Goal: Task Accomplishment & Management: Use online tool/utility

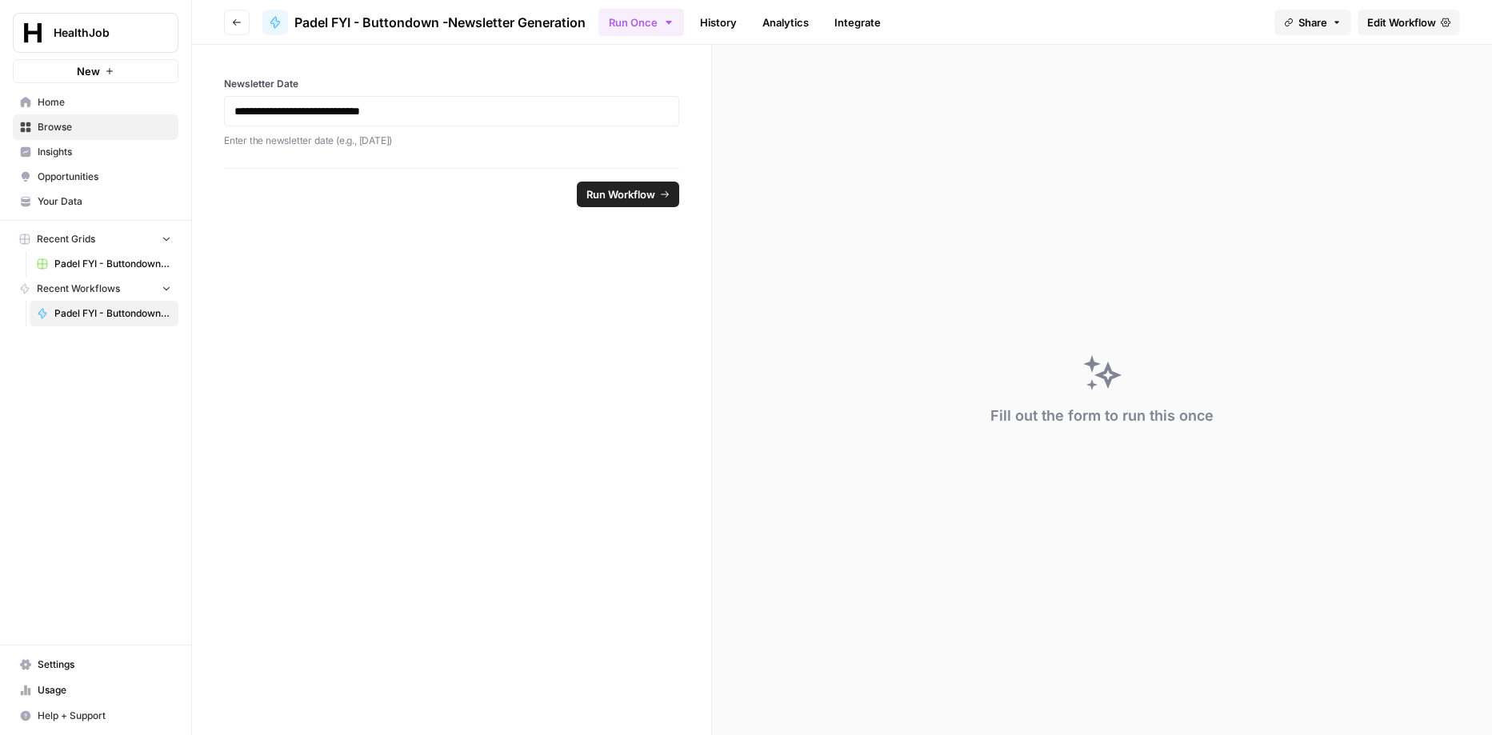
click at [1412, 23] on span "Edit Workflow" at bounding box center [1401, 22] width 69 height 16
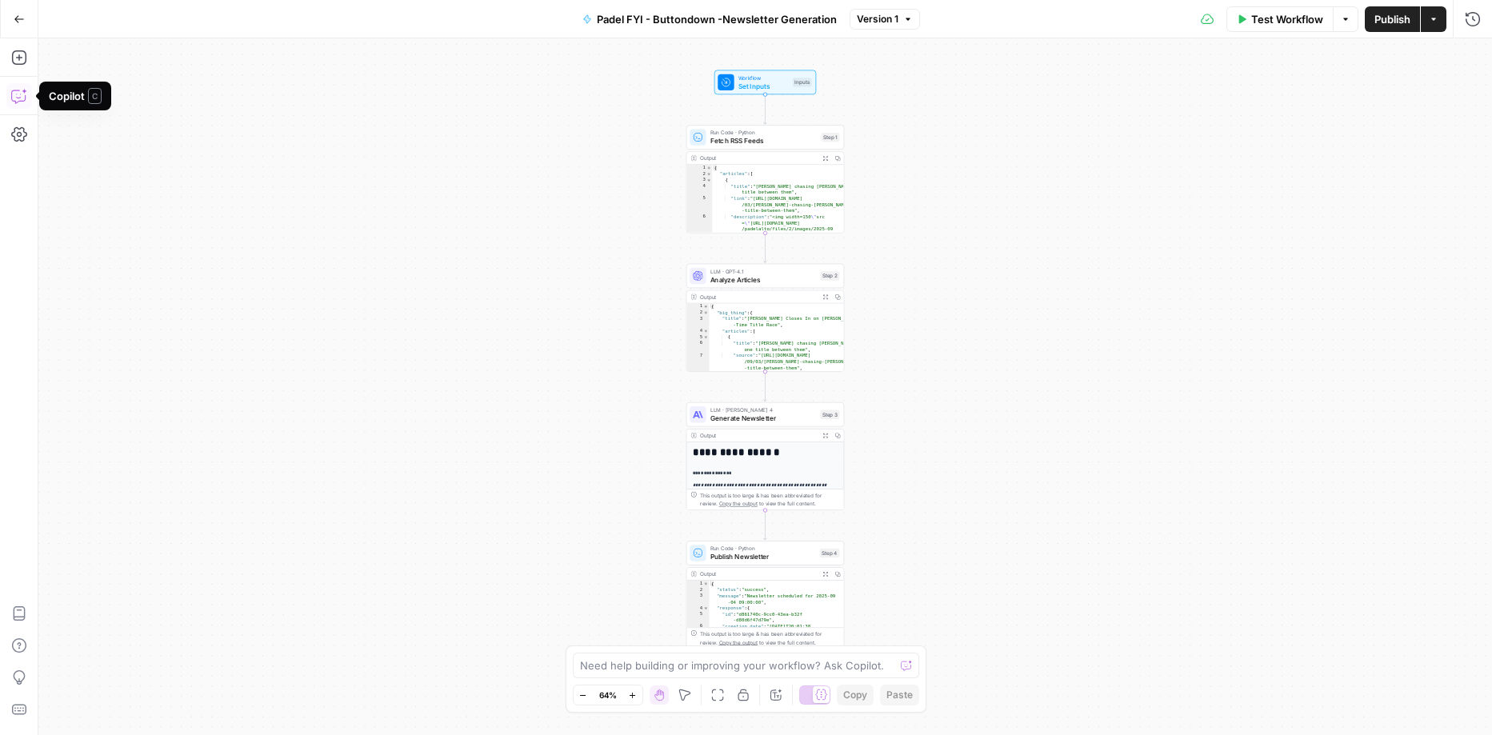
click at [21, 96] on icon "button" at bounding box center [19, 96] width 16 height 16
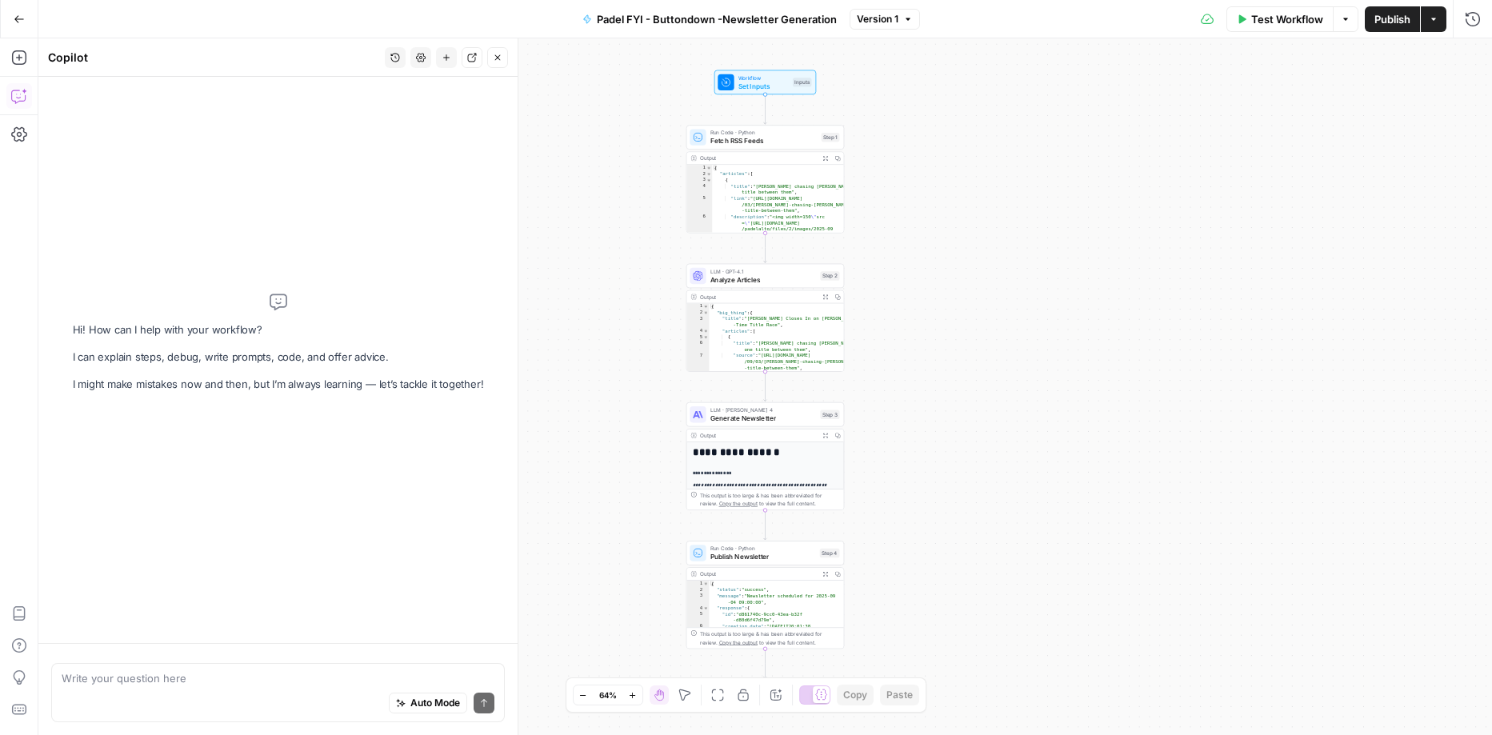
click at [111, 683] on textarea at bounding box center [278, 678] width 433 height 16
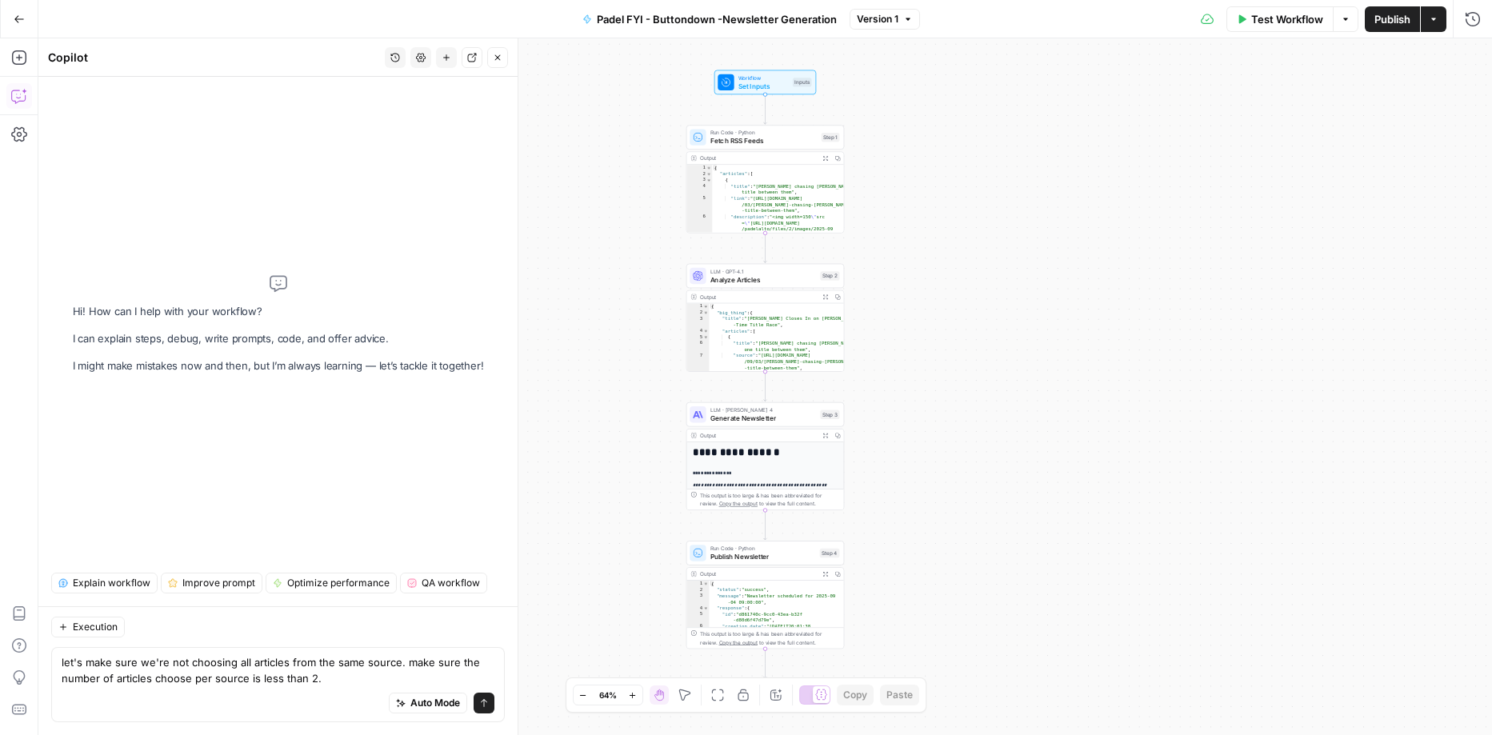
type textarea "let's make sure we're not choosing all articles from the same source. make sure…"
click at [485, 704] on icon "submit" at bounding box center [484, 703] width 10 height 10
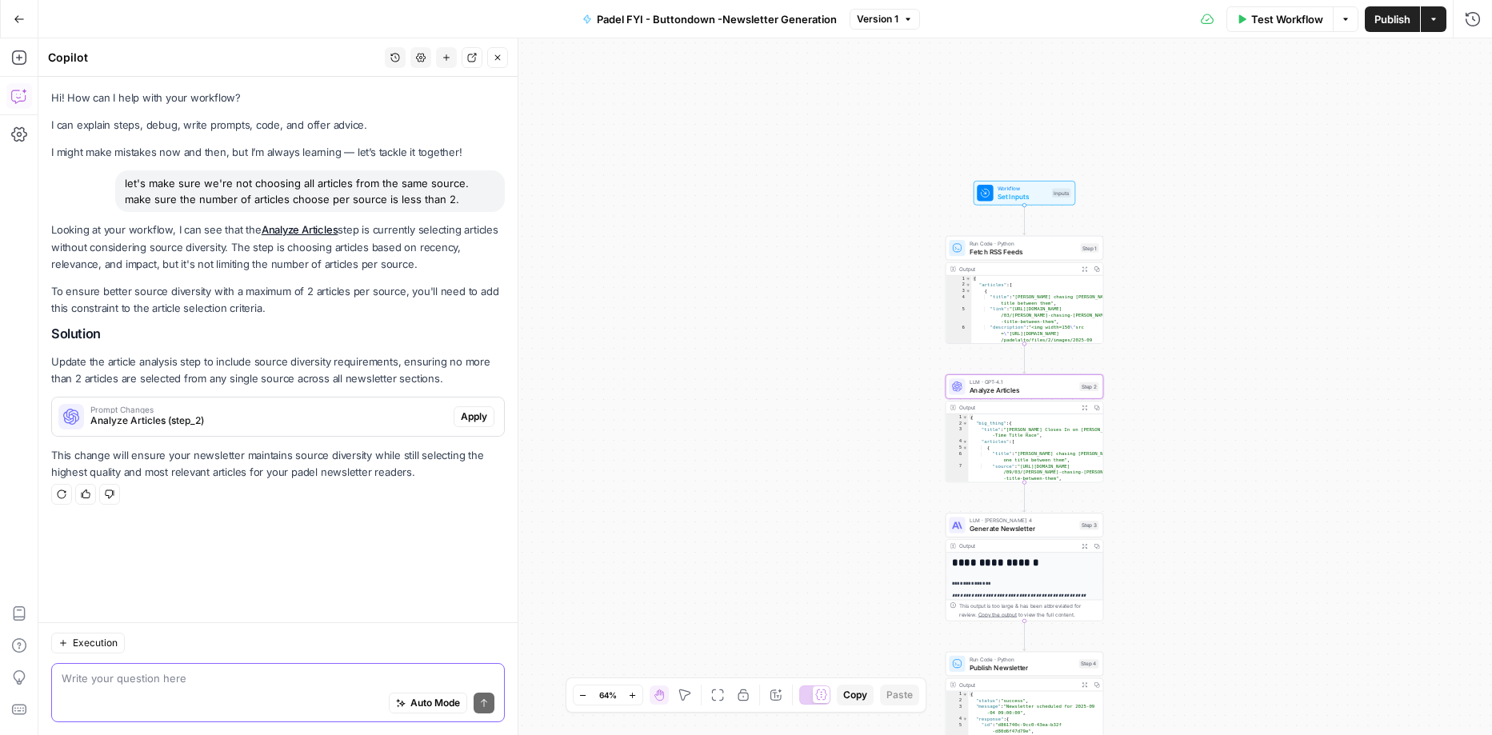
click at [475, 414] on span "Apply" at bounding box center [474, 417] width 26 height 14
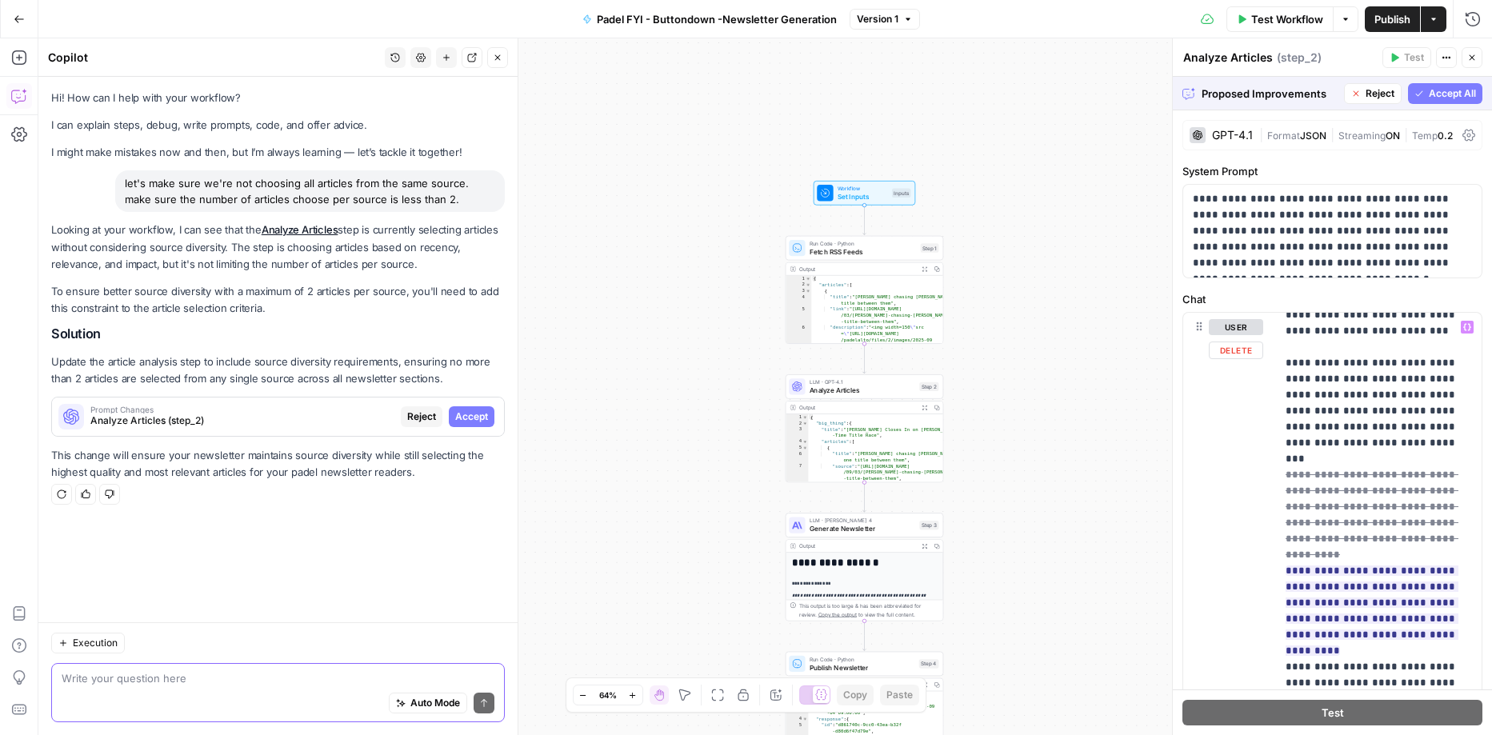
scroll to position [48, 0]
click at [1463, 93] on span "Accept All" at bounding box center [1452, 93] width 47 height 14
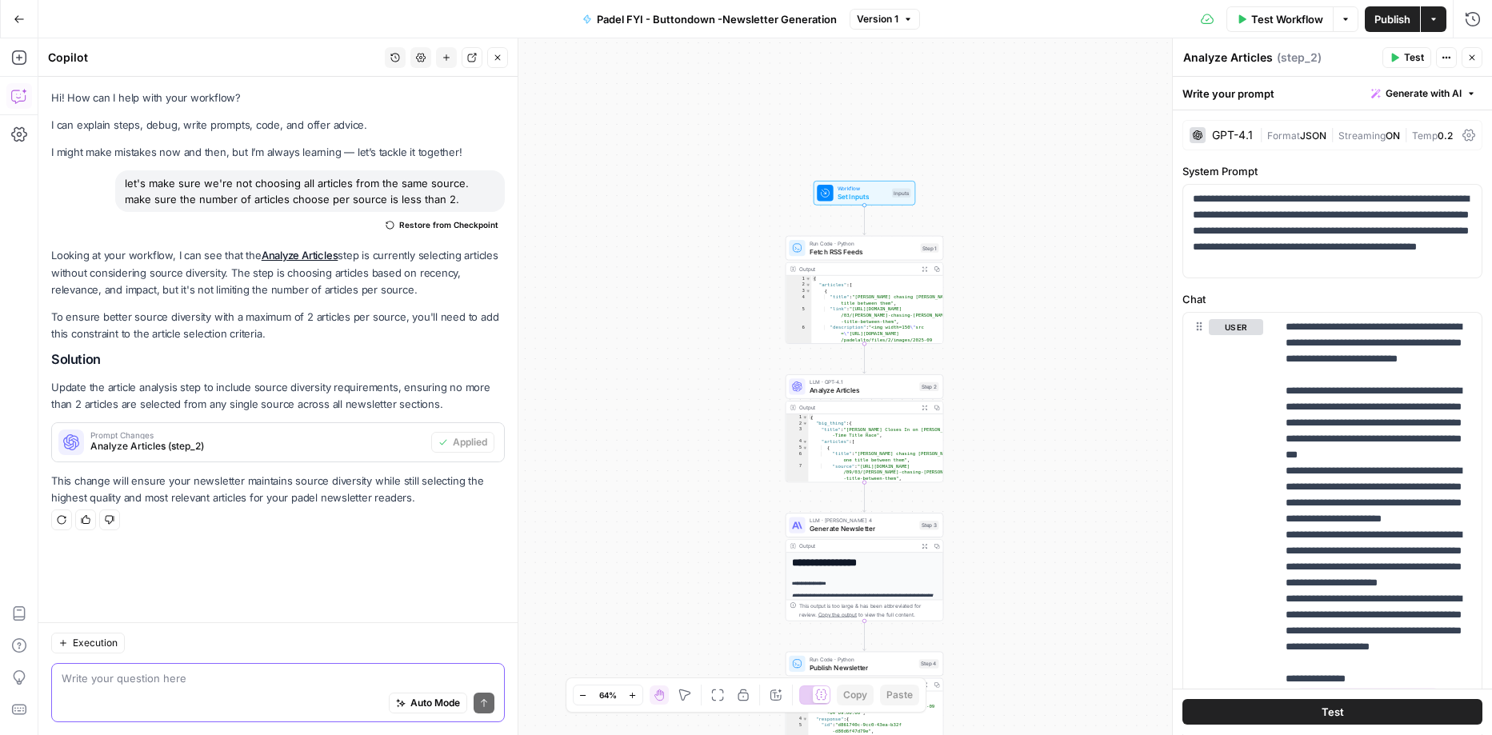
click at [1314, 713] on button "Test" at bounding box center [1332, 713] width 300 height 26
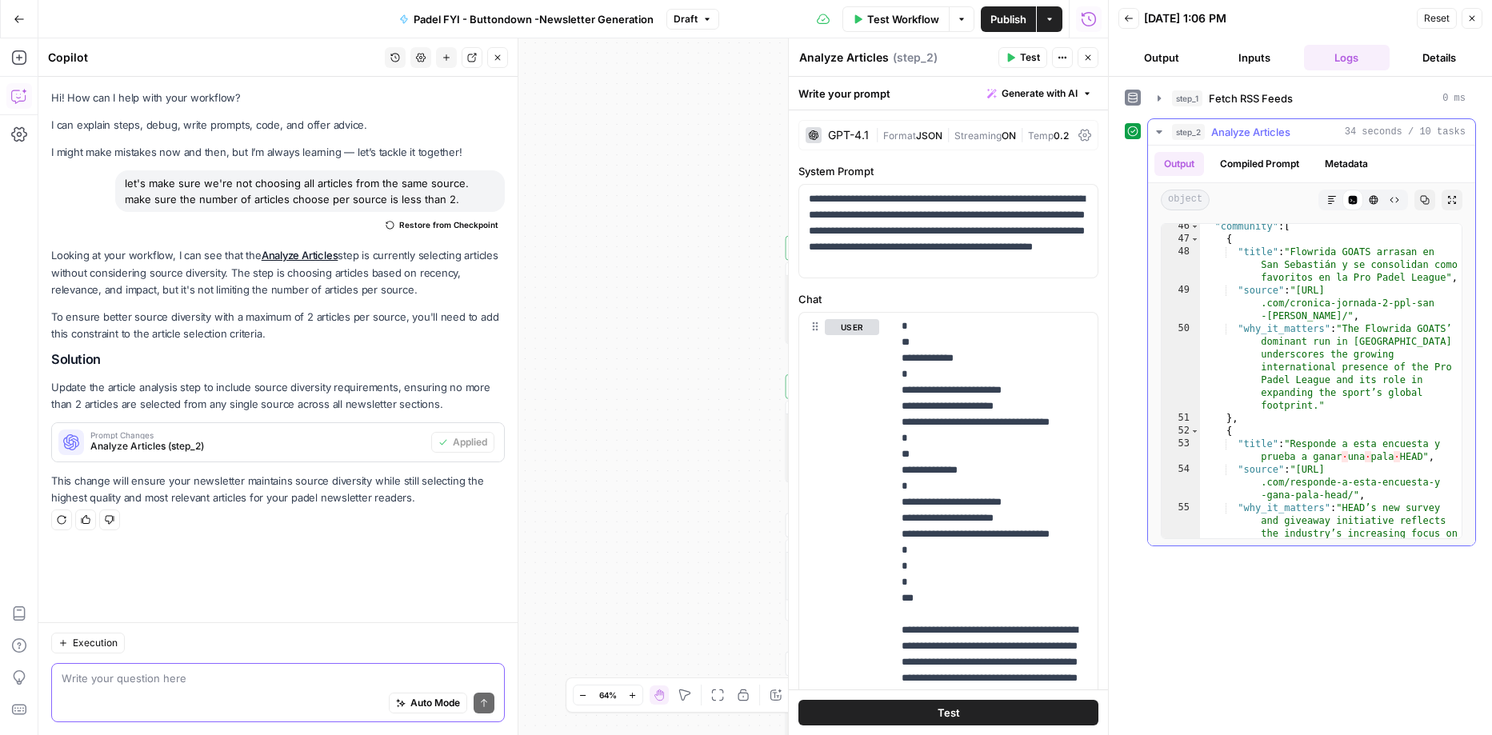
scroll to position [1630, 0]
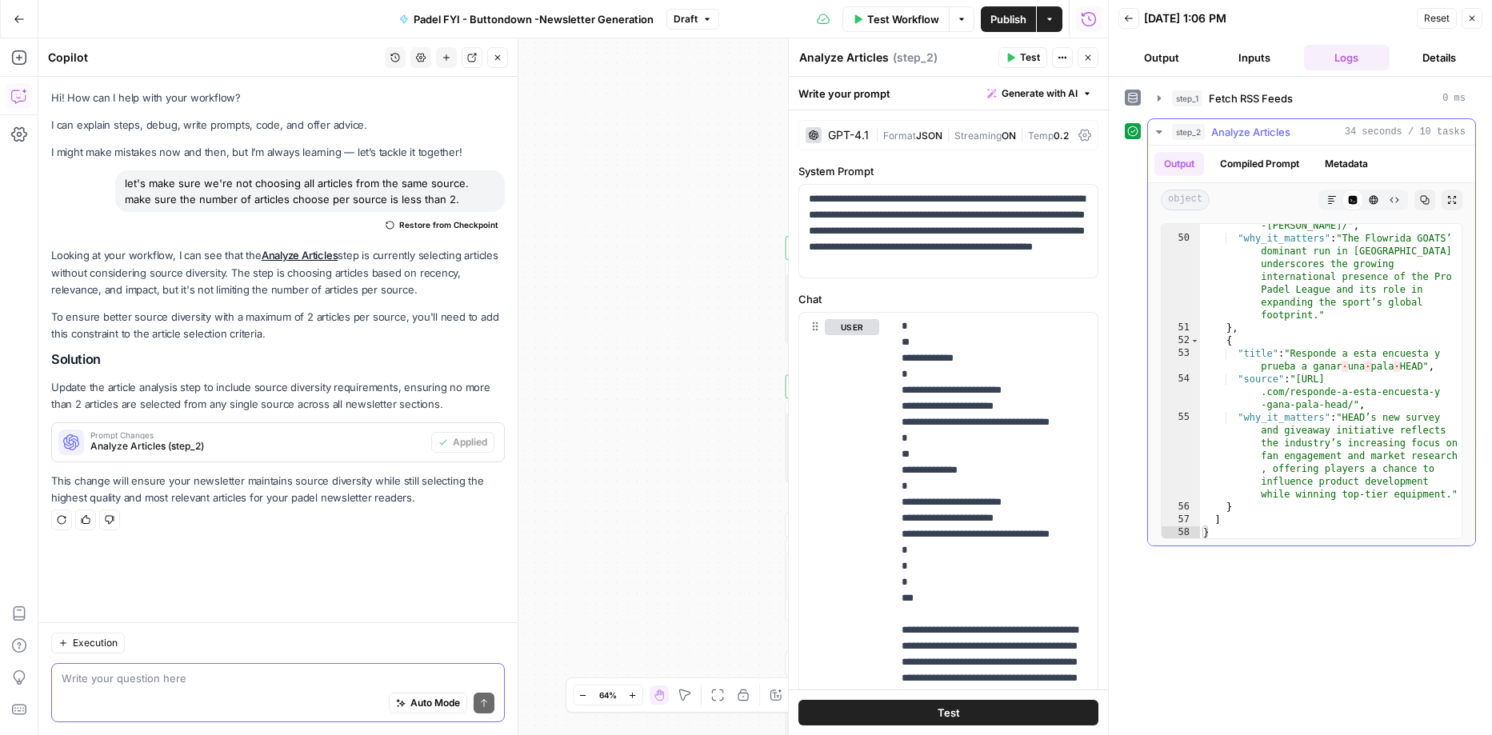
click at [1163, 127] on icon "button" at bounding box center [1159, 132] width 13 height 13
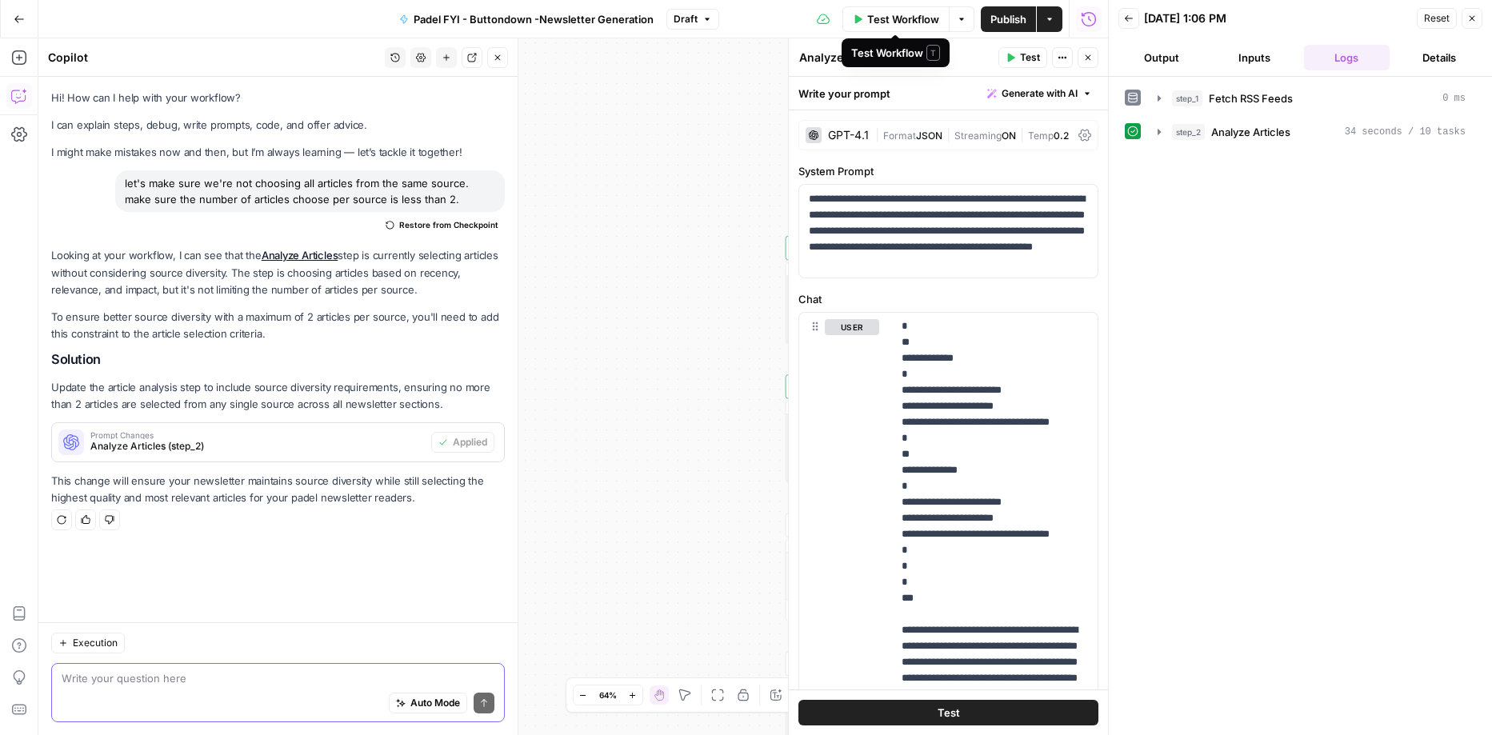
click at [915, 19] on span "Test Workflow" at bounding box center [903, 19] width 72 height 16
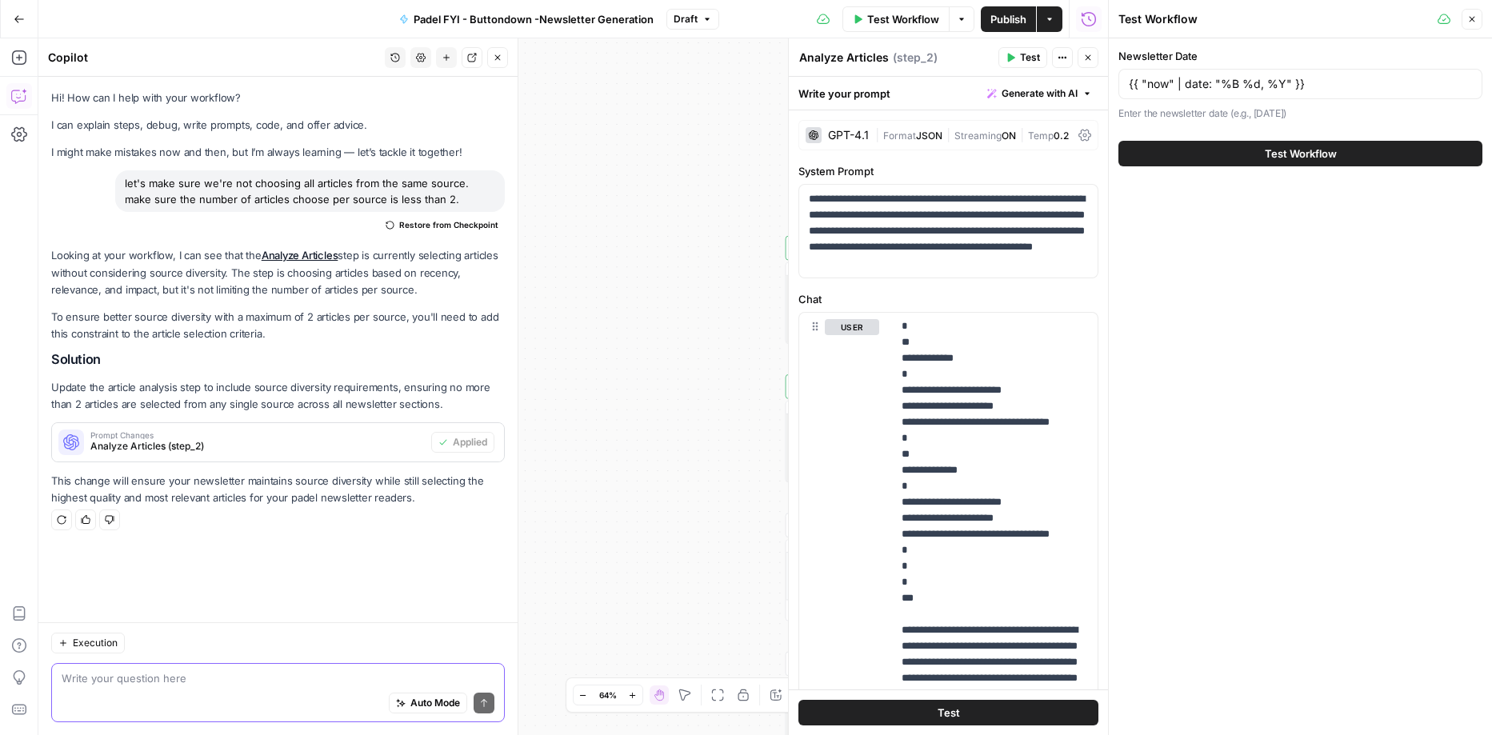
click at [1233, 157] on button "Test Workflow" at bounding box center [1300, 154] width 364 height 26
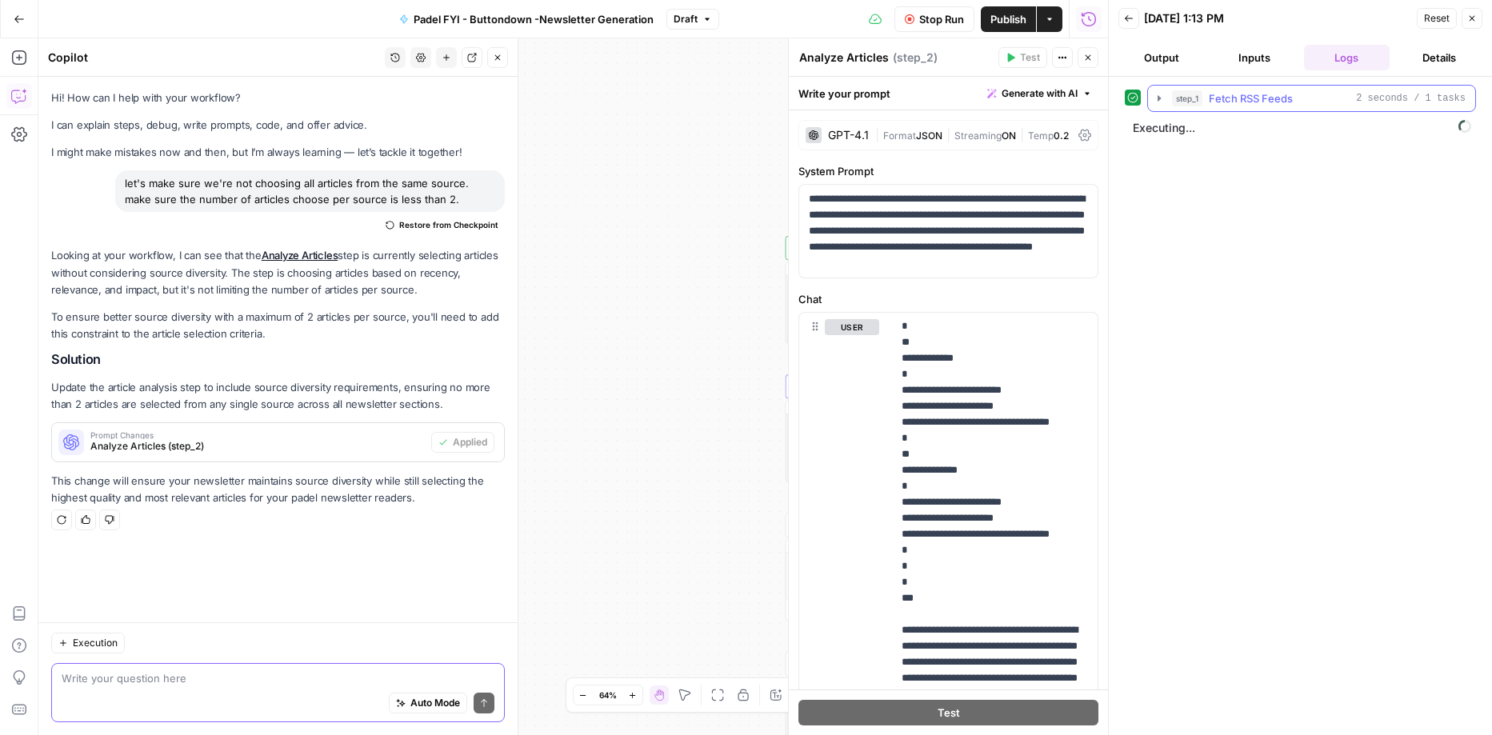
click at [1159, 97] on icon "button" at bounding box center [1159, 98] width 3 height 6
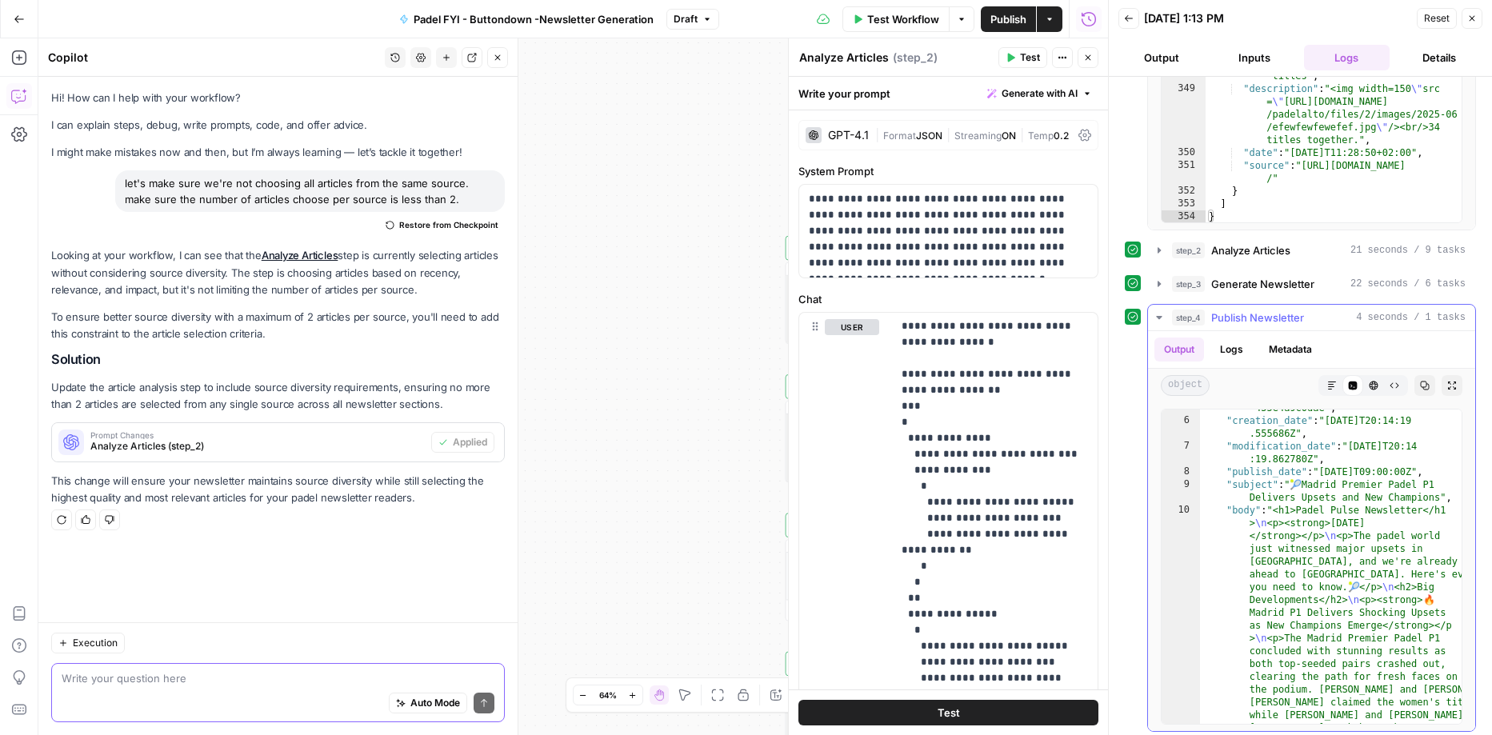
scroll to position [85, 0]
click at [1337, 382] on icon "button" at bounding box center [1332, 386] width 10 height 10
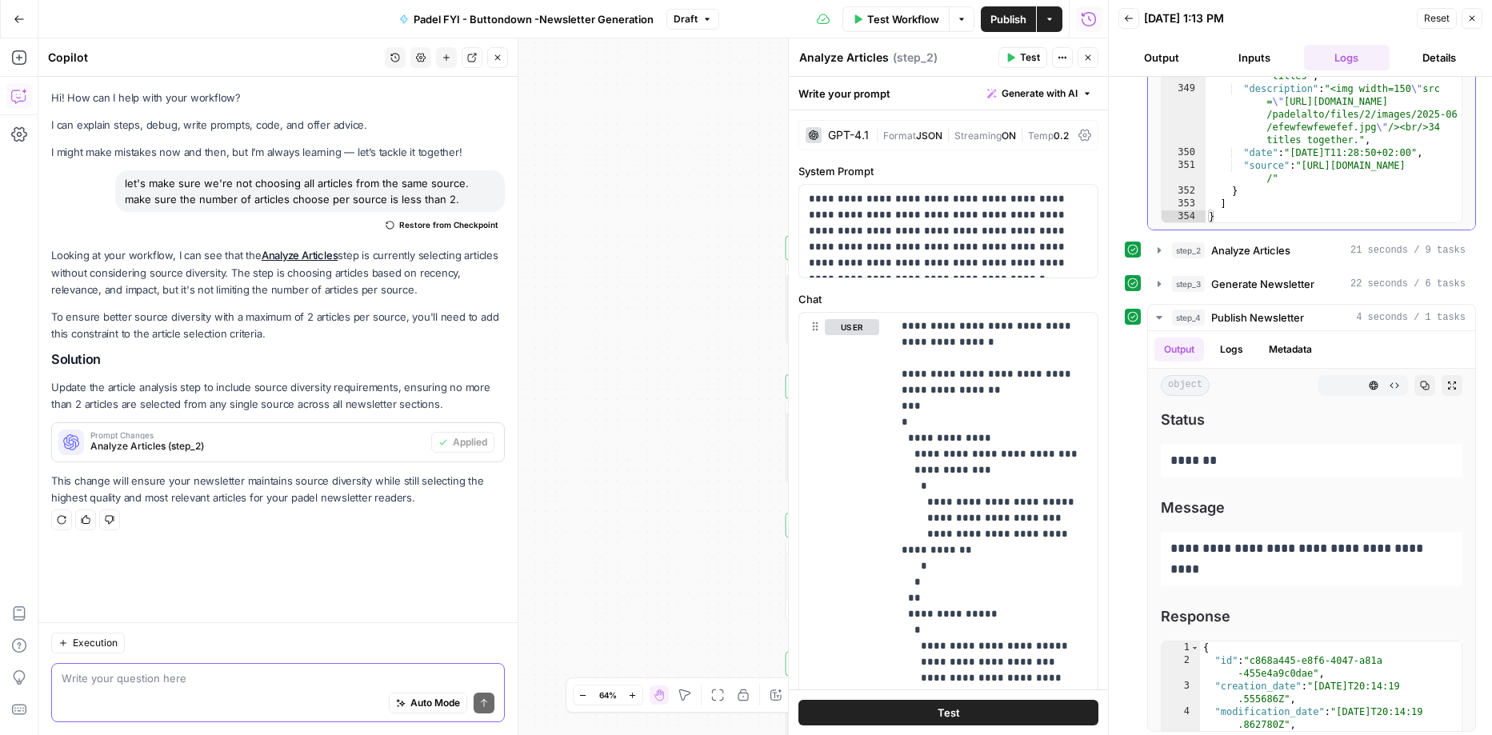
scroll to position [110, 0]
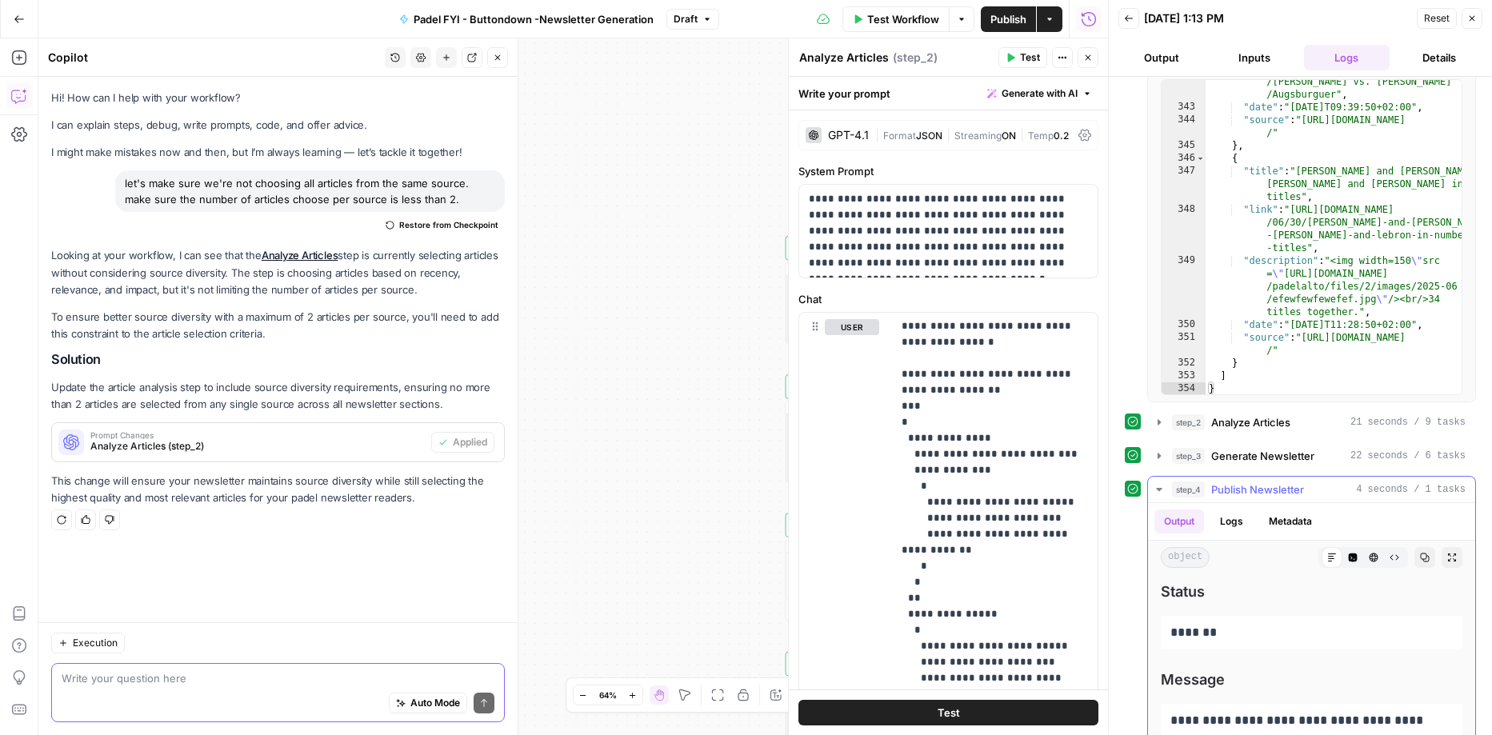
click at [1456, 556] on icon "button" at bounding box center [1452, 558] width 10 height 10
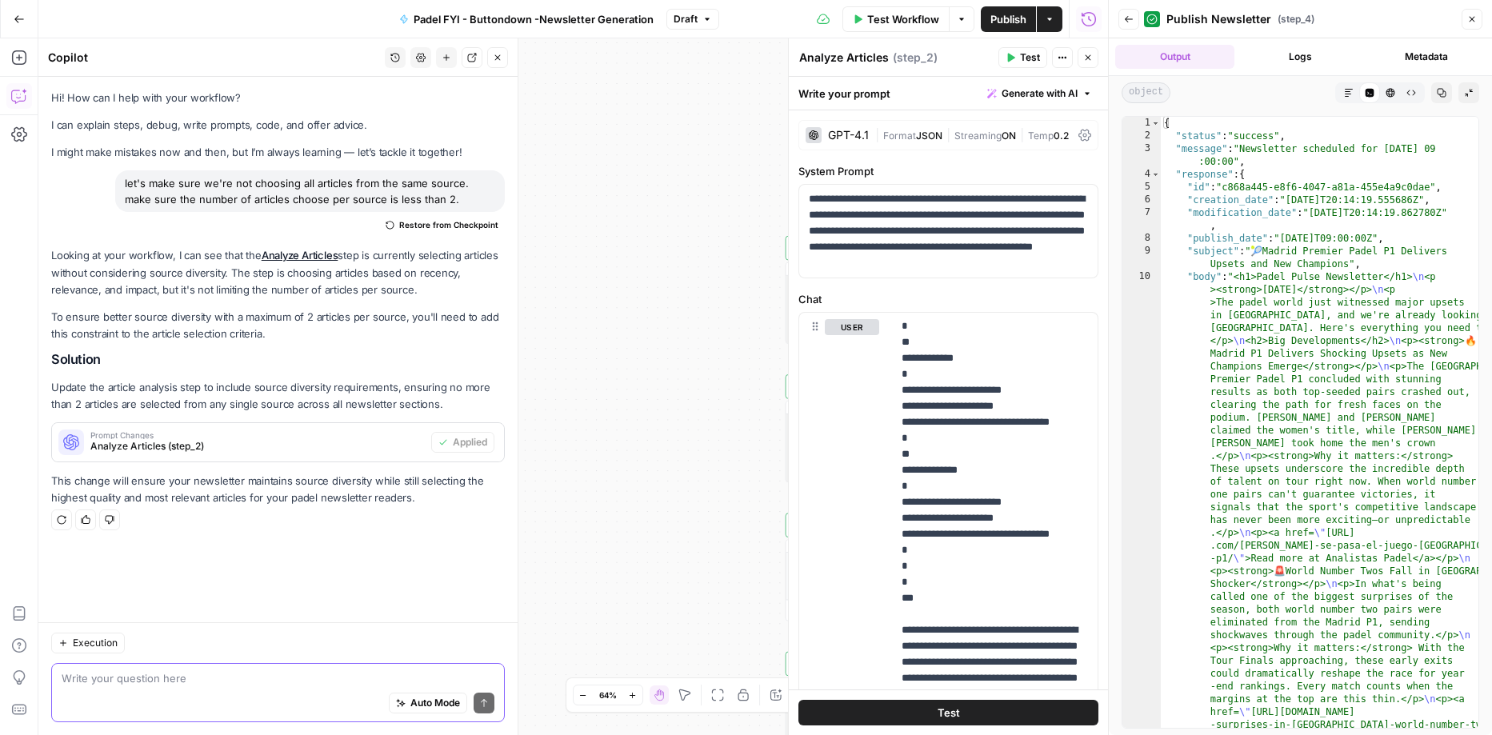
click at [1470, 93] on icon "button" at bounding box center [1469, 93] width 10 height 10
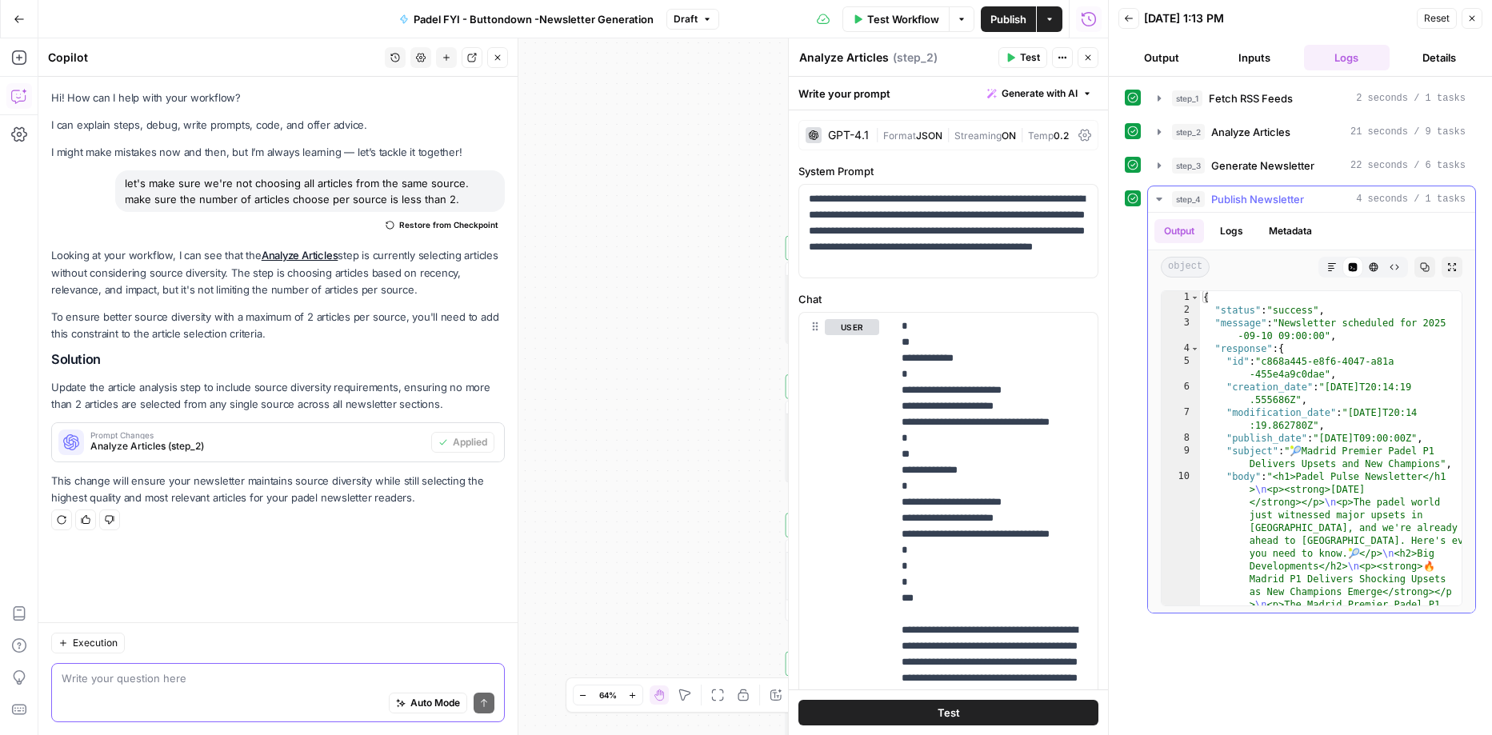
click at [1452, 267] on icon "button" at bounding box center [1452, 267] width 10 height 10
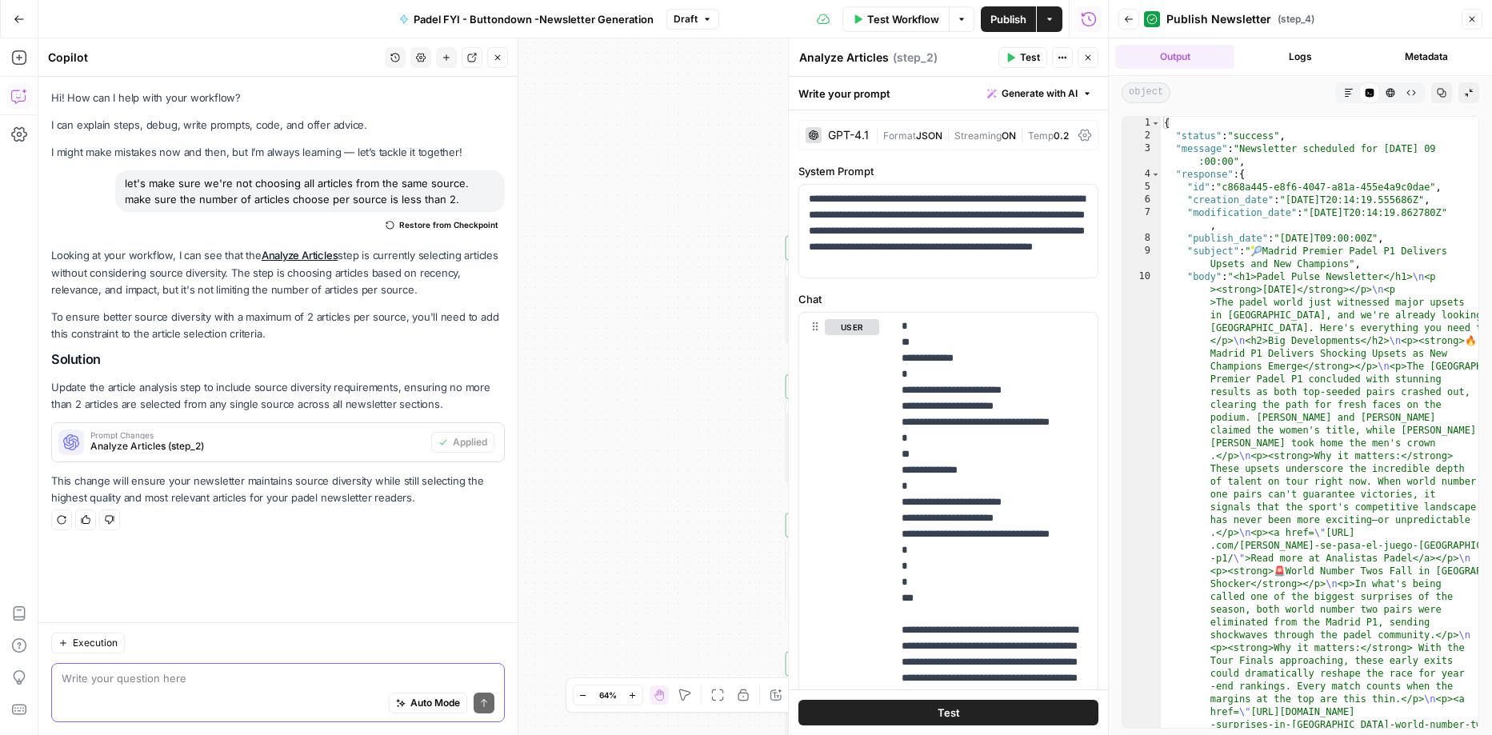
click at [1351, 92] on icon "button" at bounding box center [1349, 93] width 10 height 10
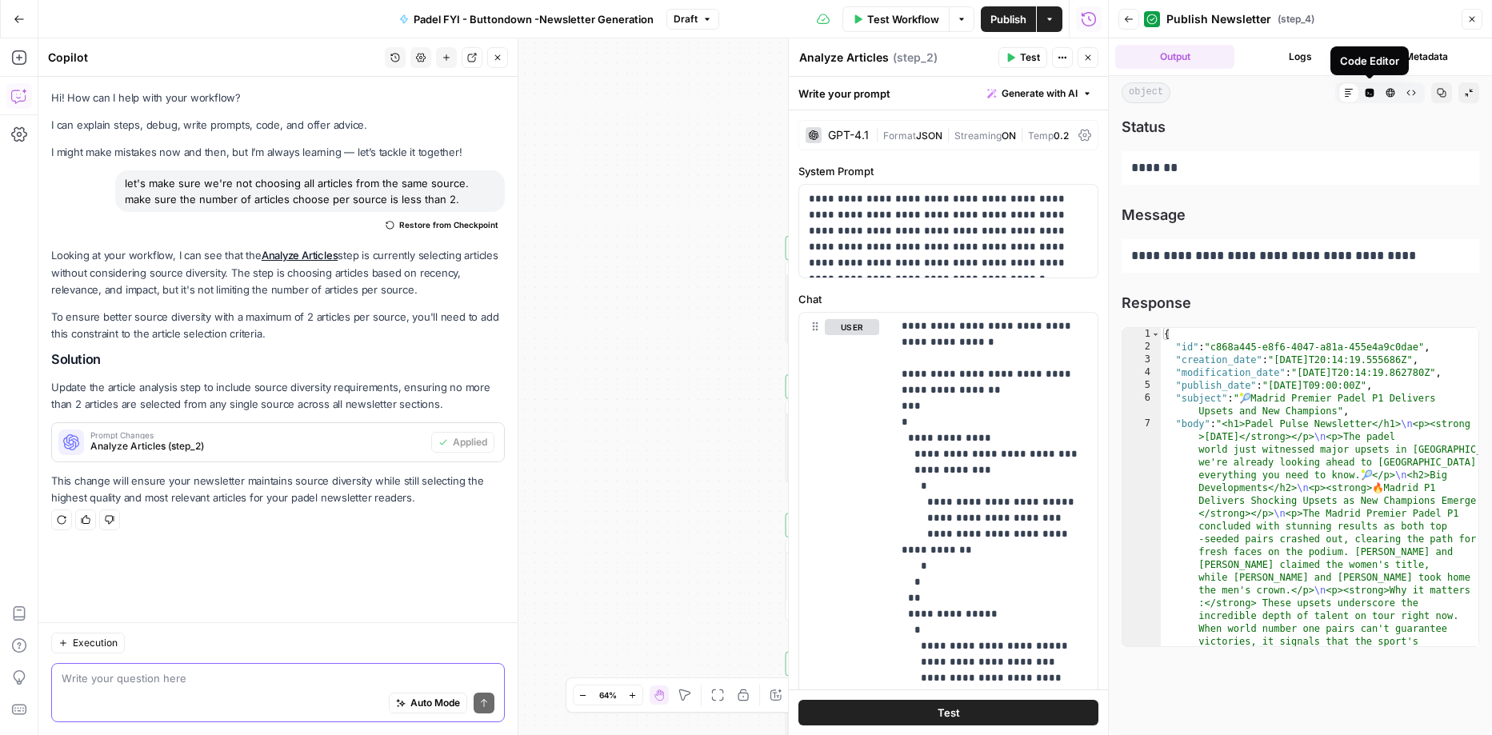
click at [1395, 94] on button "HTML Viewer" at bounding box center [1390, 92] width 21 height 21
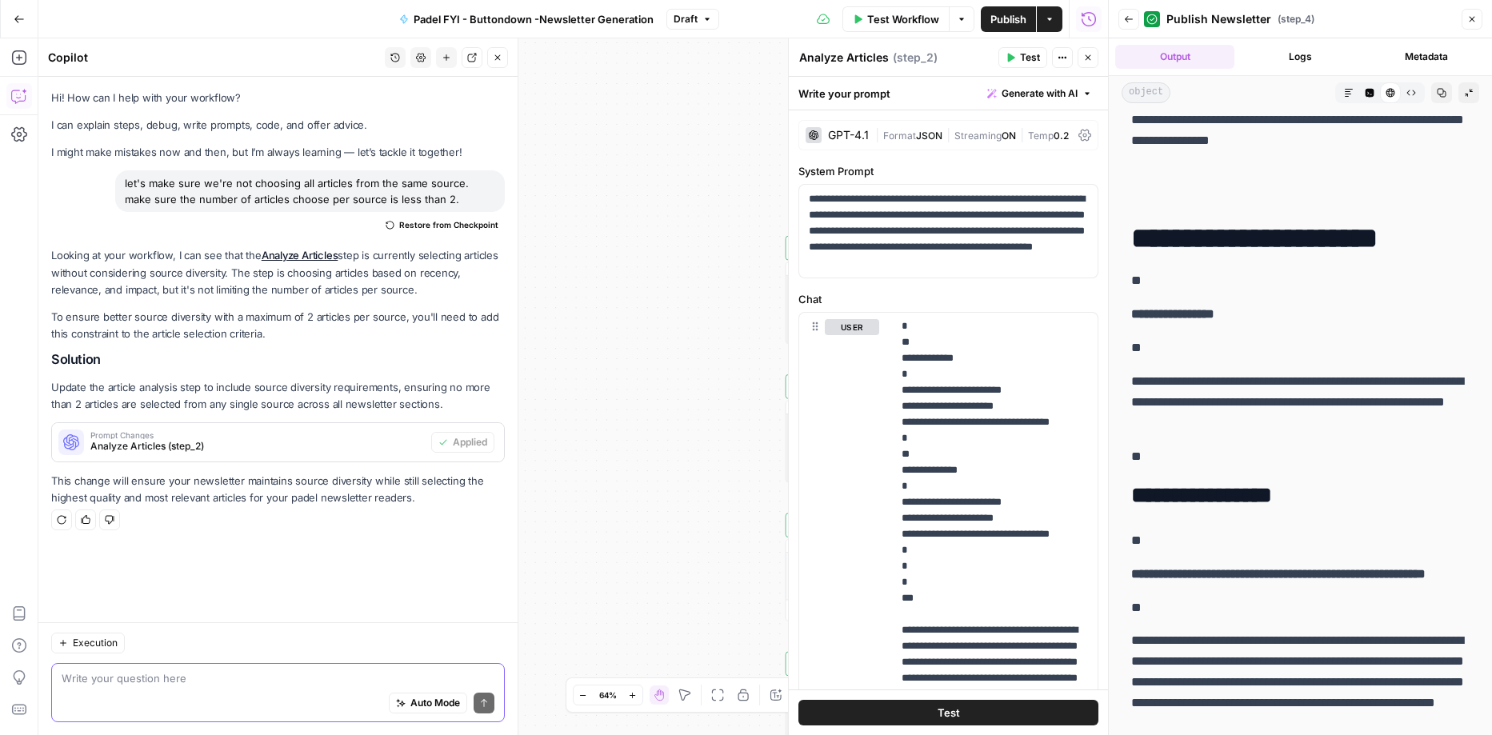
scroll to position [102, 0]
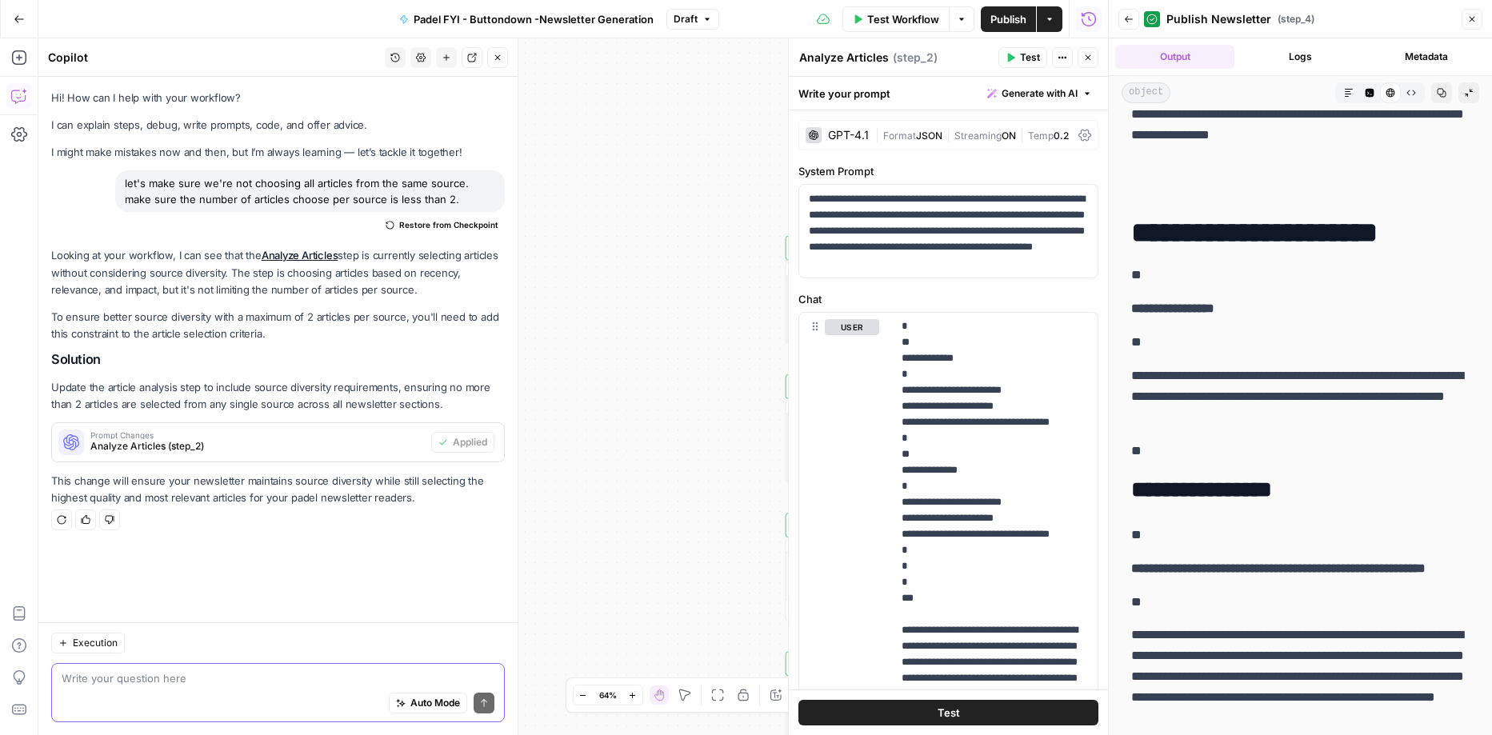
drag, startPoint x: 1134, startPoint y: 229, endPoint x: 1166, endPoint y: 320, distance: 96.4
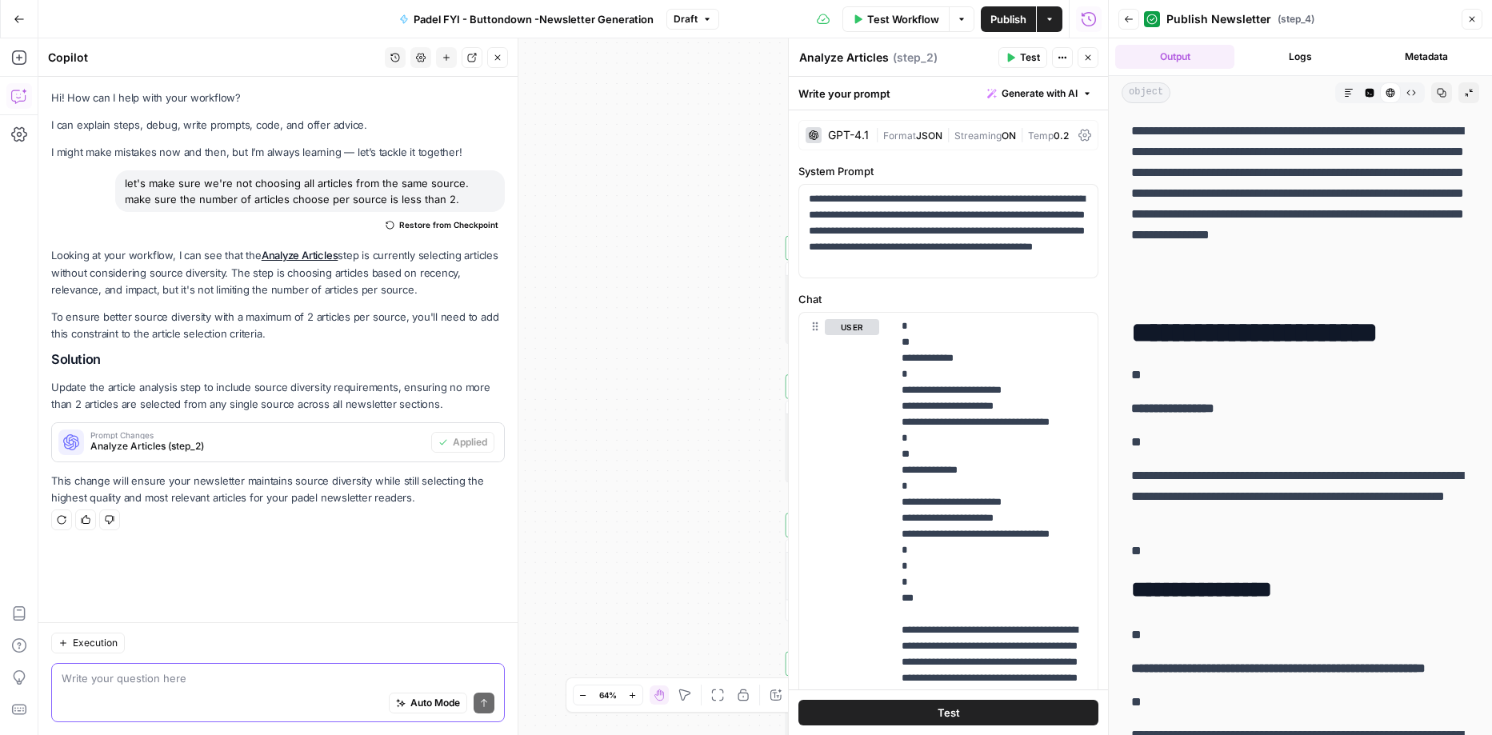
scroll to position [0, 0]
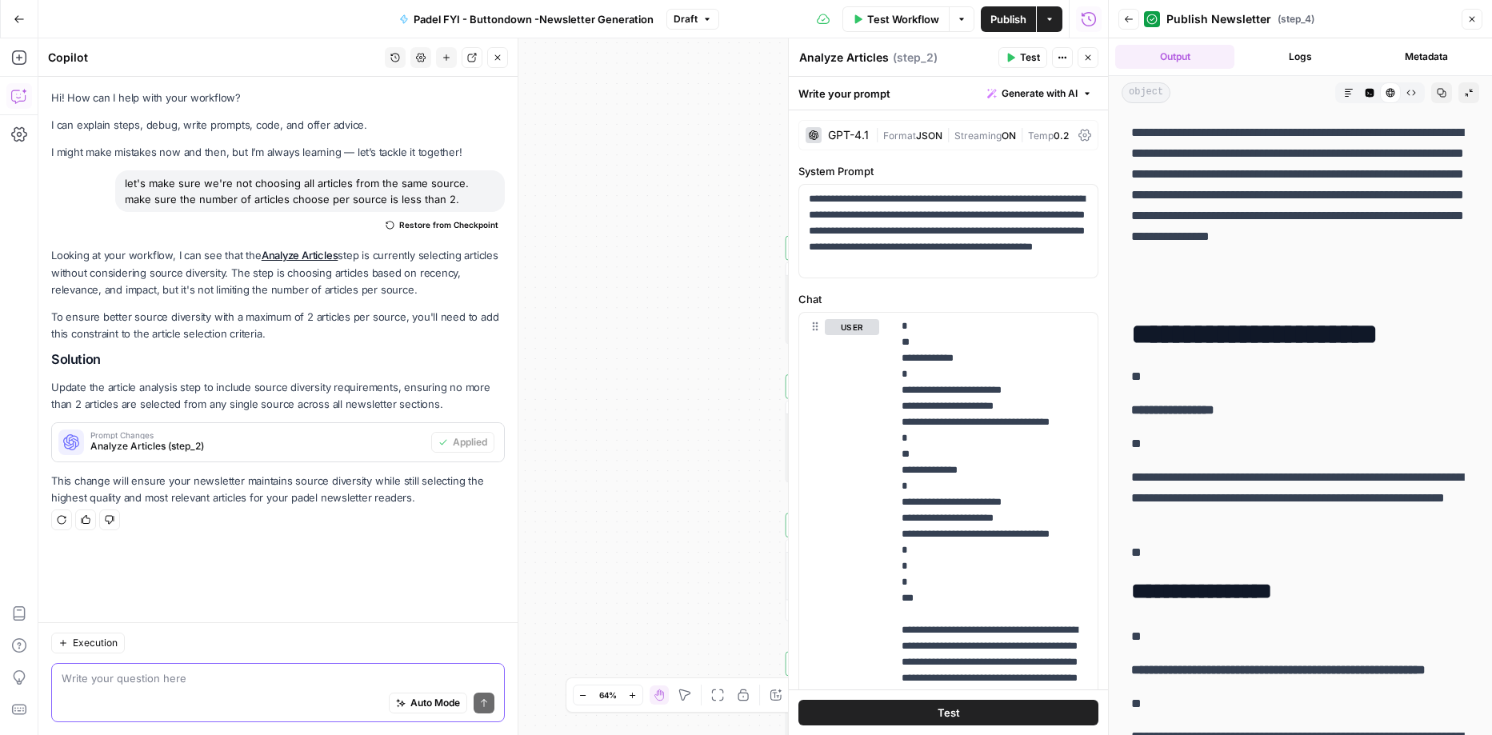
click at [1162, 446] on p "**" at bounding box center [1300, 444] width 338 height 21
copy div "**********"
click at [357, 689] on div "Auto Mode Send" at bounding box center [278, 703] width 433 height 35
type textarea "1. can we c"
click at [1130, 22] on icon "button" at bounding box center [1129, 19] width 10 height 10
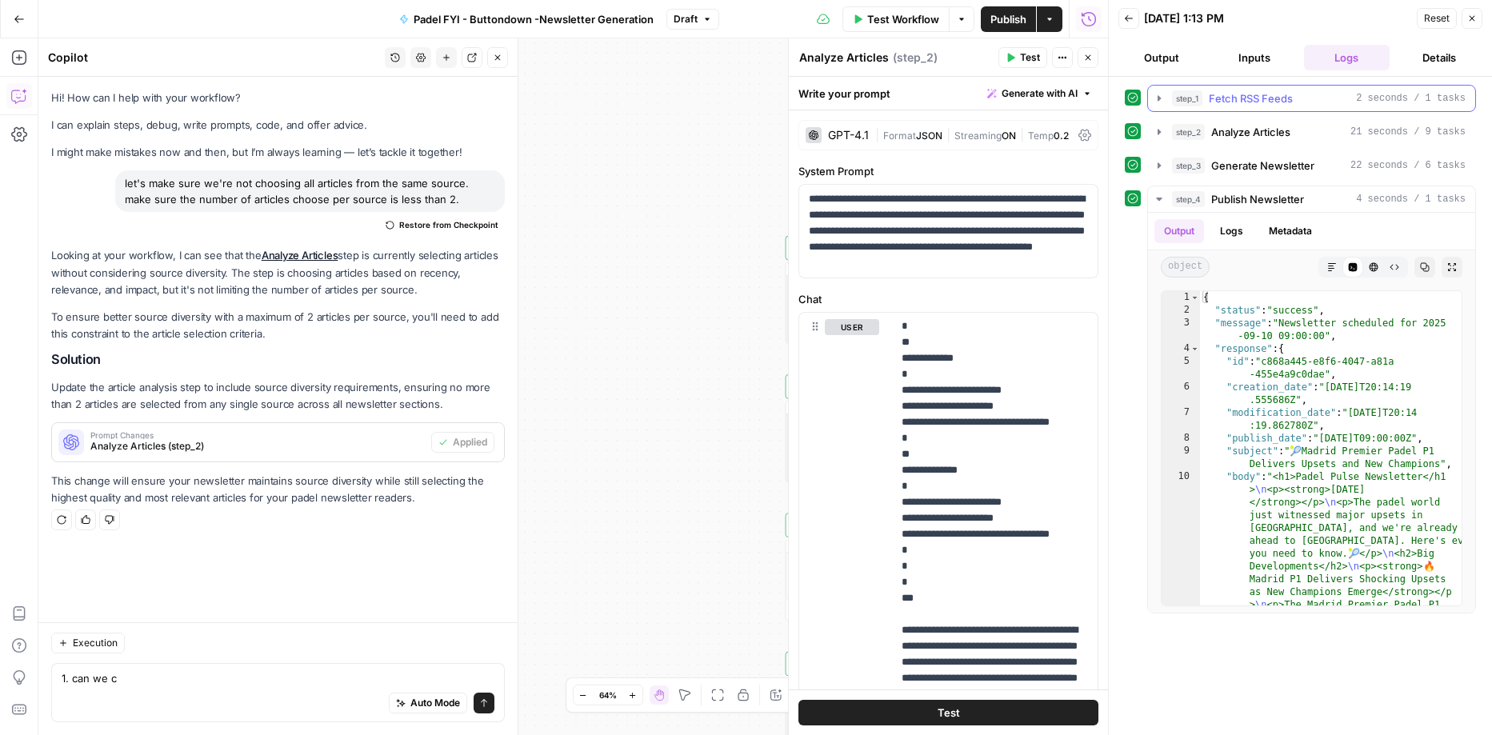
click at [1265, 102] on span "Fetch RSS Feeds" at bounding box center [1251, 98] width 84 height 16
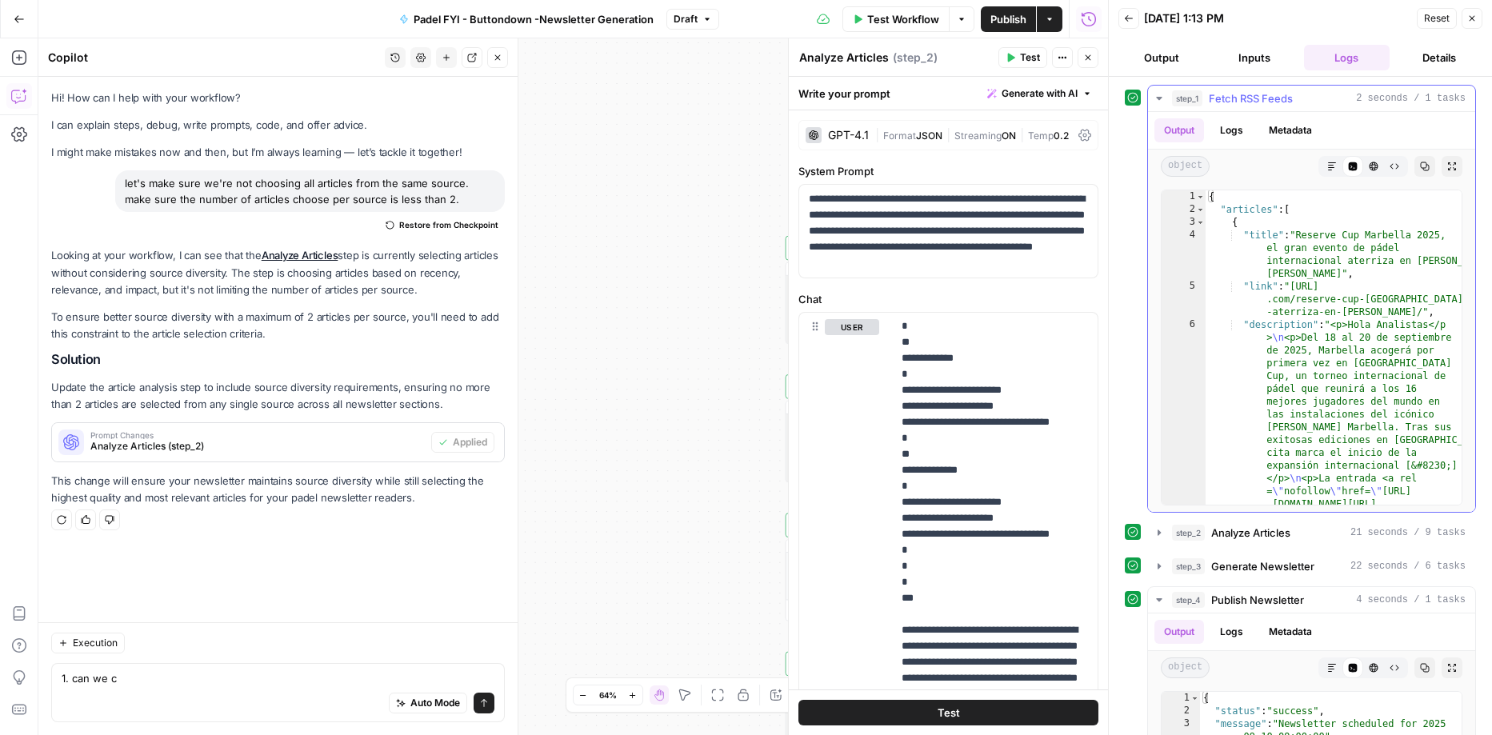
type textarea "**********"
click at [1278, 266] on div "{ "articles" : [ { "title" : "Reserve Cup Marbella 2025, el gran evento de páde…" at bounding box center [1335, 501] width 258 height 622
click at [1397, 238] on div "{ "articles" : [ { "title" : "Reserve Cup Marbella 2025, el gran evento de páde…" at bounding box center [1335, 501] width 258 height 622
click at [1431, 165] on button "Copy" at bounding box center [1424, 166] width 21 height 21
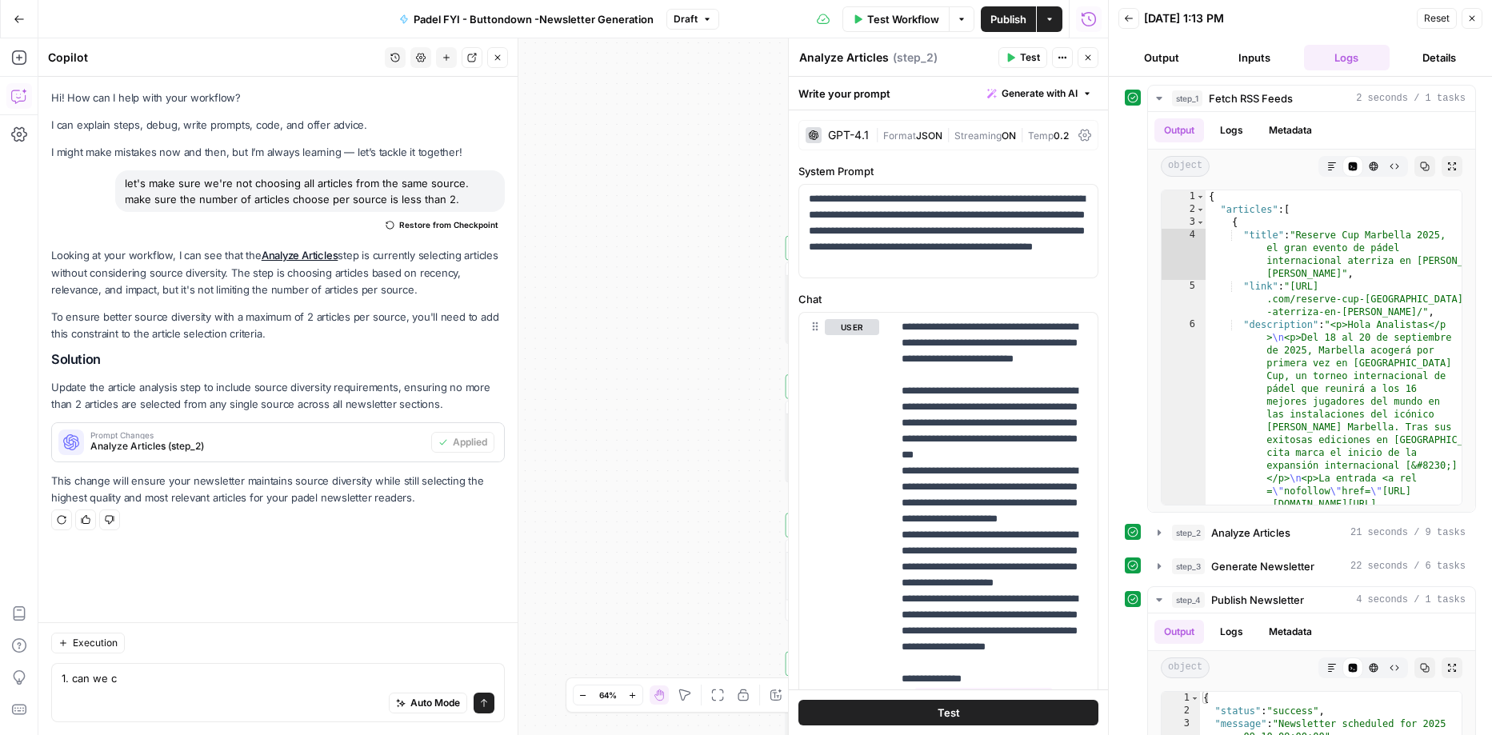
click at [1130, 15] on icon "button" at bounding box center [1129, 19] width 10 height 10
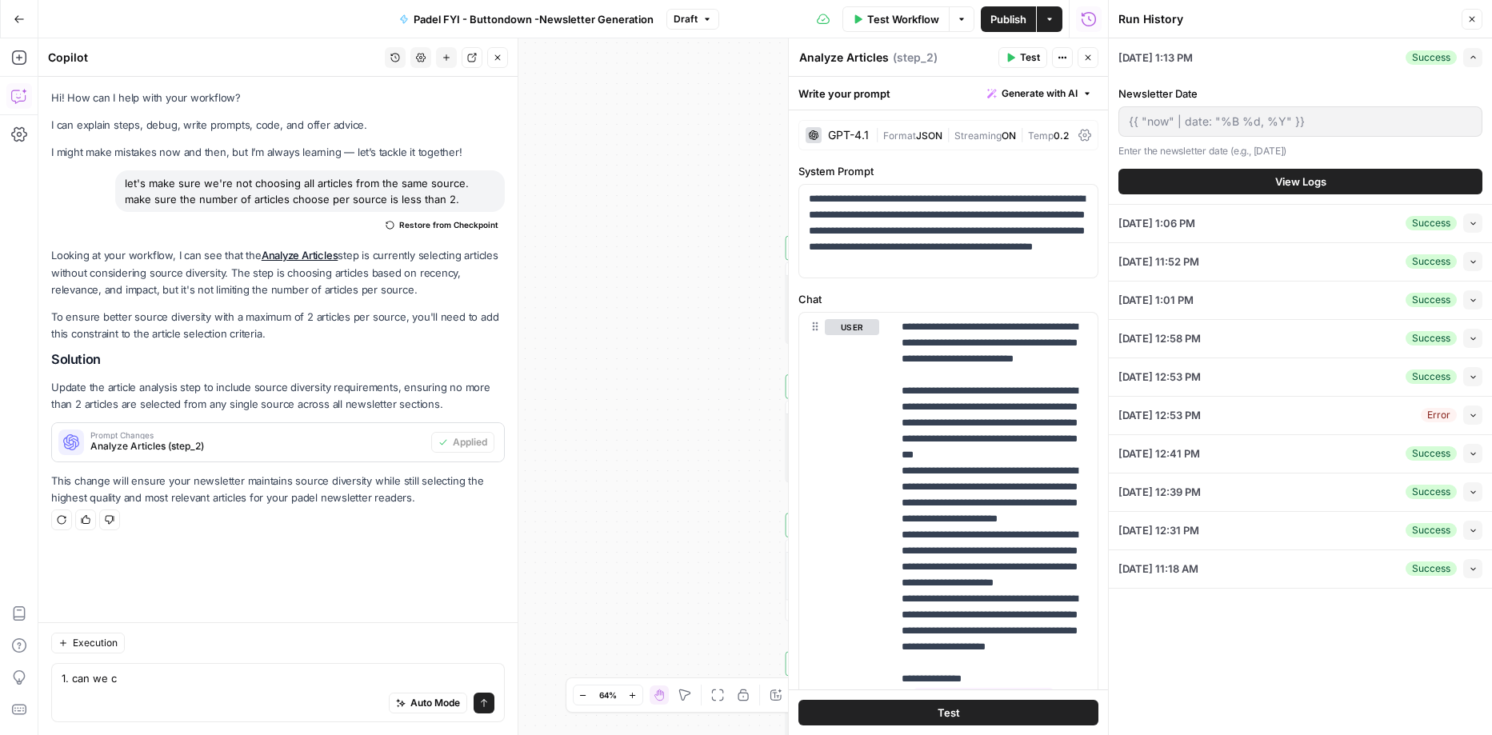
click at [1089, 56] on icon "button" at bounding box center [1089, 58] width 6 height 6
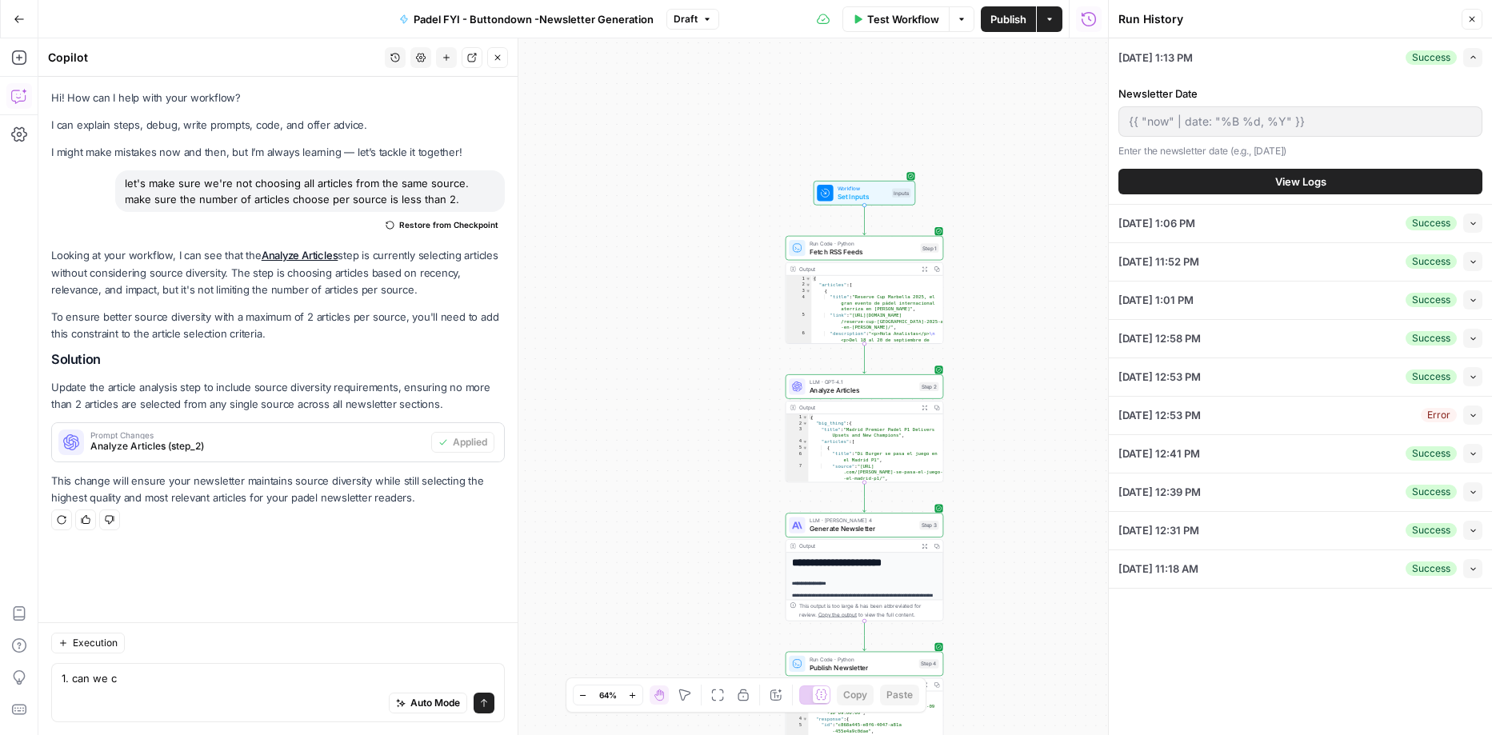
click at [889, 248] on span "Fetch RSS Feeds" at bounding box center [863, 251] width 107 height 10
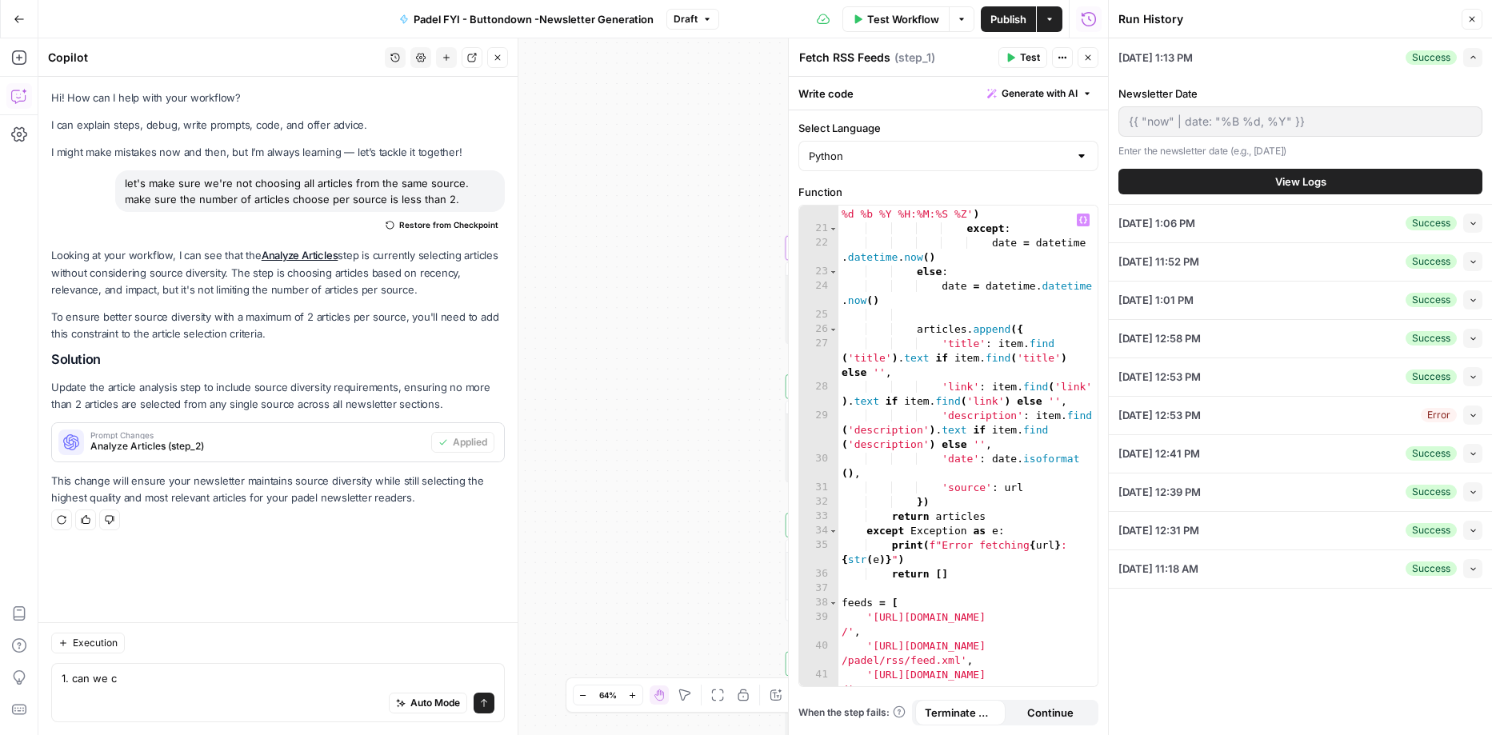
scroll to position [584, 0]
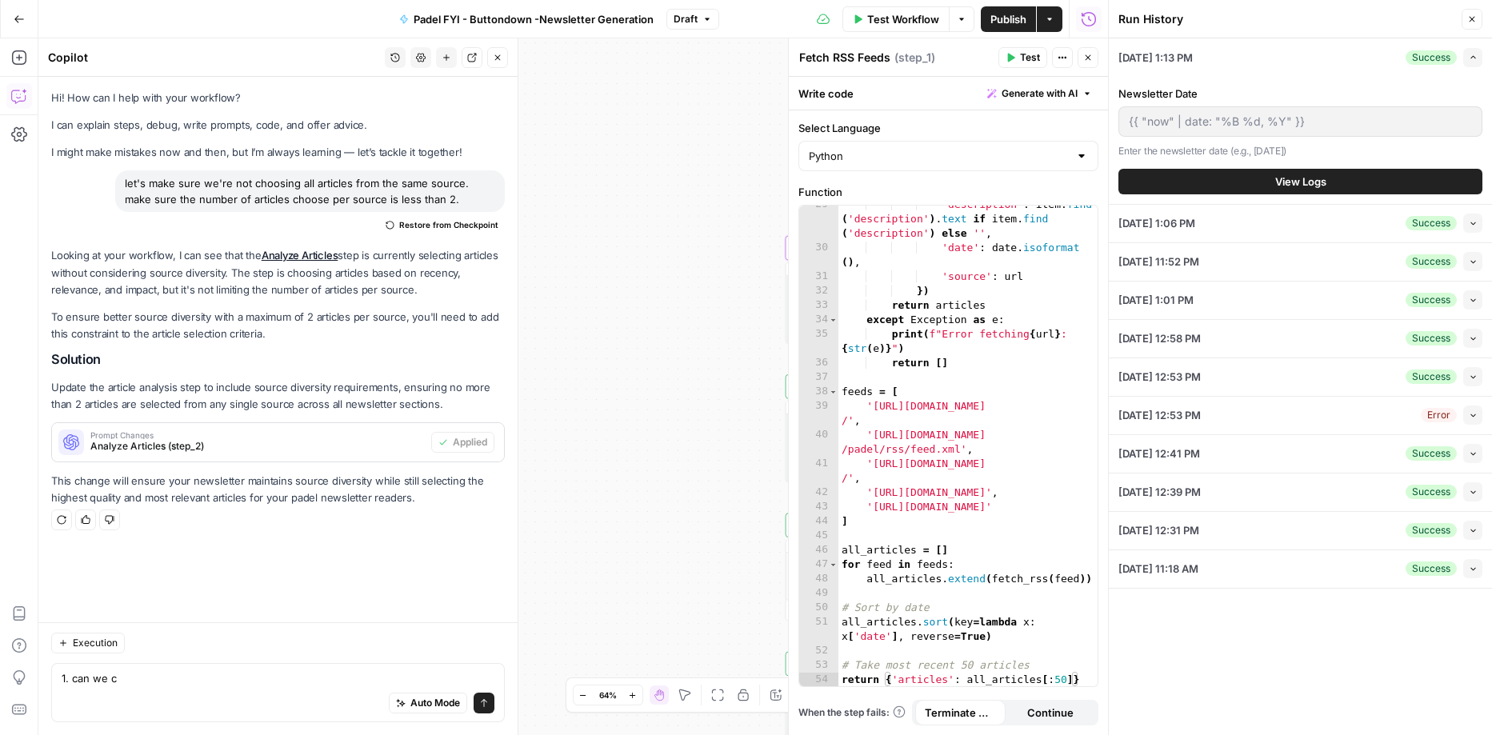
click at [1091, 60] on icon "button" at bounding box center [1088, 58] width 10 height 10
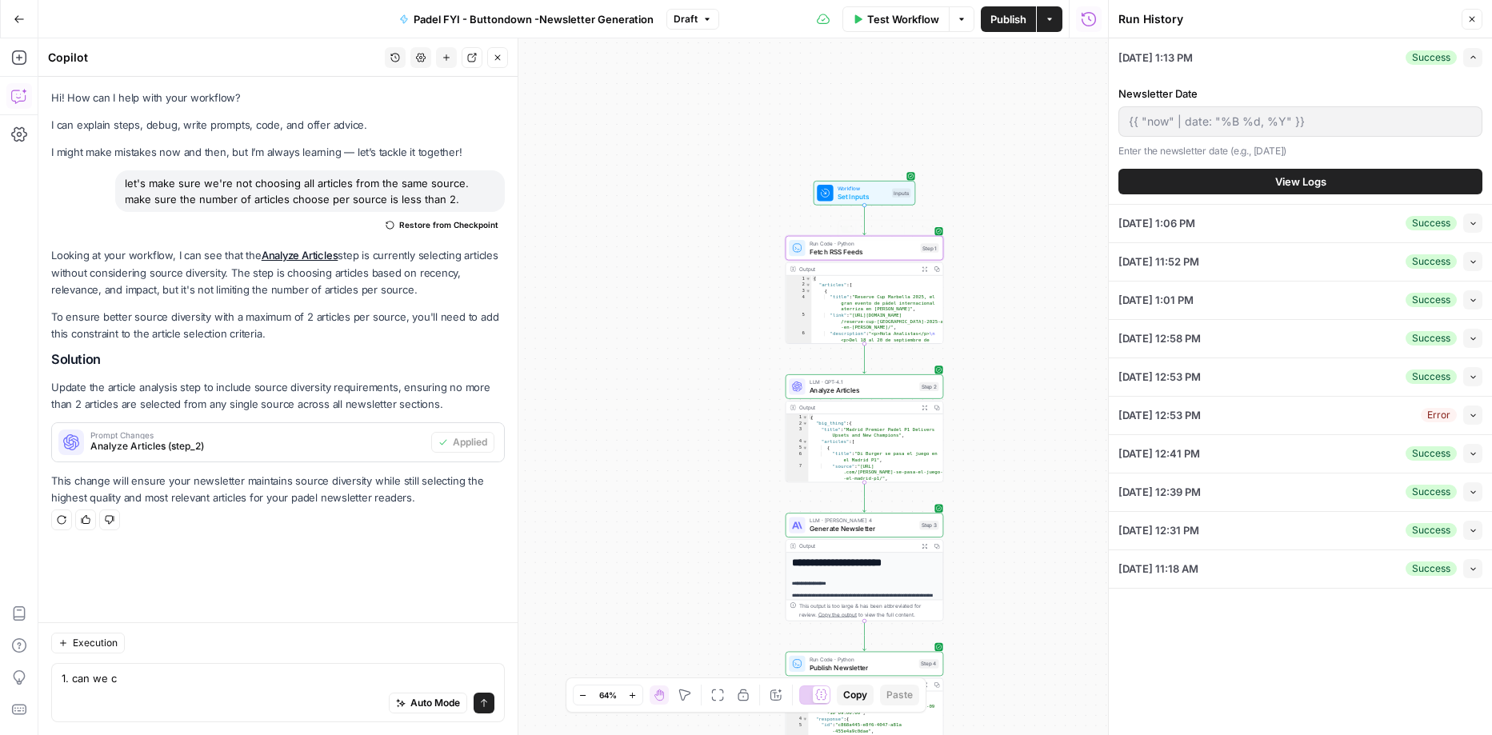
click at [906, 298] on div "{ "articles" : [ { "title" : "Reserve Cup Marbella 2025, el gran evento de páde…" at bounding box center [877, 380] width 132 height 209
click at [894, 291] on div "{ "articles" : [ { "title" : "Reserve Cup Marbella 2025, el gran evento de páde…" at bounding box center [877, 380] width 132 height 209
type textarea "**********"
click at [926, 266] on icon "button" at bounding box center [925, 269] width 6 height 6
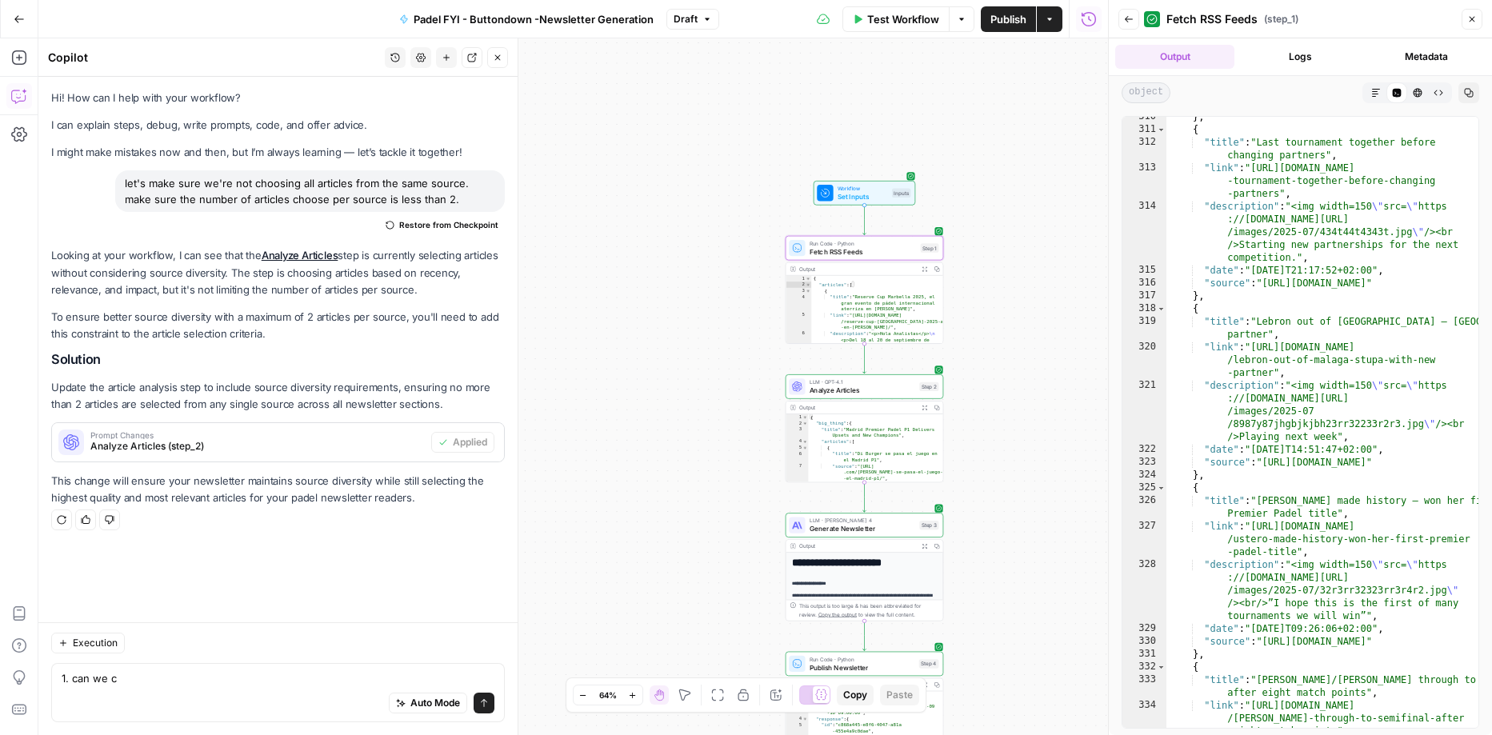
scroll to position [11497, 0]
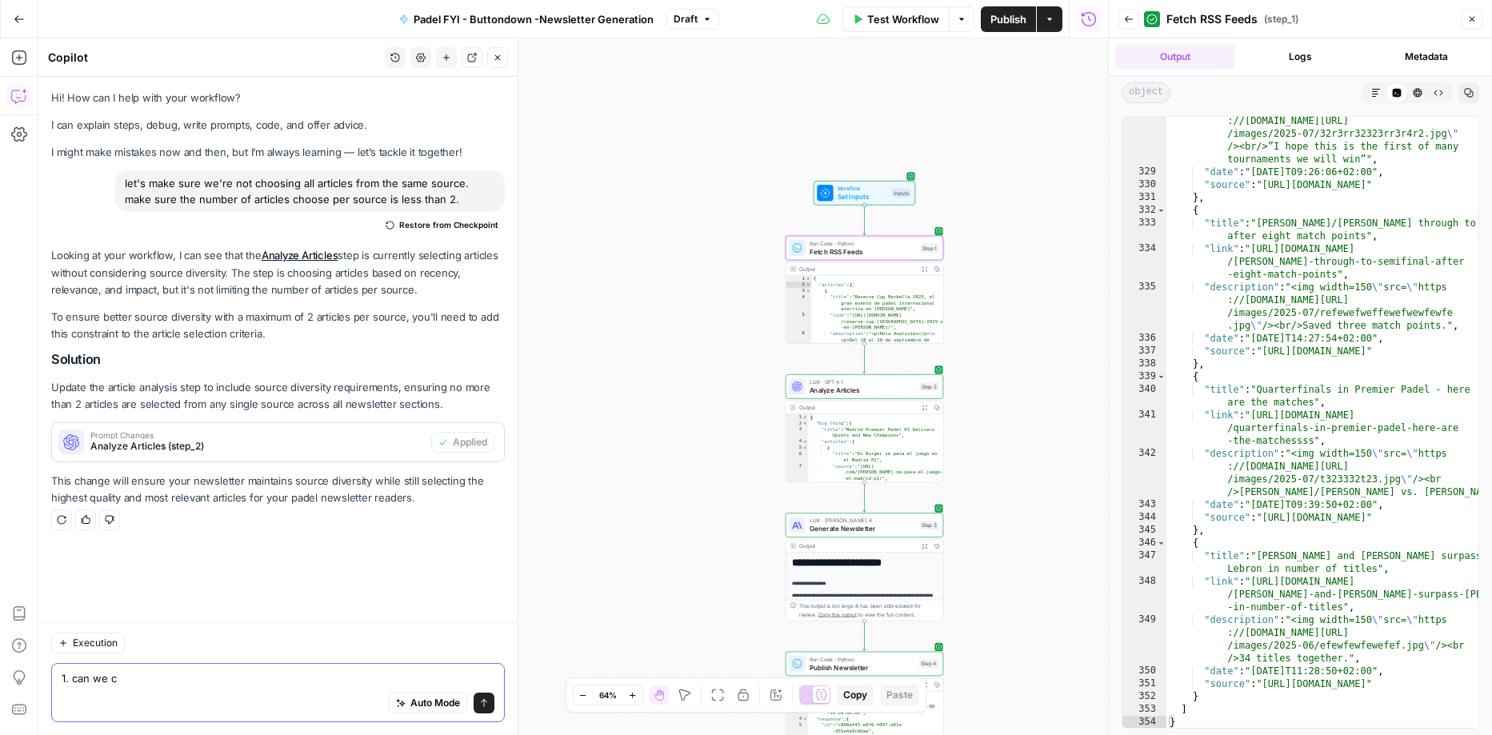
click at [305, 684] on textarea "1. can we c" at bounding box center [278, 678] width 433 height 16
paste textarea "[URL][DOMAIN_NAME]"
type textarea "add this to step 1 fetch newsletters feed: [URL][DOMAIN_NAME]"
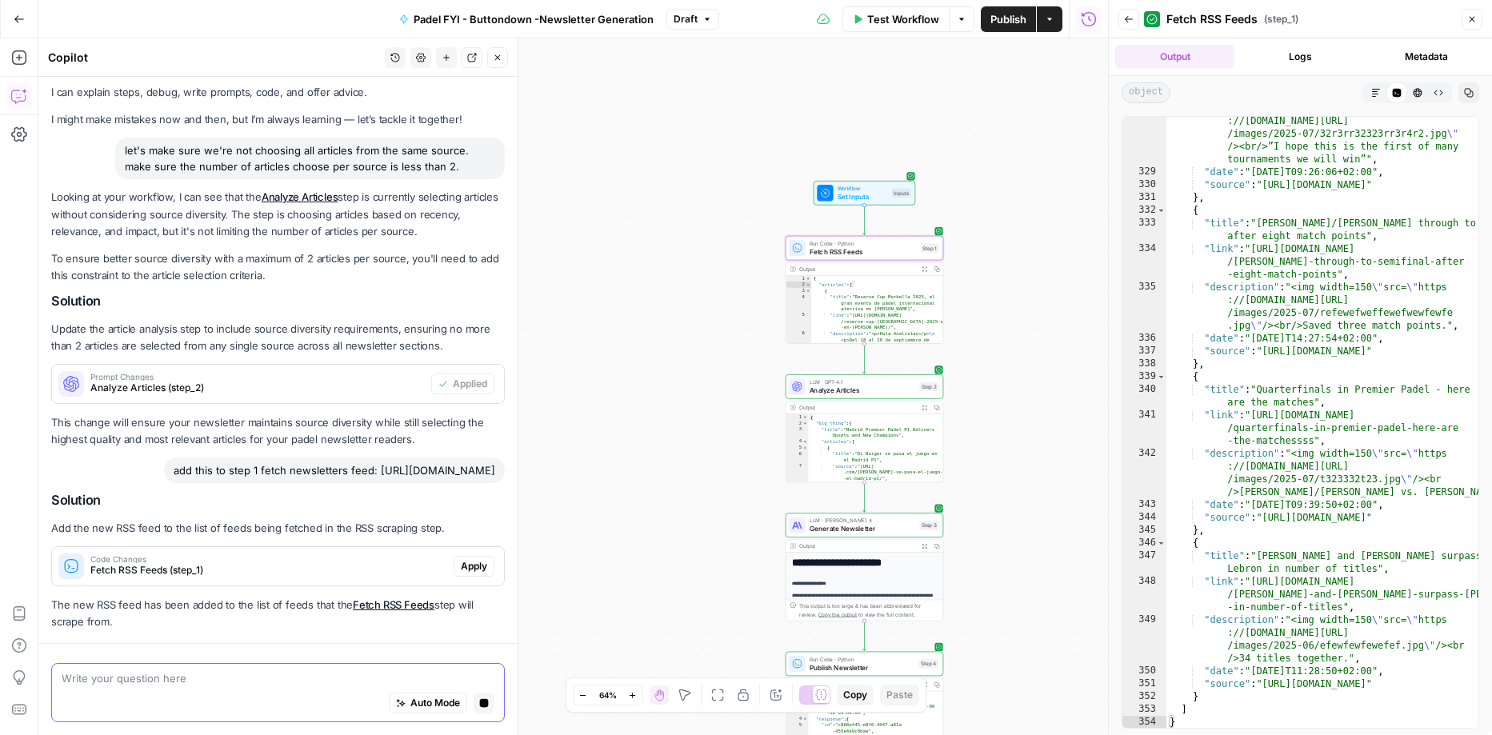
scroll to position [118, 0]
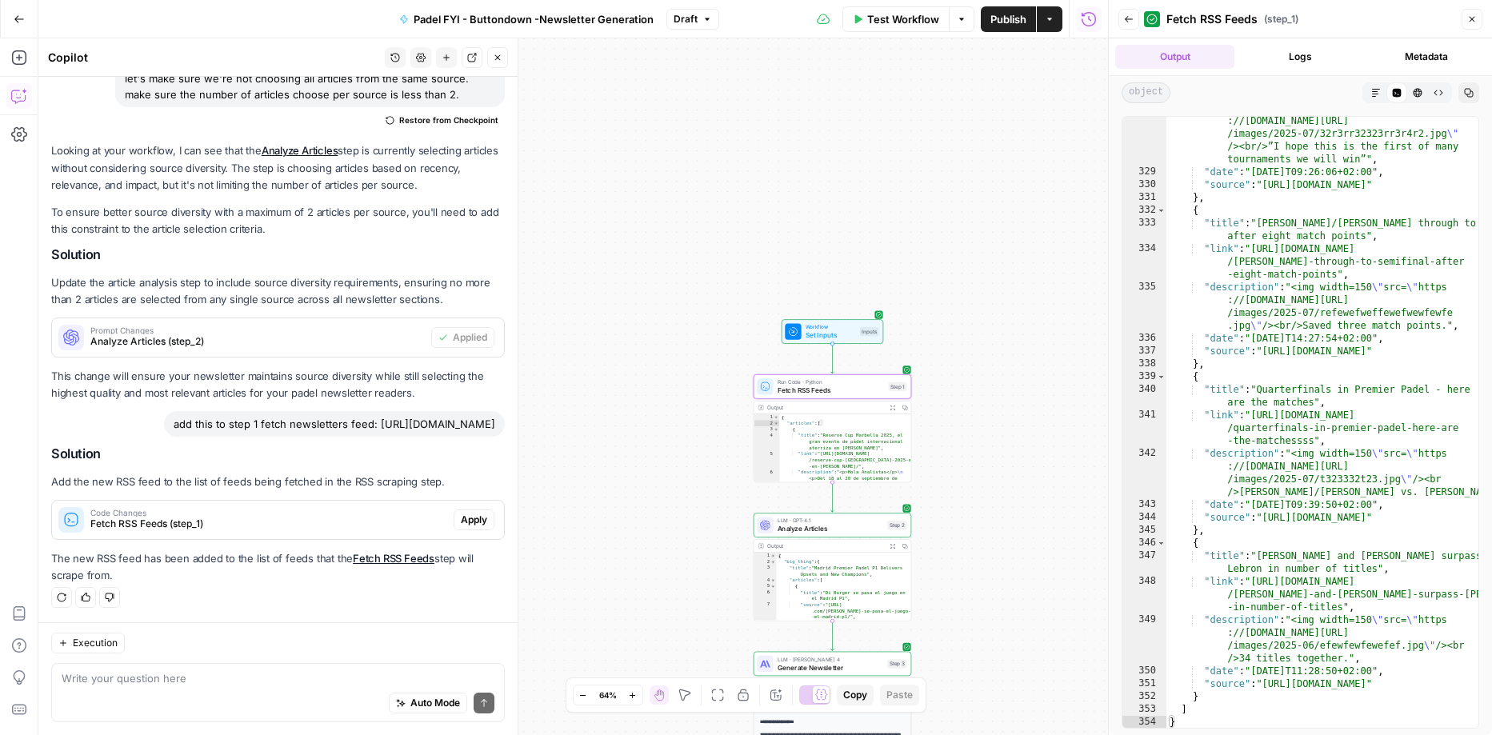
click at [461, 517] on span "Apply" at bounding box center [474, 520] width 26 height 14
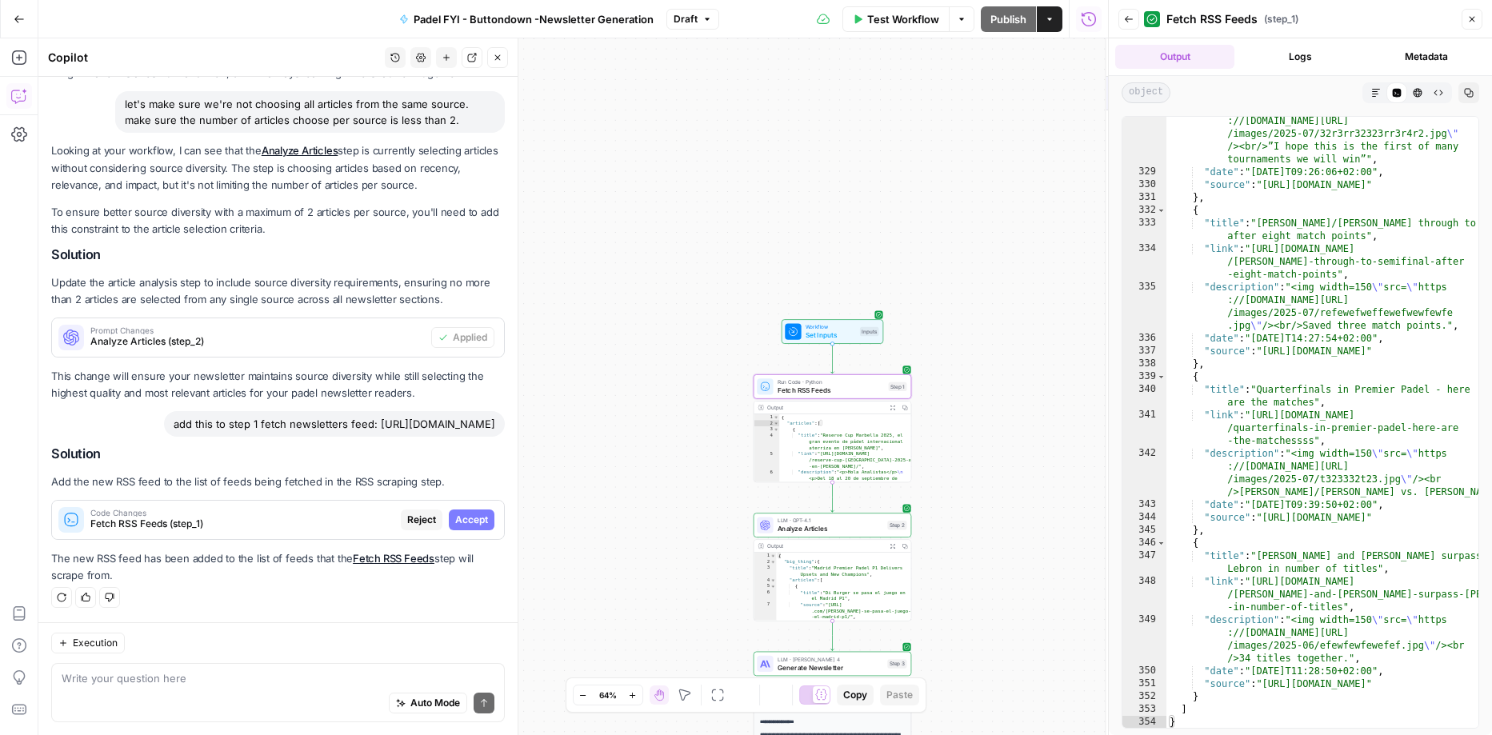
scroll to position [93, 0]
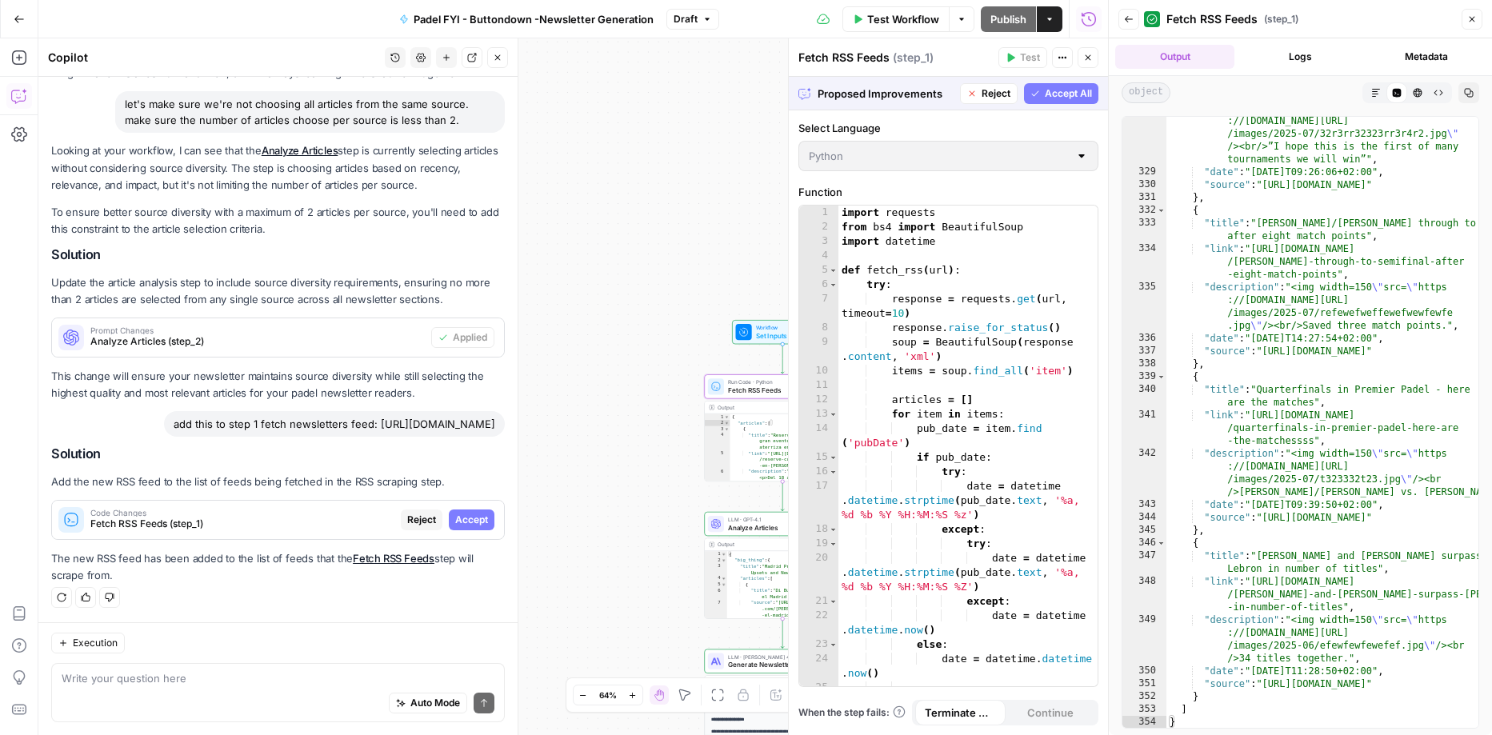
click at [479, 522] on span "Accept" at bounding box center [471, 520] width 33 height 14
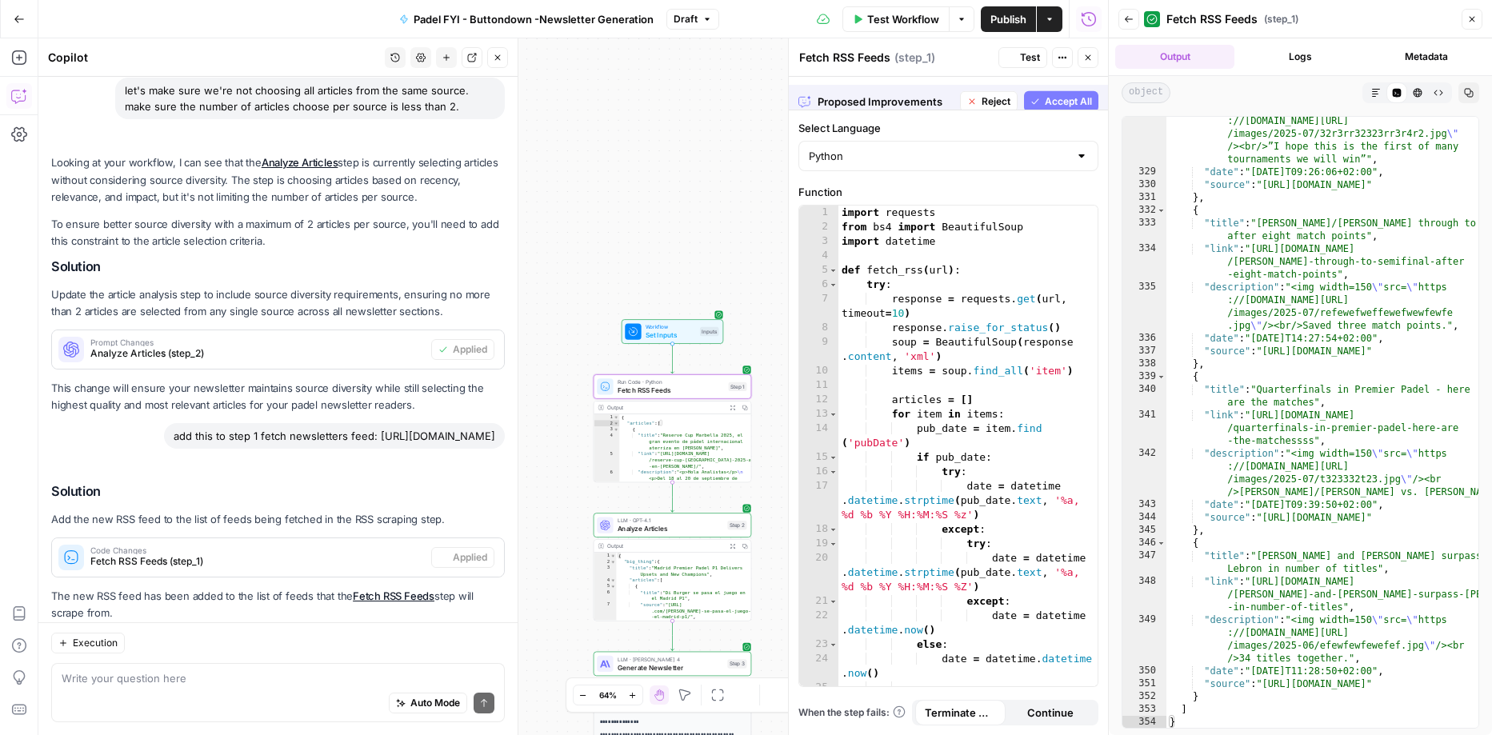
scroll to position [144, 0]
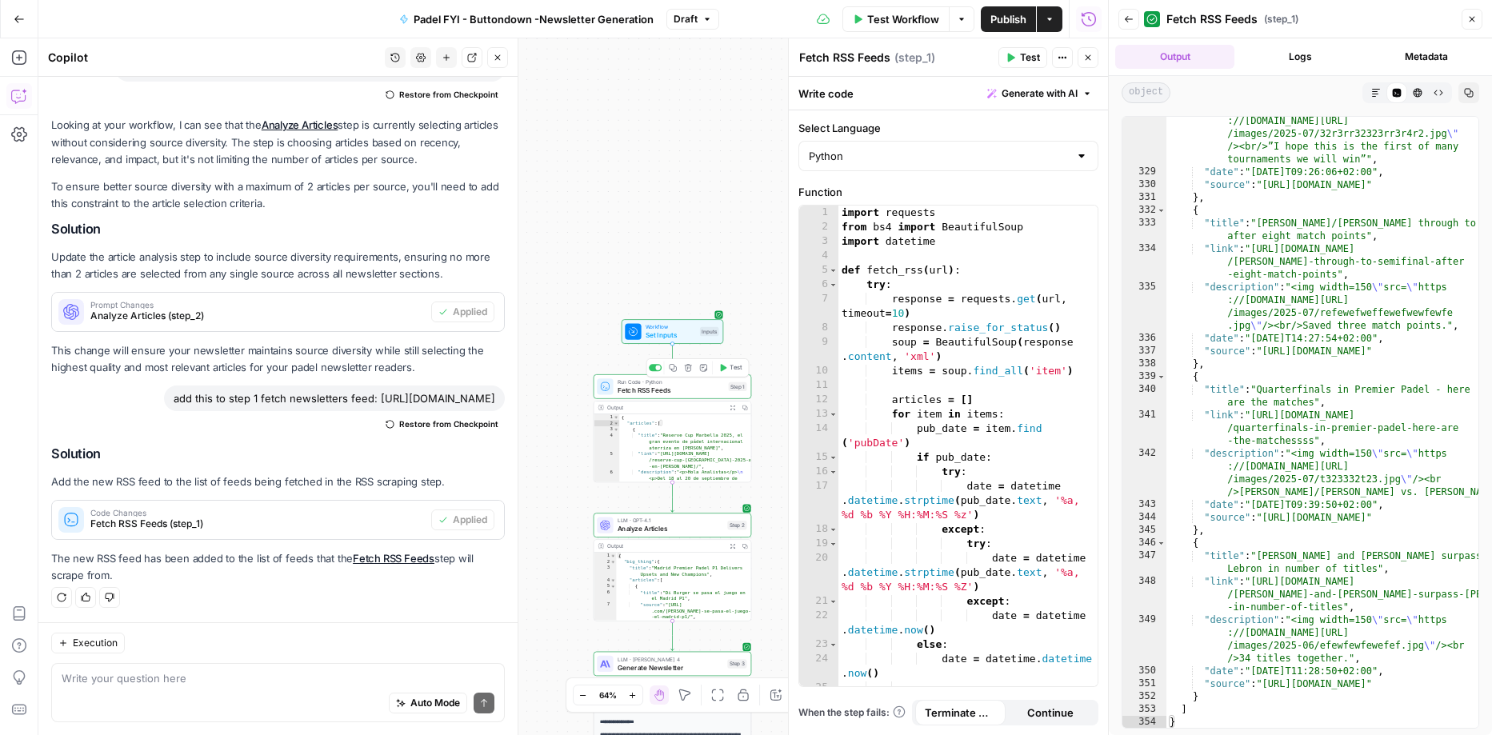
click at [646, 396] on div "Run Code · Python Fetch RSS Feeds Step 1 Copy step Delete step Add Note Test" at bounding box center [673, 386] width 158 height 25
click at [646, 387] on span "Fetch RSS Feeds" at bounding box center [671, 390] width 107 height 10
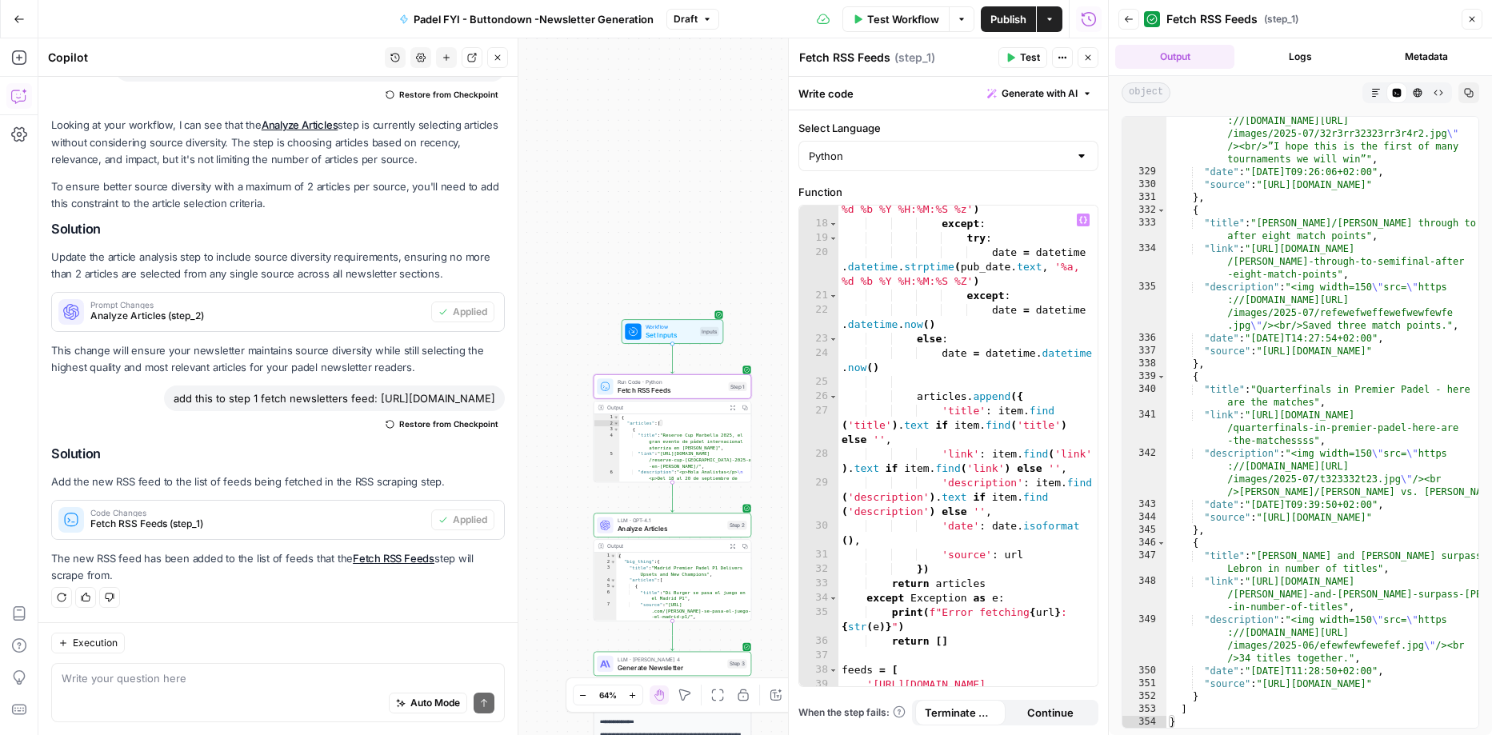
scroll to position [613, 0]
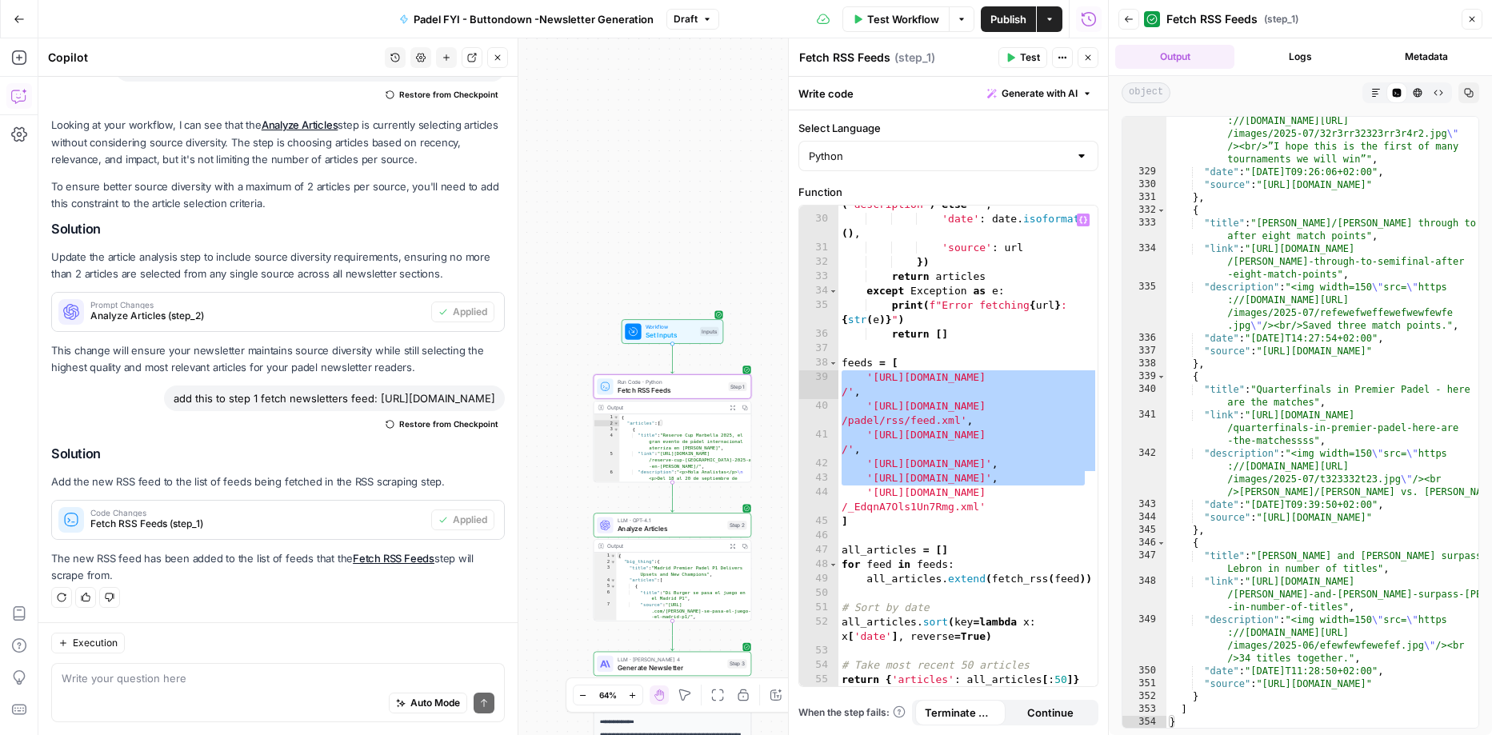
drag, startPoint x: 1089, startPoint y: 478, endPoint x: 817, endPoint y: 373, distance: 291.5
click at [817, 373] on div "29 30 31 32 33 34 35 36 37 38 39 40 41 42 43 44 45 46 47 48 49 50 51 52 53 54 5…" at bounding box center [948, 446] width 298 height 481
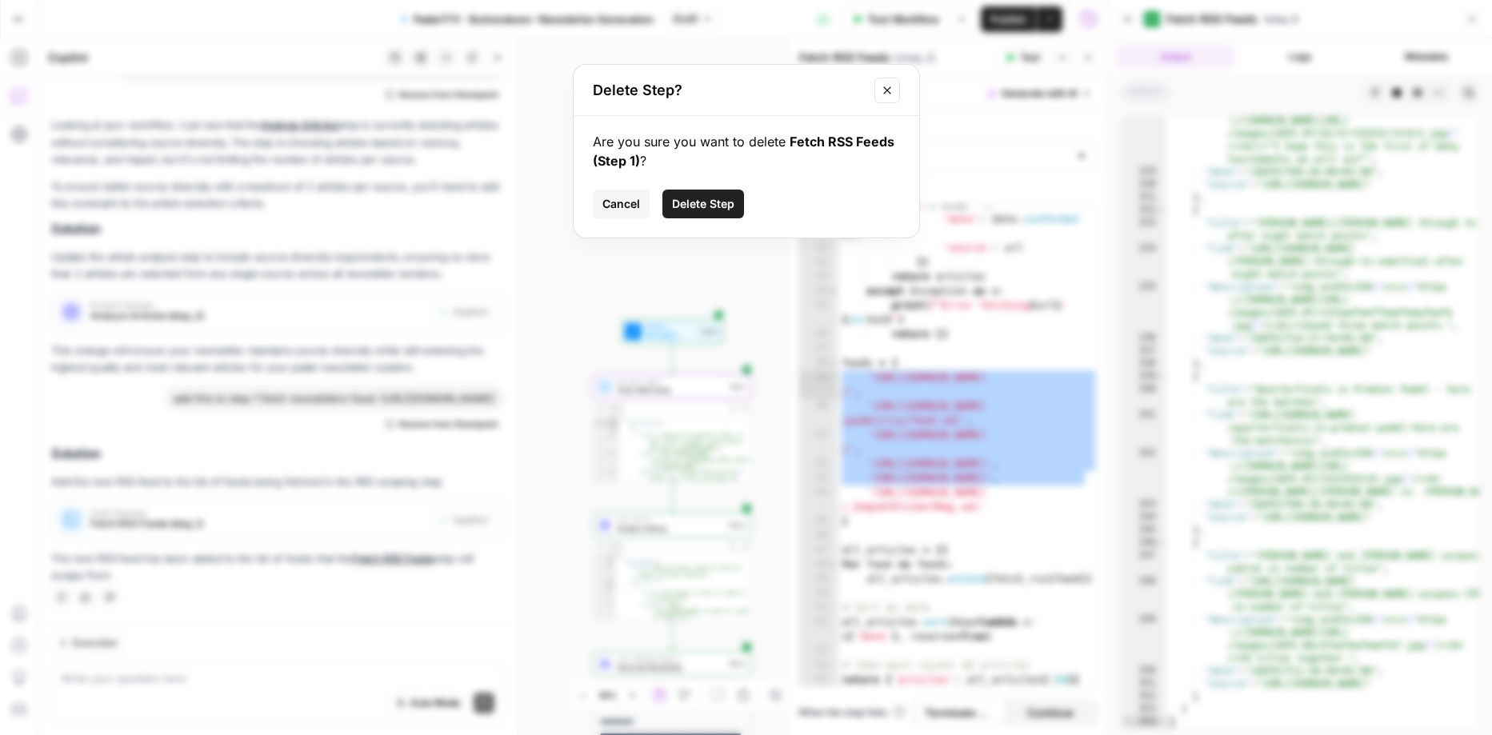
click at [630, 204] on span "Cancel" at bounding box center [621, 204] width 38 height 16
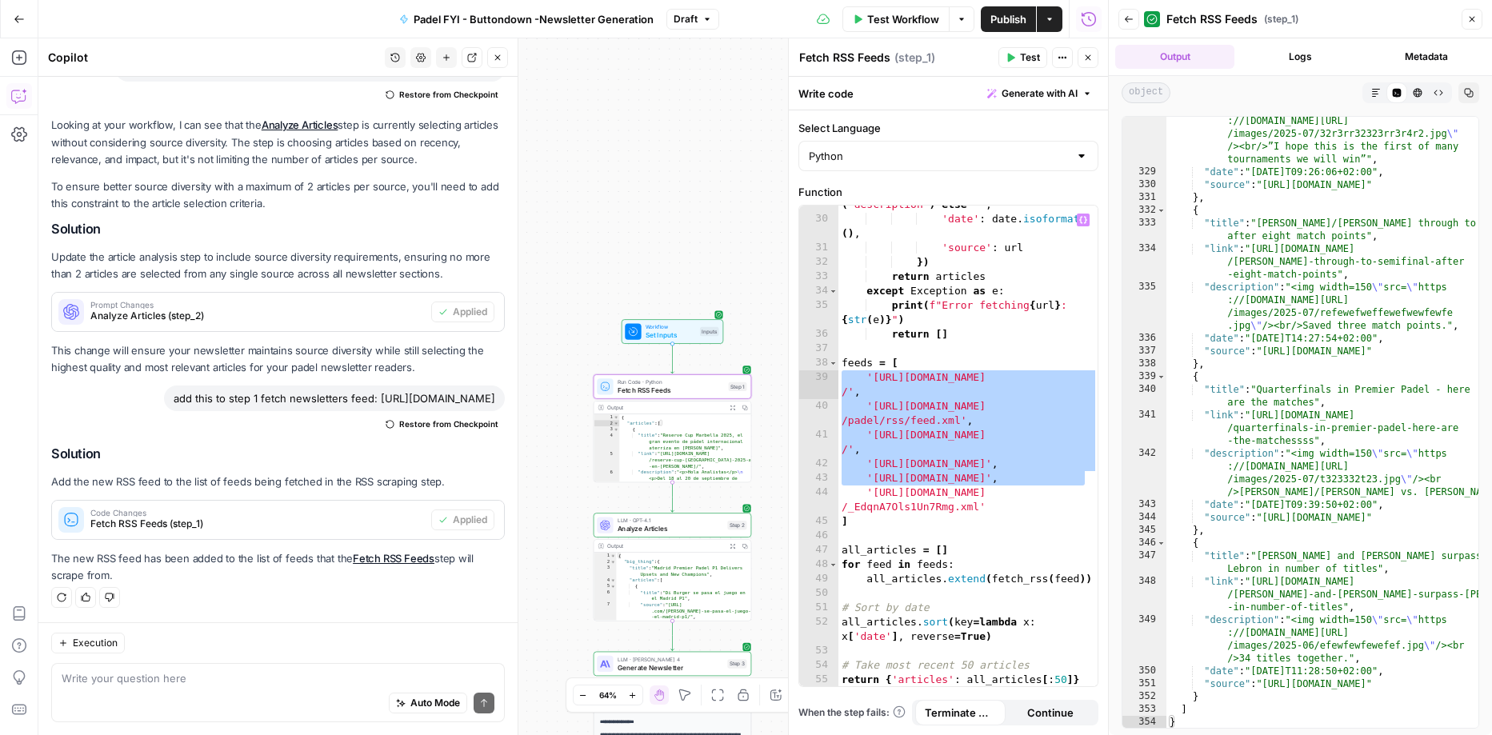
scroll to position [612, 0]
click at [954, 358] on div "'description' : item . find ( 'description' ) . text if item . find ( 'descript…" at bounding box center [968, 438] width 260 height 539
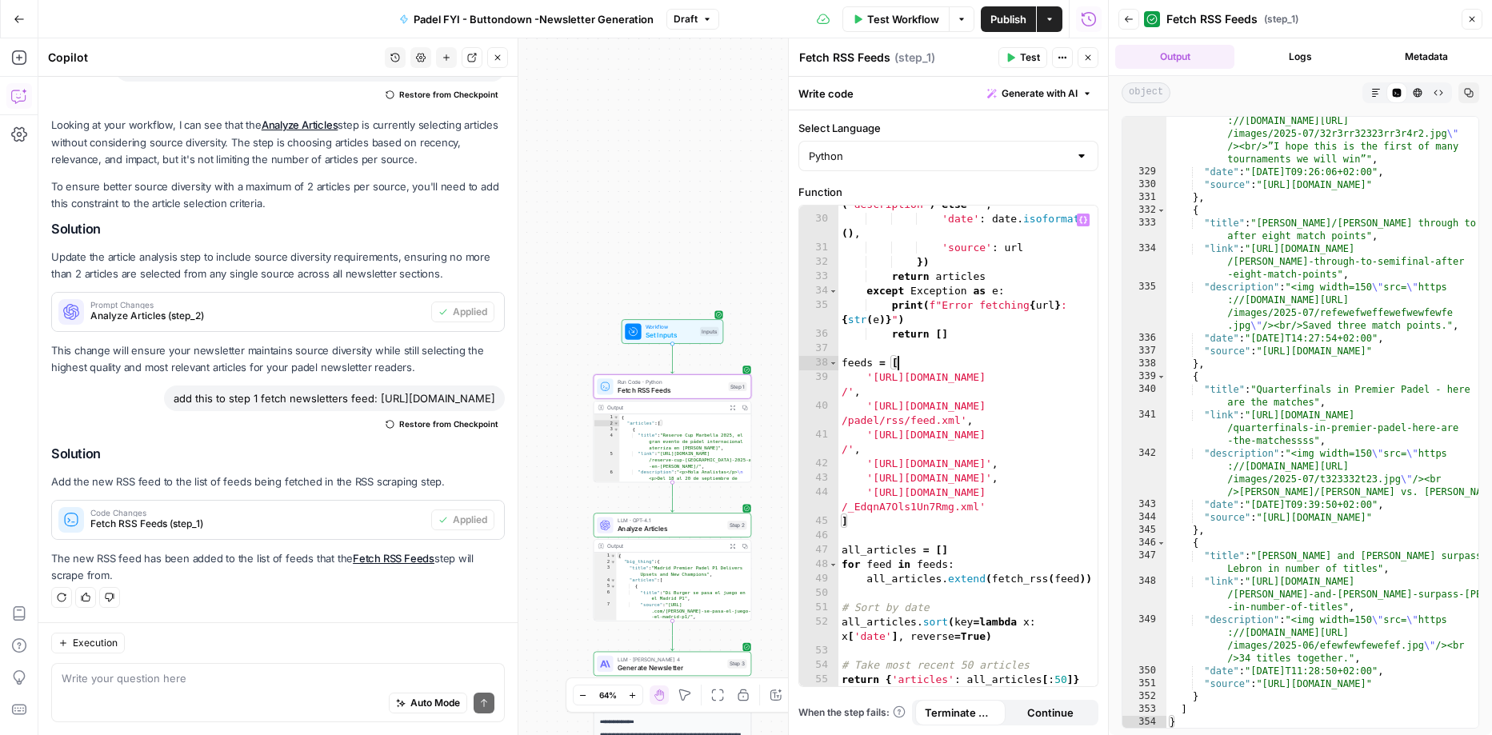
click at [954, 358] on div "'description' : item . find ( 'description' ) . text if item . find ( 'descript…" at bounding box center [968, 438] width 260 height 539
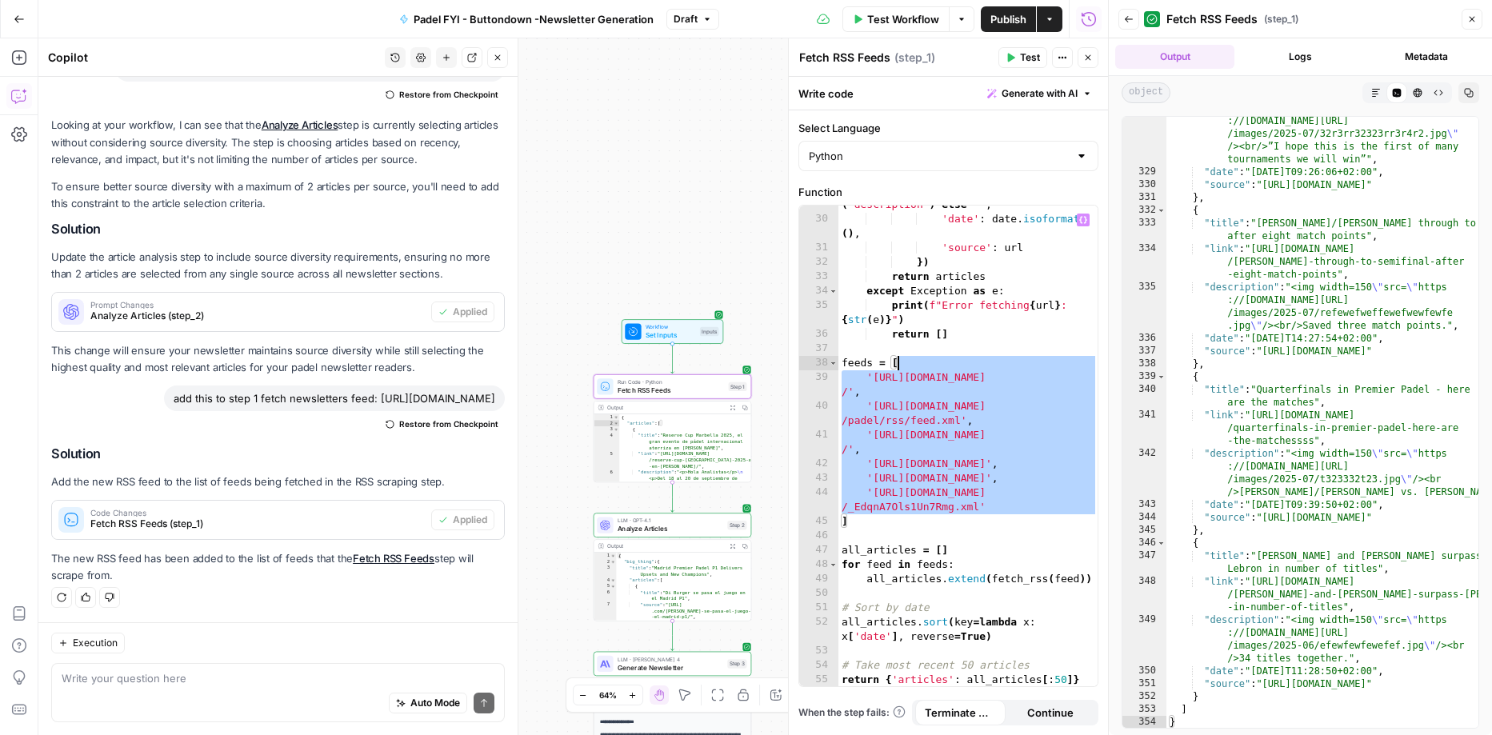
click at [1007, 417] on div "'description' : item . find ( 'description' ) . text if item . find ( 'descript…" at bounding box center [968, 438] width 260 height 539
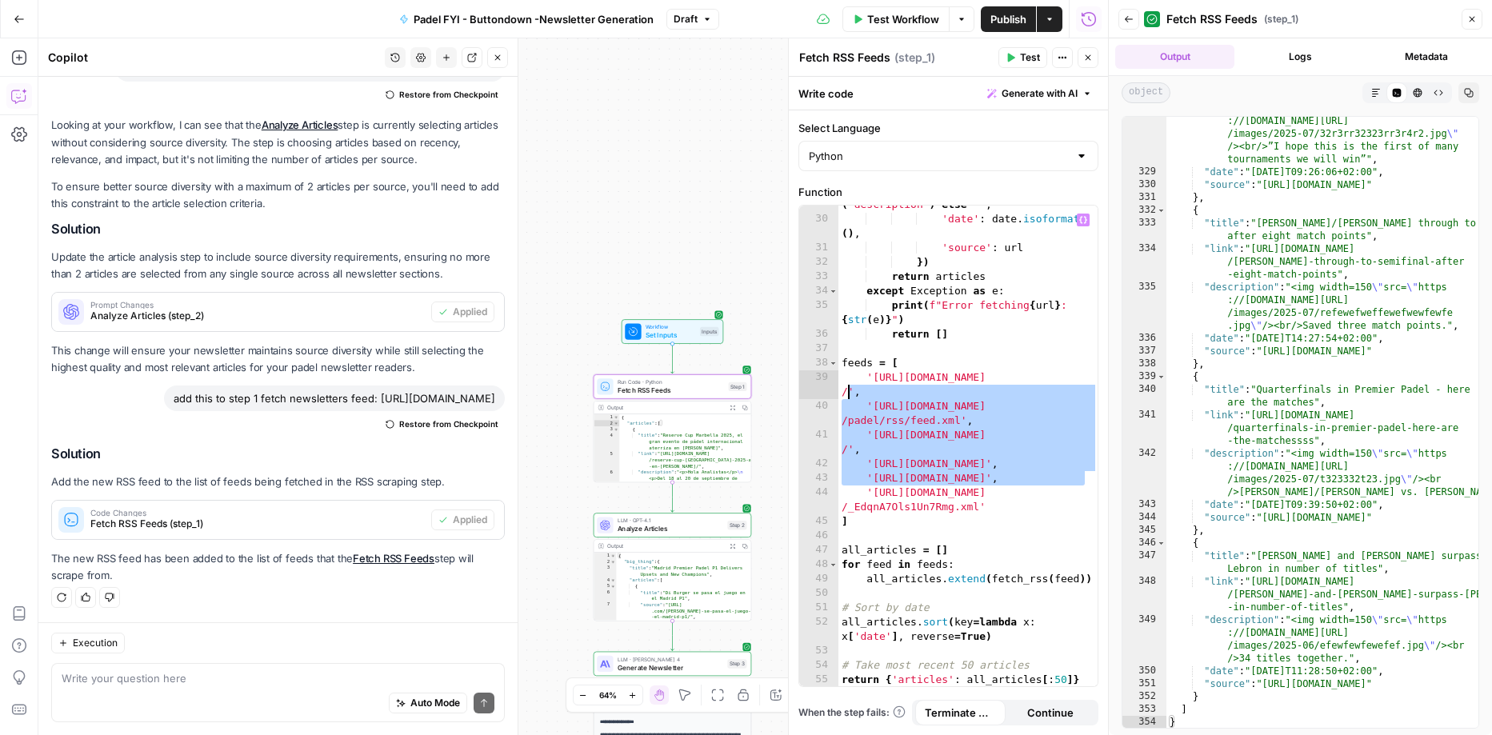
drag, startPoint x: 1086, startPoint y: 474, endPoint x: 846, endPoint y: 398, distance: 252.5
click at [846, 398] on div "**********" at bounding box center [948, 446] width 298 height 481
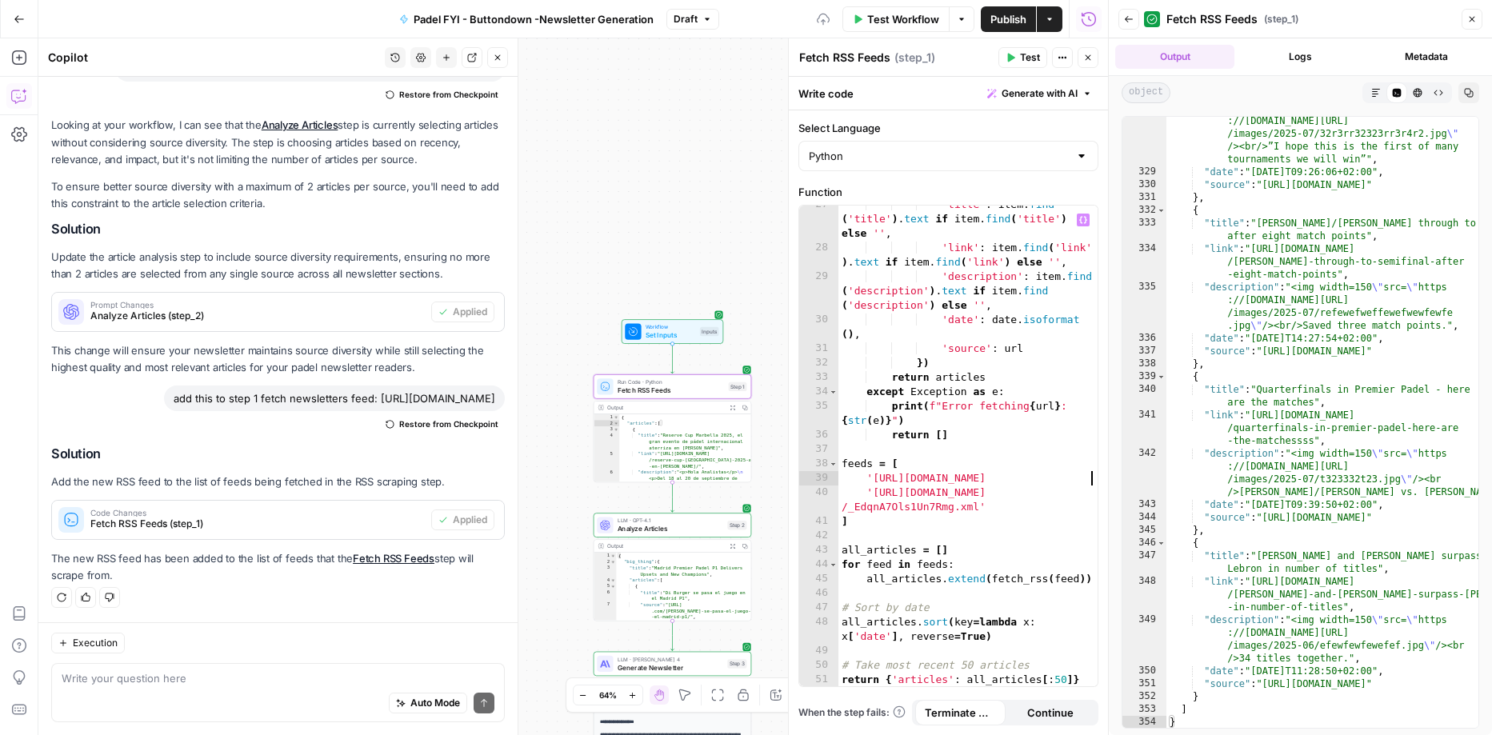
scroll to position [512, 0]
type textarea "*"
type textarea "*********"
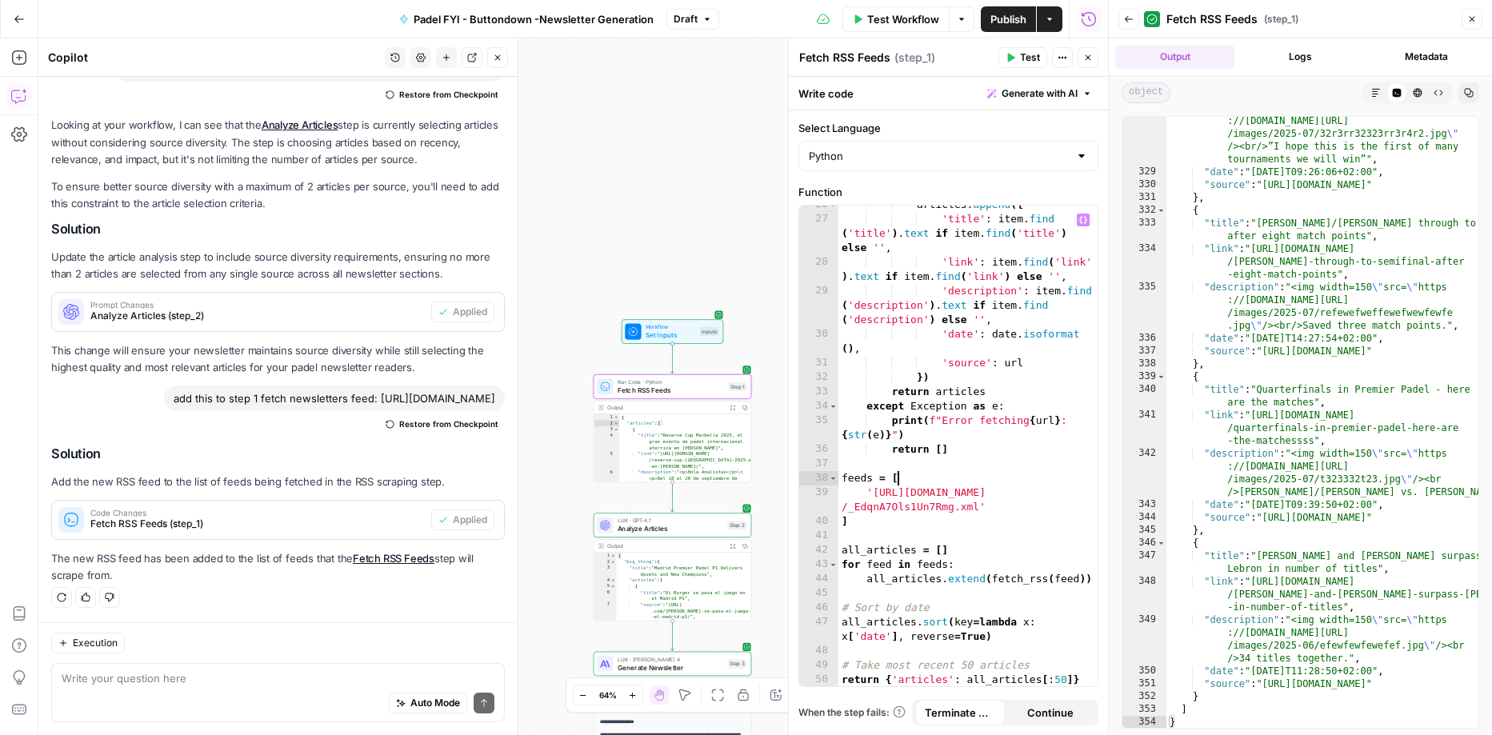
scroll to position [497, 0]
click at [1018, 62] on button "Test" at bounding box center [1022, 57] width 49 height 21
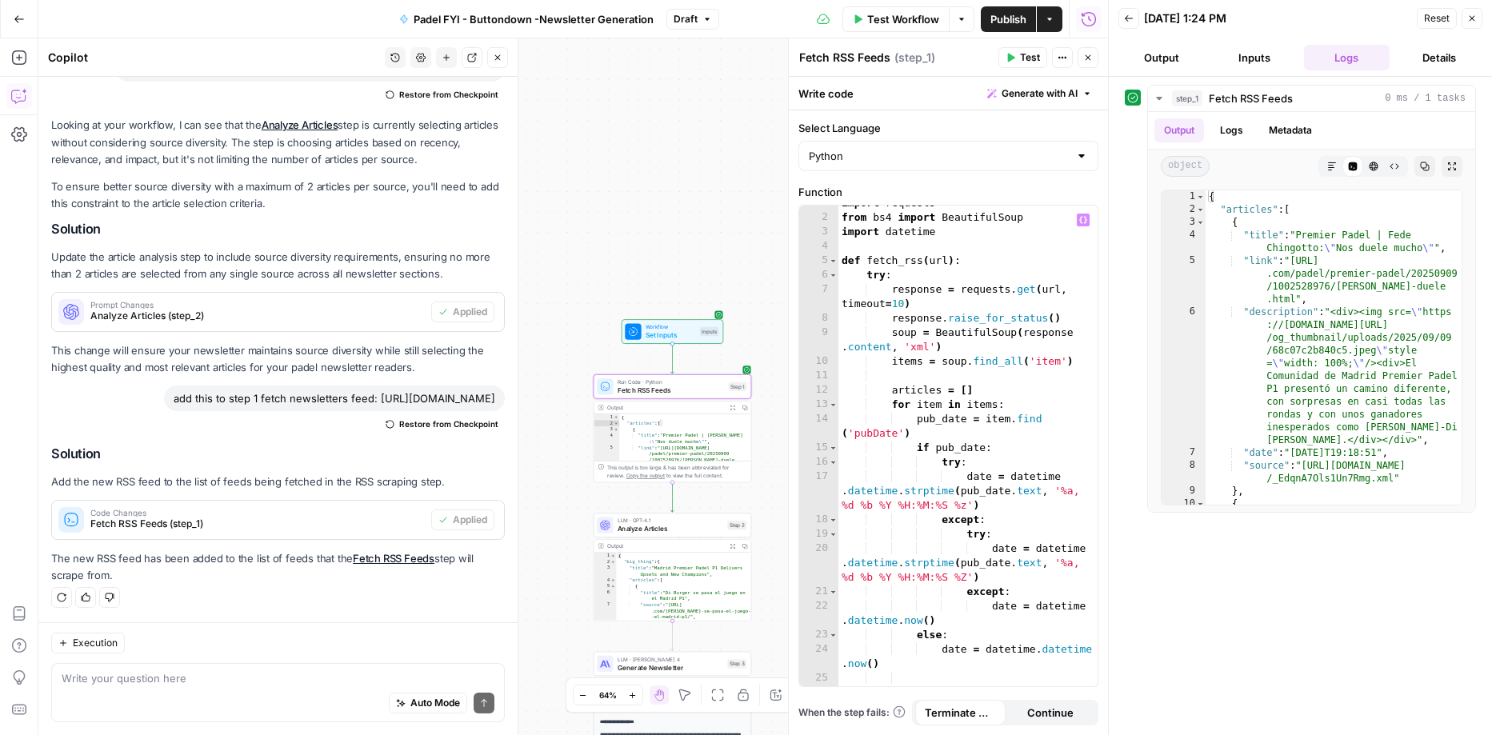
scroll to position [10, 0]
click at [1019, 60] on button "Test" at bounding box center [1022, 57] width 49 height 21
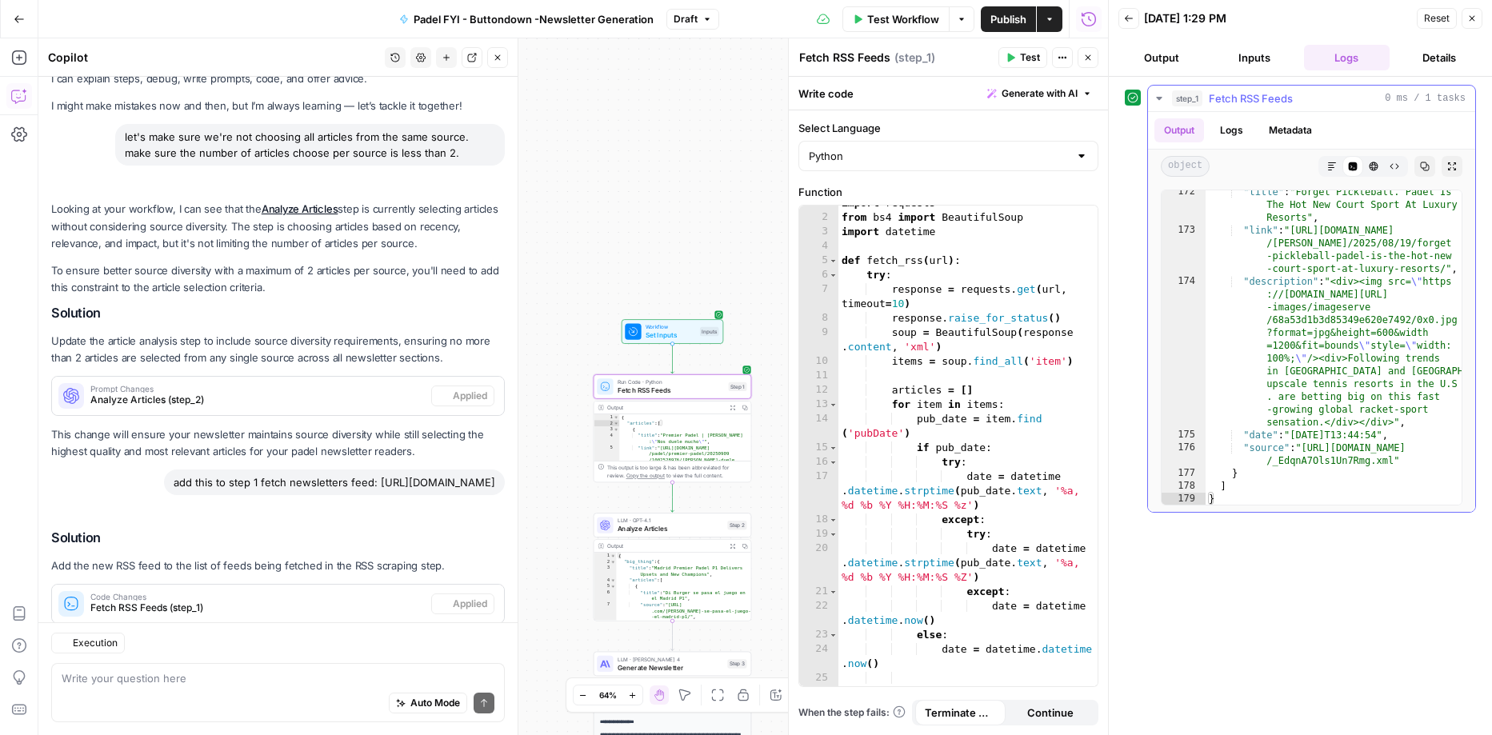
scroll to position [144, 0]
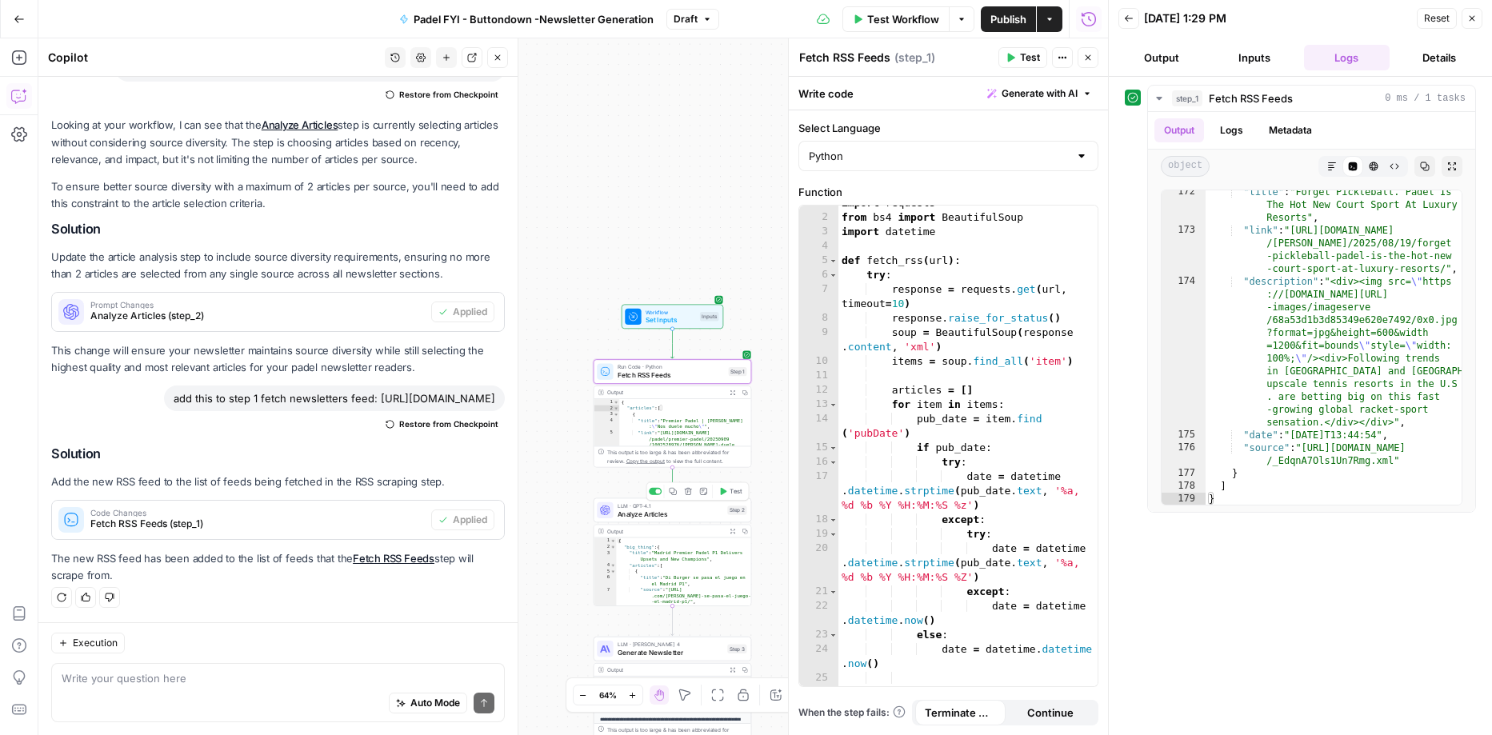
click at [702, 510] on span "Analyze Articles" at bounding box center [671, 514] width 106 height 10
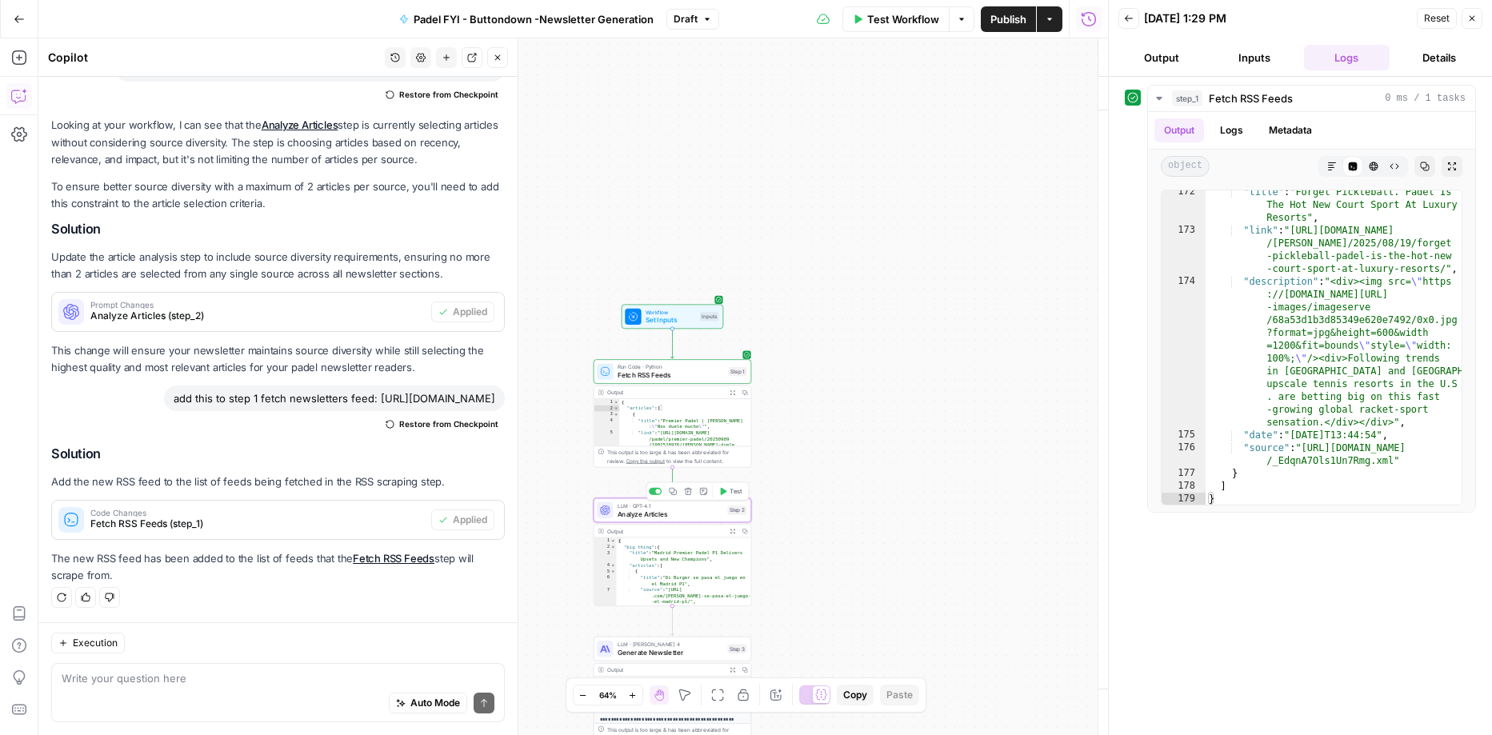
type textarea "Analyze Articles"
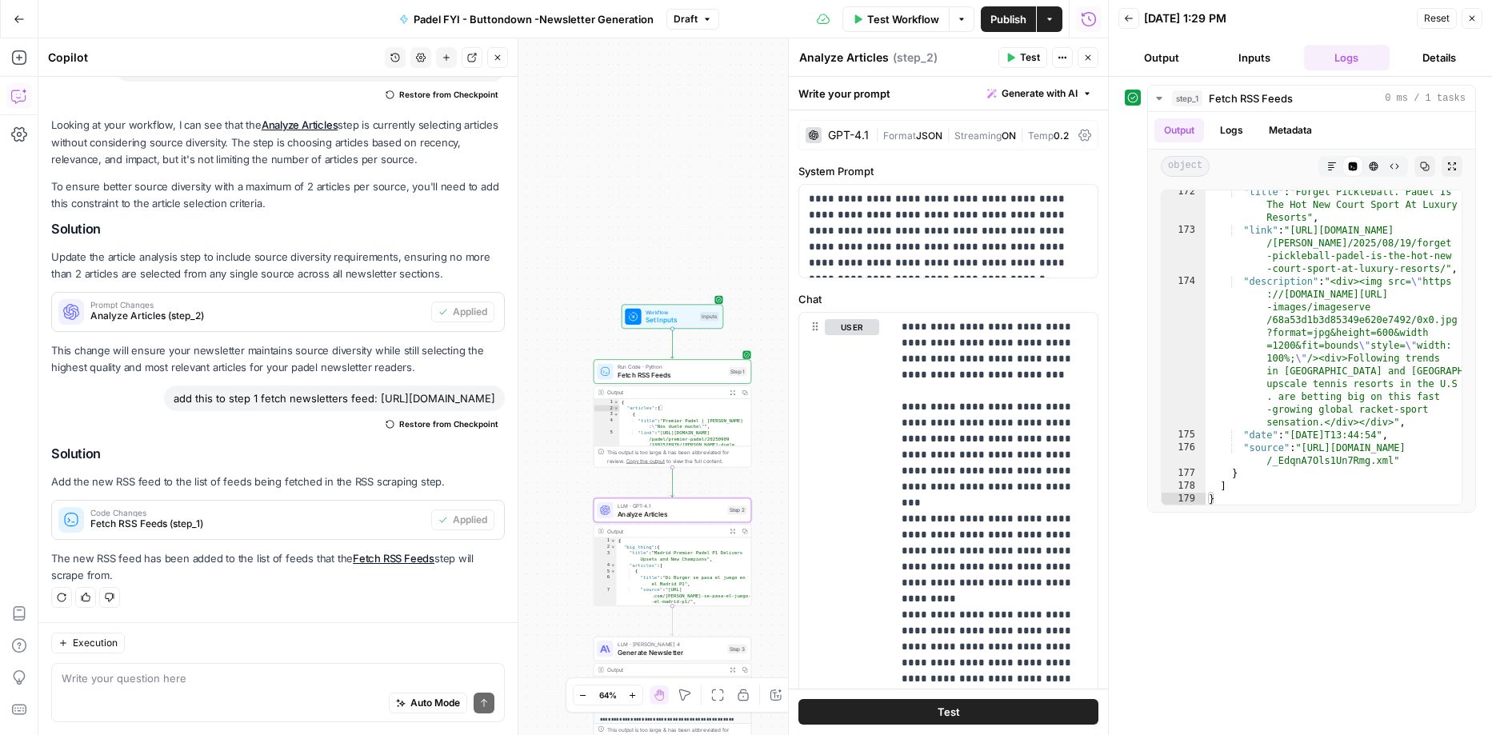
click at [1018, 50] on button "Test" at bounding box center [1022, 57] width 49 height 21
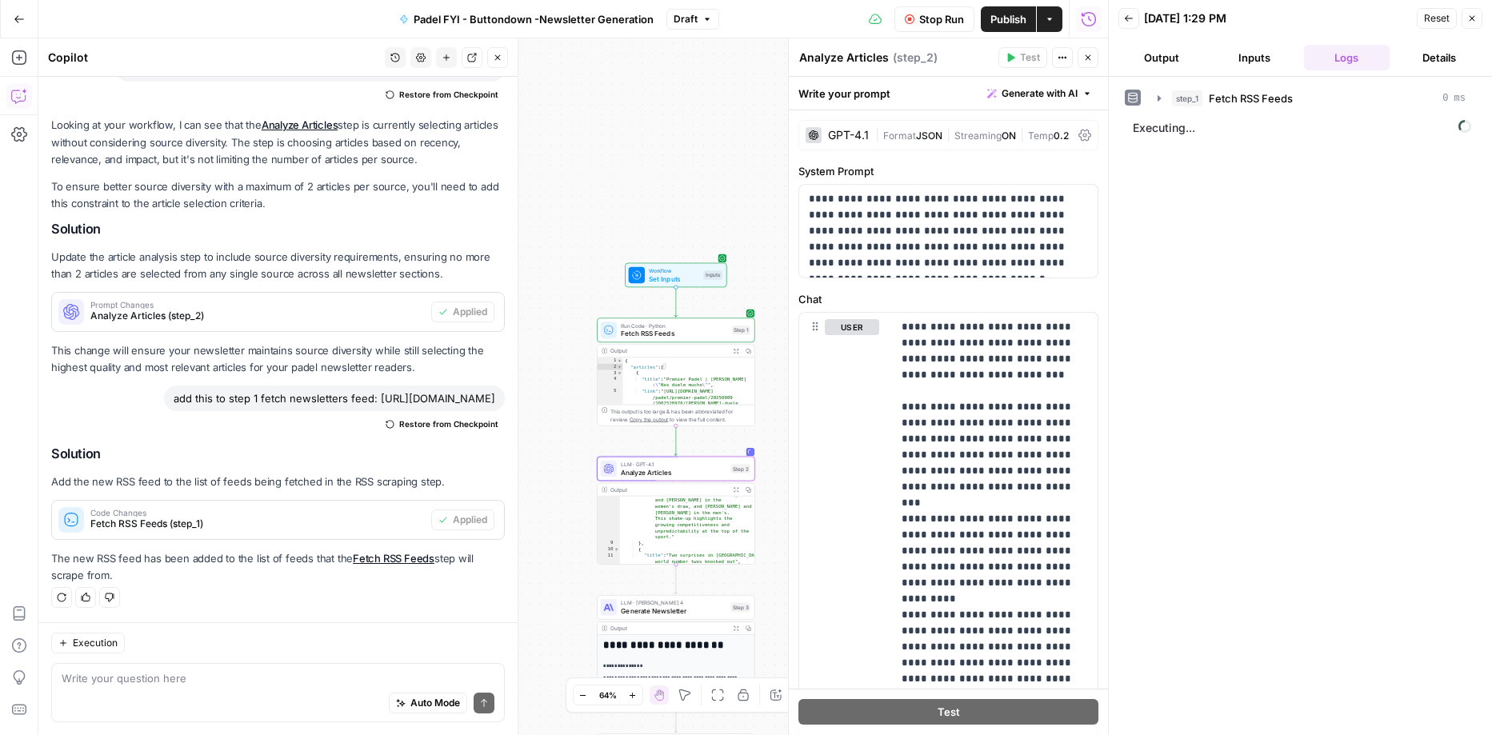
scroll to position [142, 0]
click at [671, 609] on span "Generate Newsletter" at bounding box center [674, 611] width 106 height 10
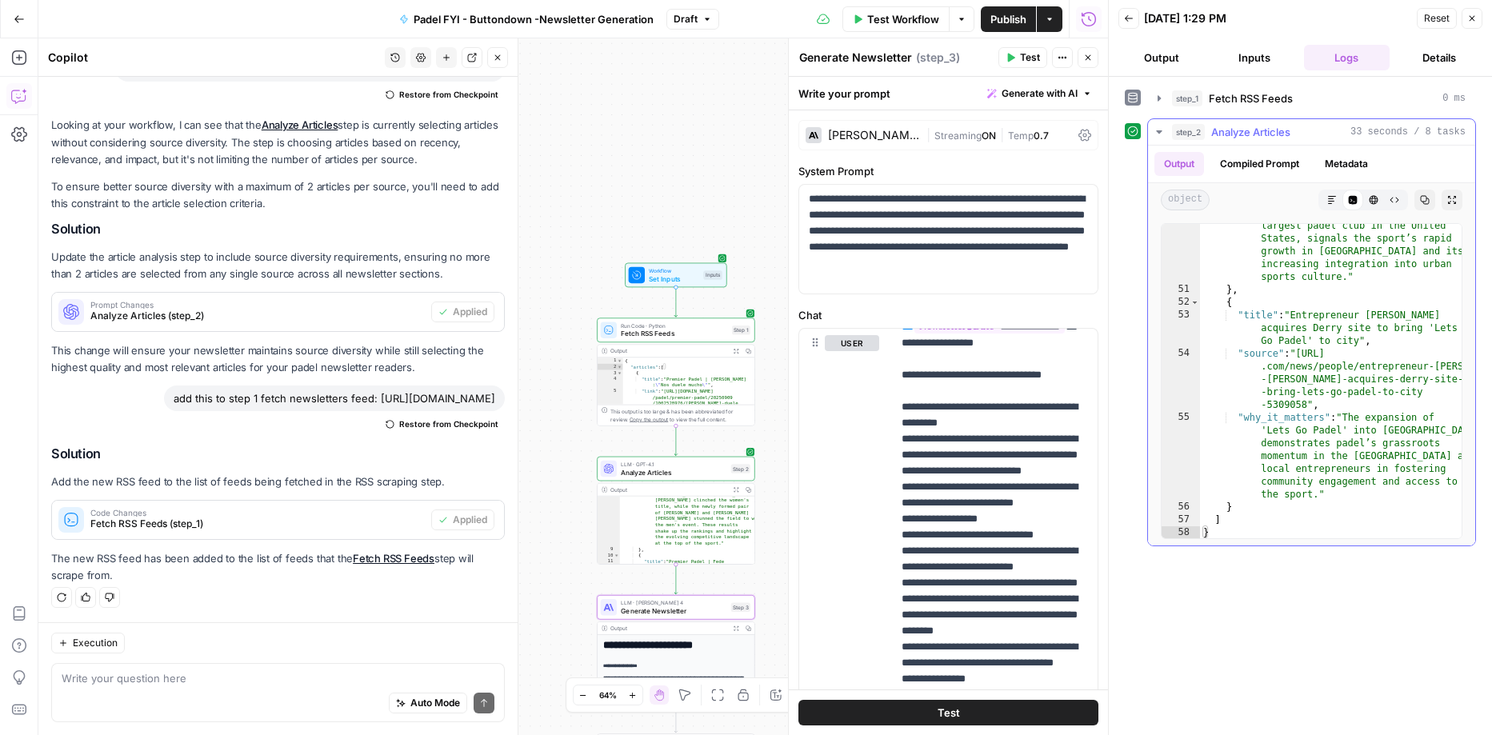
scroll to position [1861, 0]
click at [707, 494] on div "Output Expand Output Copy" at bounding box center [676, 489] width 157 height 13
click at [702, 472] on span "Analyze Articles" at bounding box center [674, 472] width 106 height 10
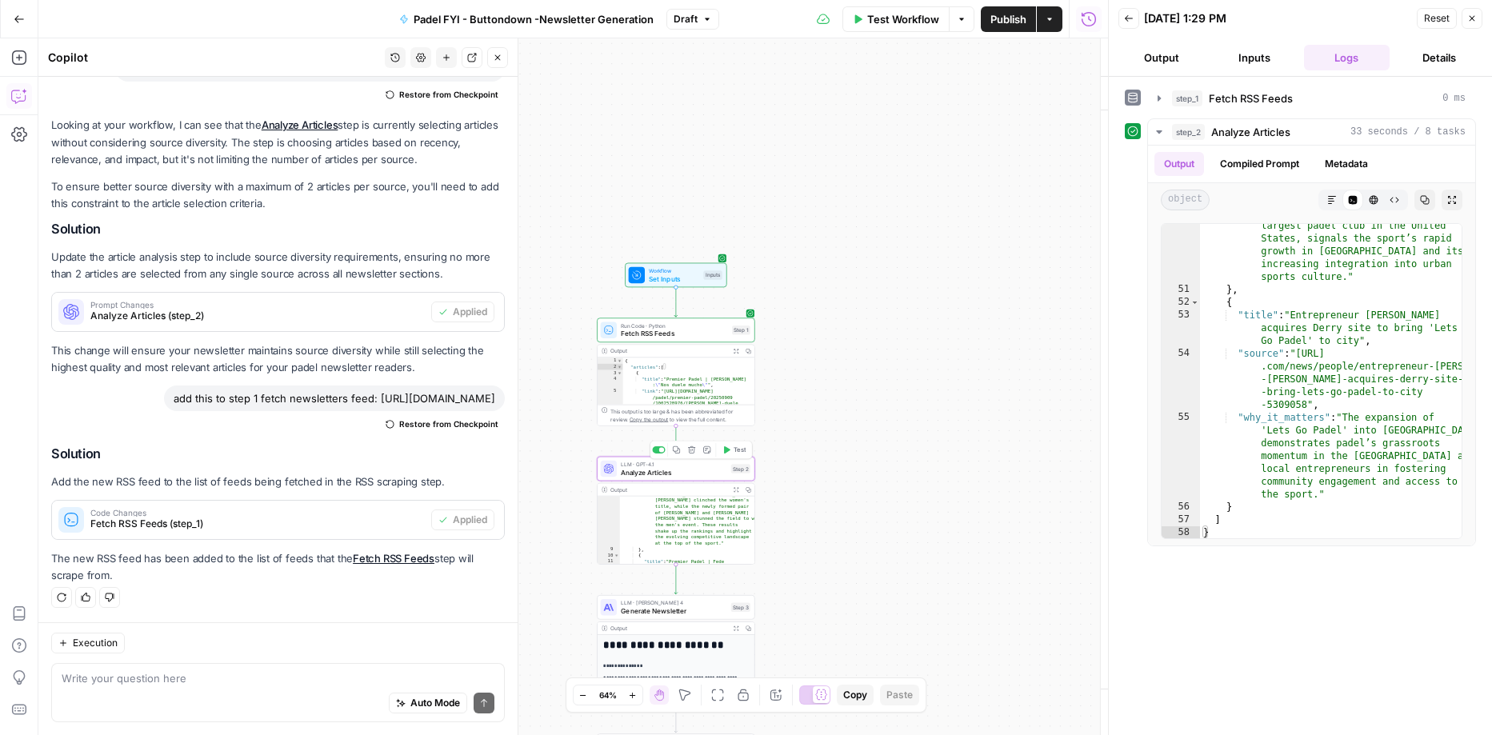
type textarea "Analyze Articles"
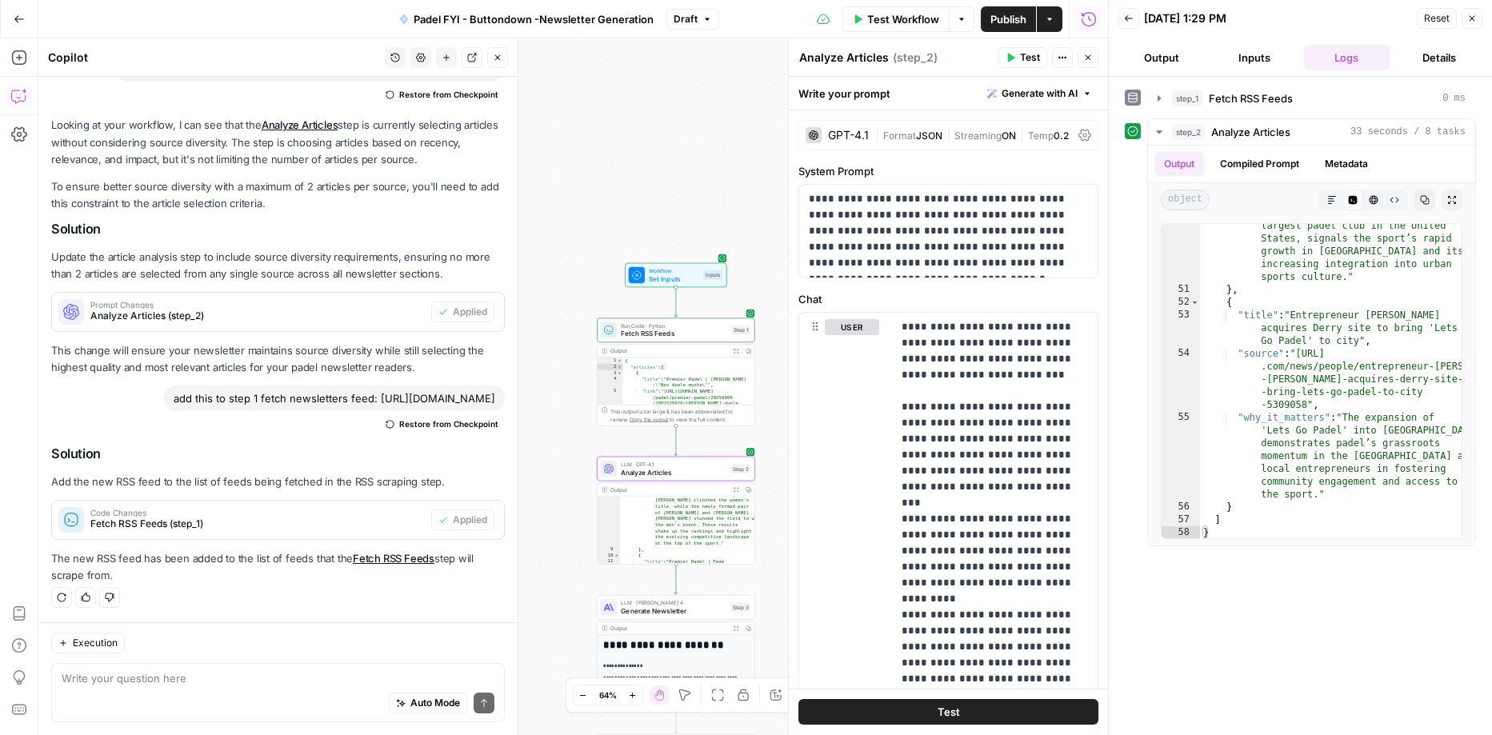
click at [664, 611] on span "Generate Newsletter" at bounding box center [674, 611] width 106 height 10
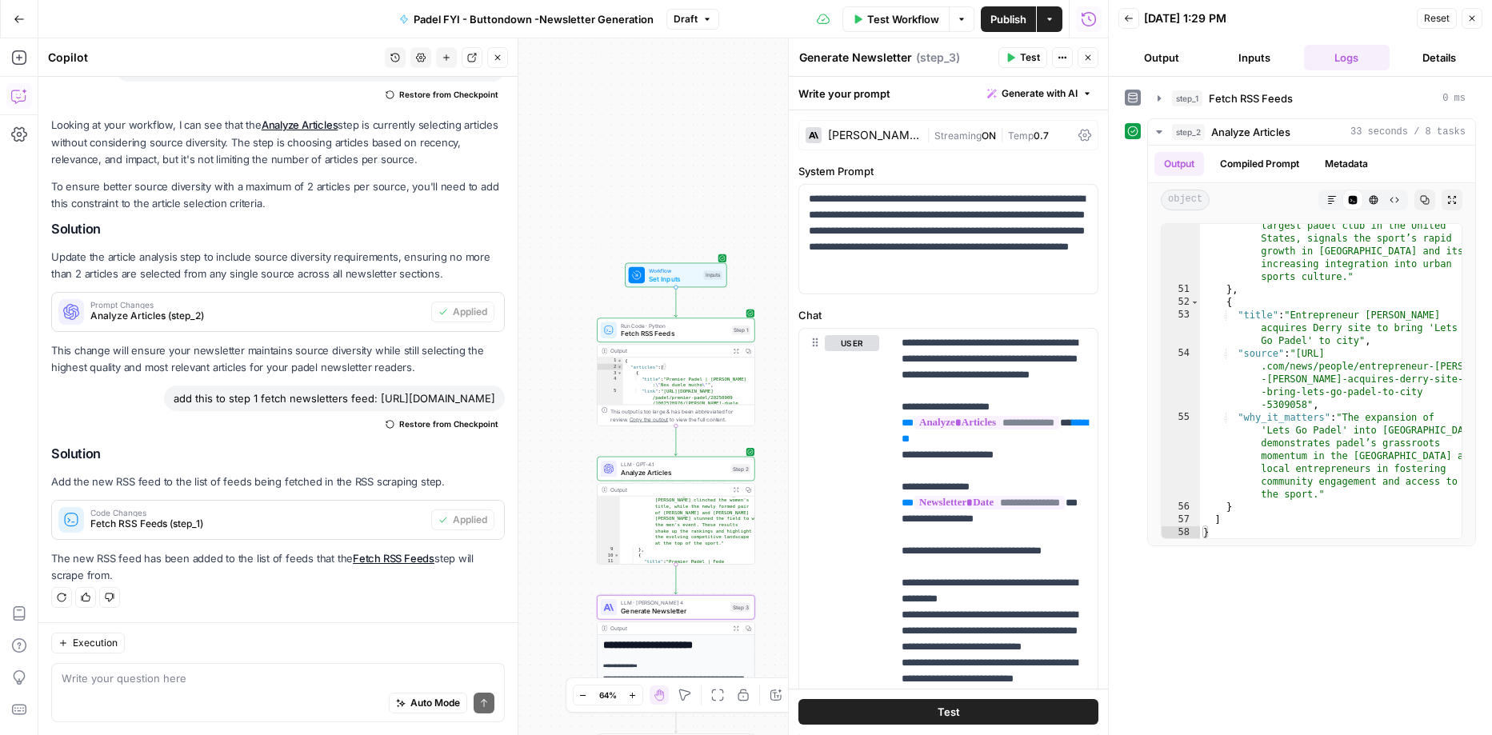
click at [1019, 54] on button "Test" at bounding box center [1022, 57] width 49 height 21
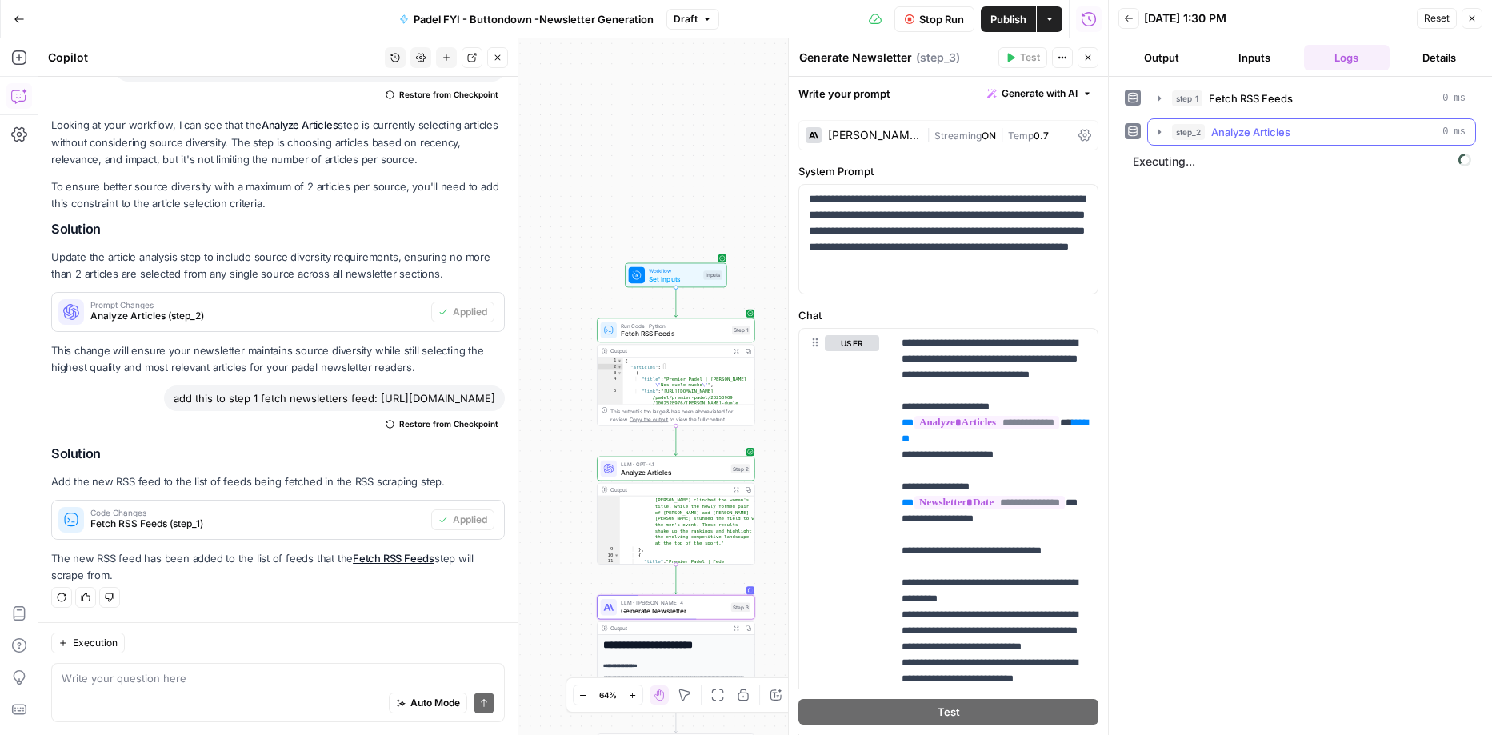
click at [1157, 126] on icon "button" at bounding box center [1159, 132] width 13 height 13
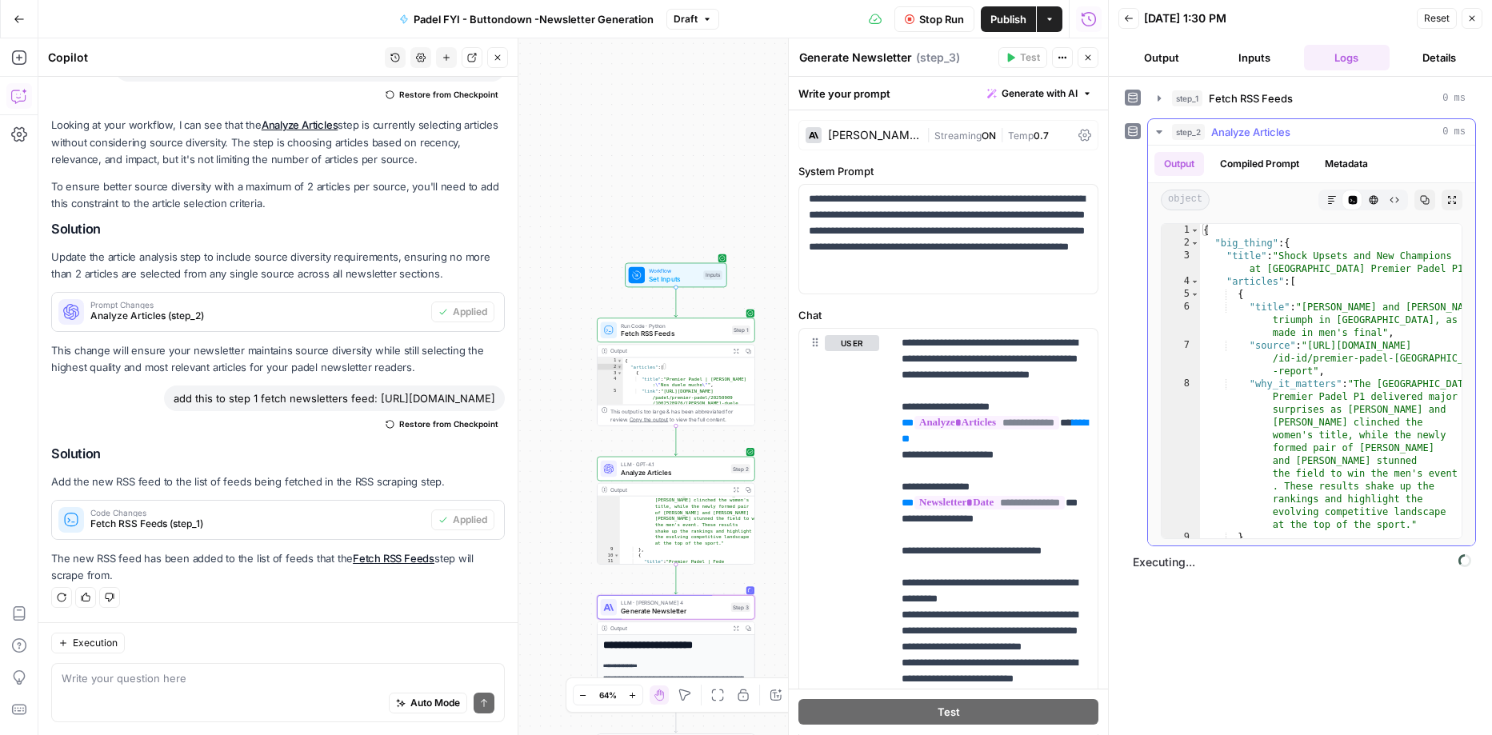
click at [1157, 126] on icon "button" at bounding box center [1159, 132] width 13 height 13
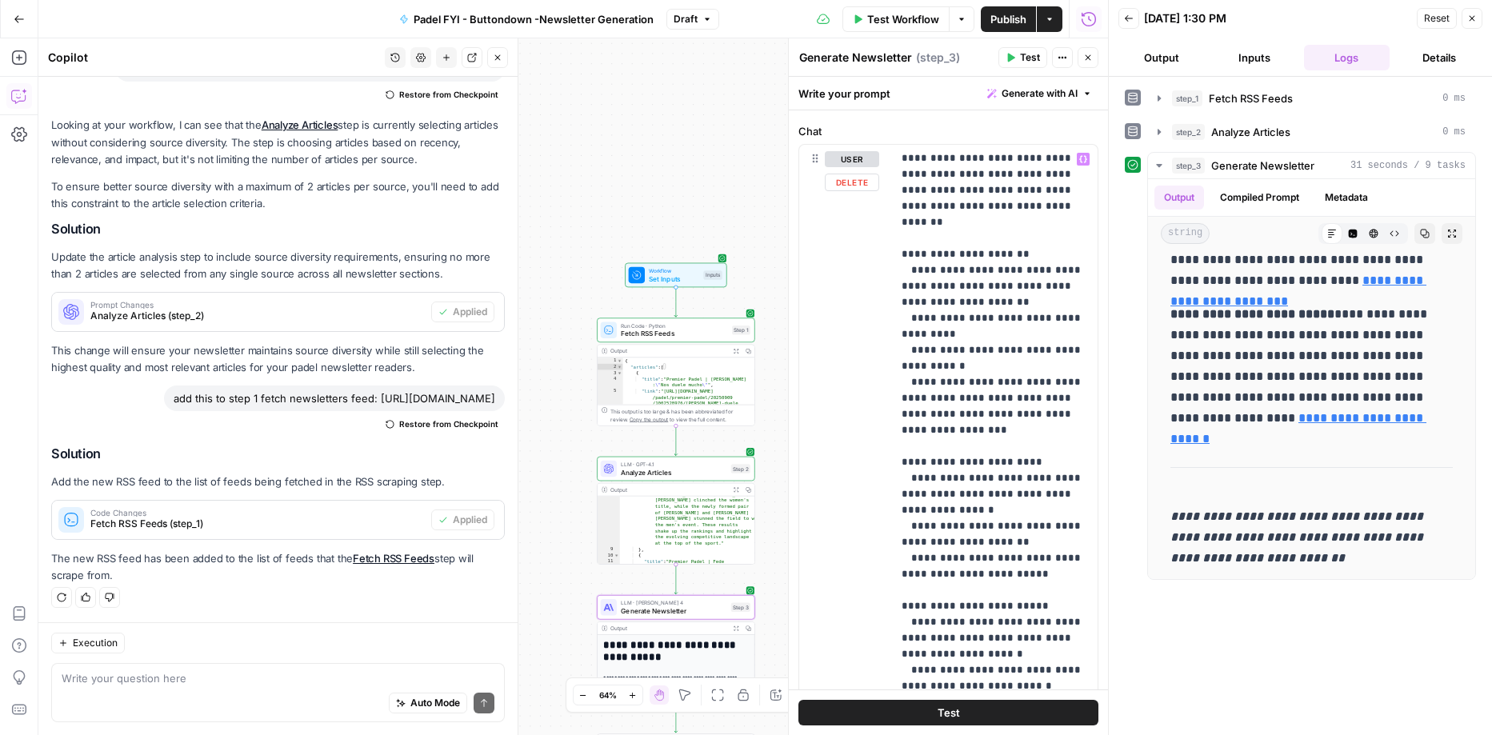
scroll to position [374, 0]
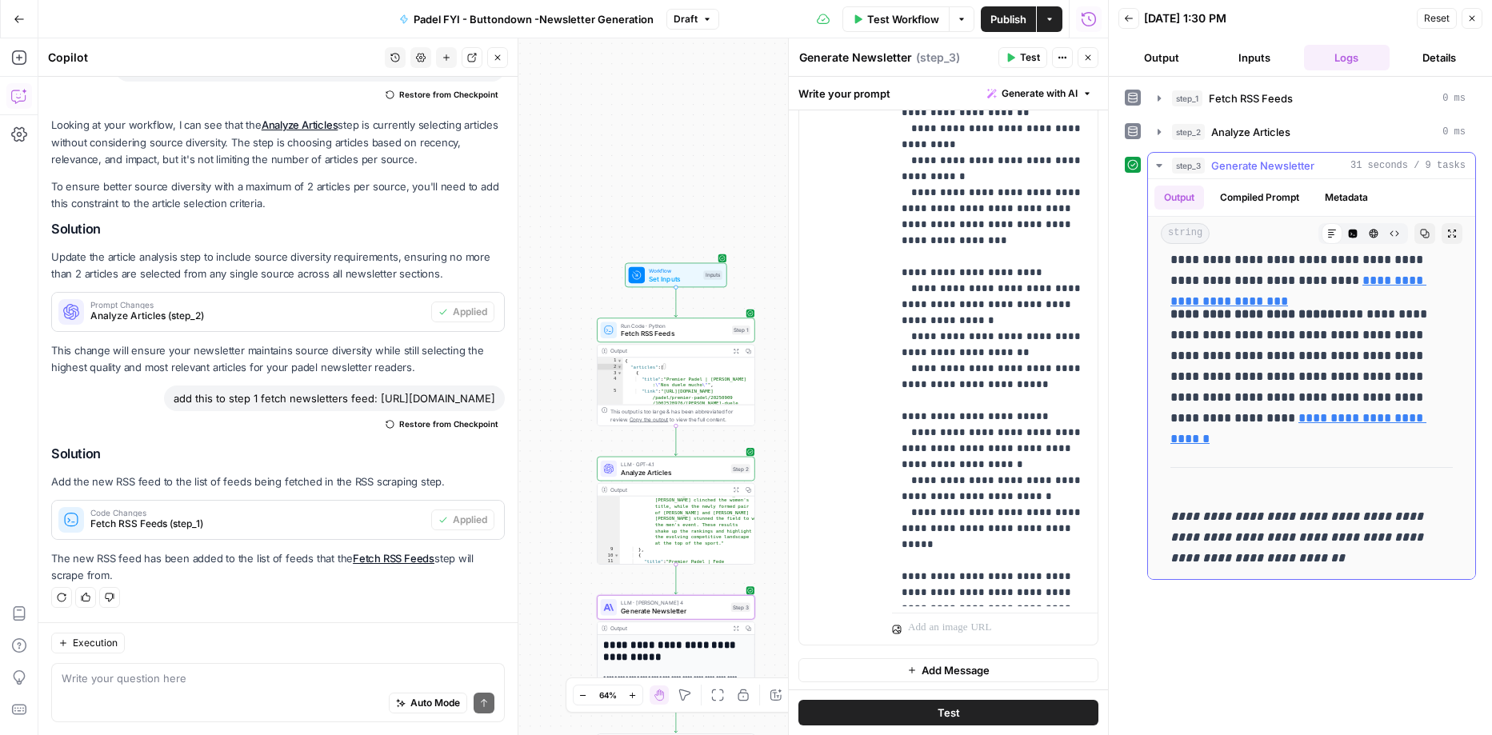
click at [1217, 533] on em "**********" at bounding box center [1298, 537] width 256 height 54
copy em "**********"
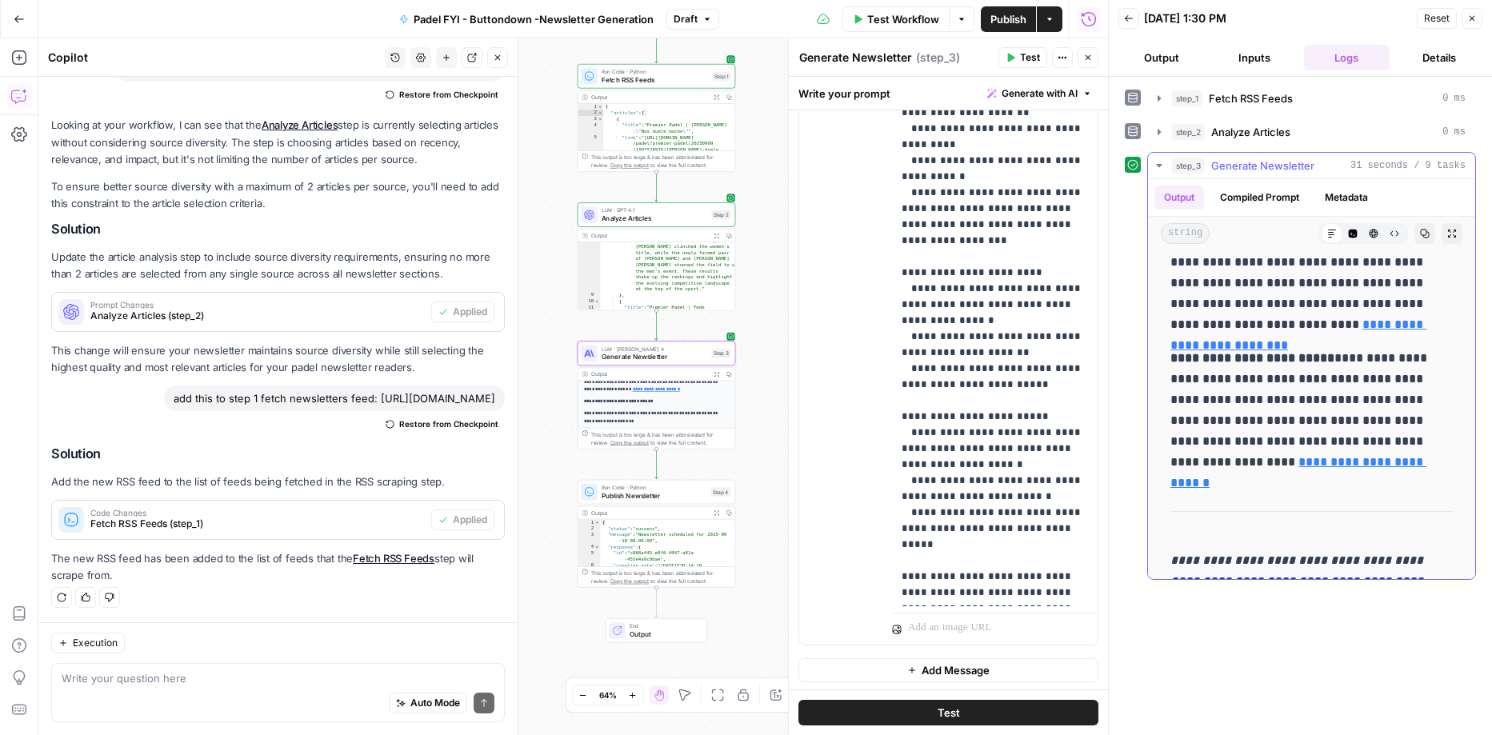
scroll to position [2255, 0]
click at [1290, 191] on button "Compiled Prompt" at bounding box center [1259, 198] width 98 height 24
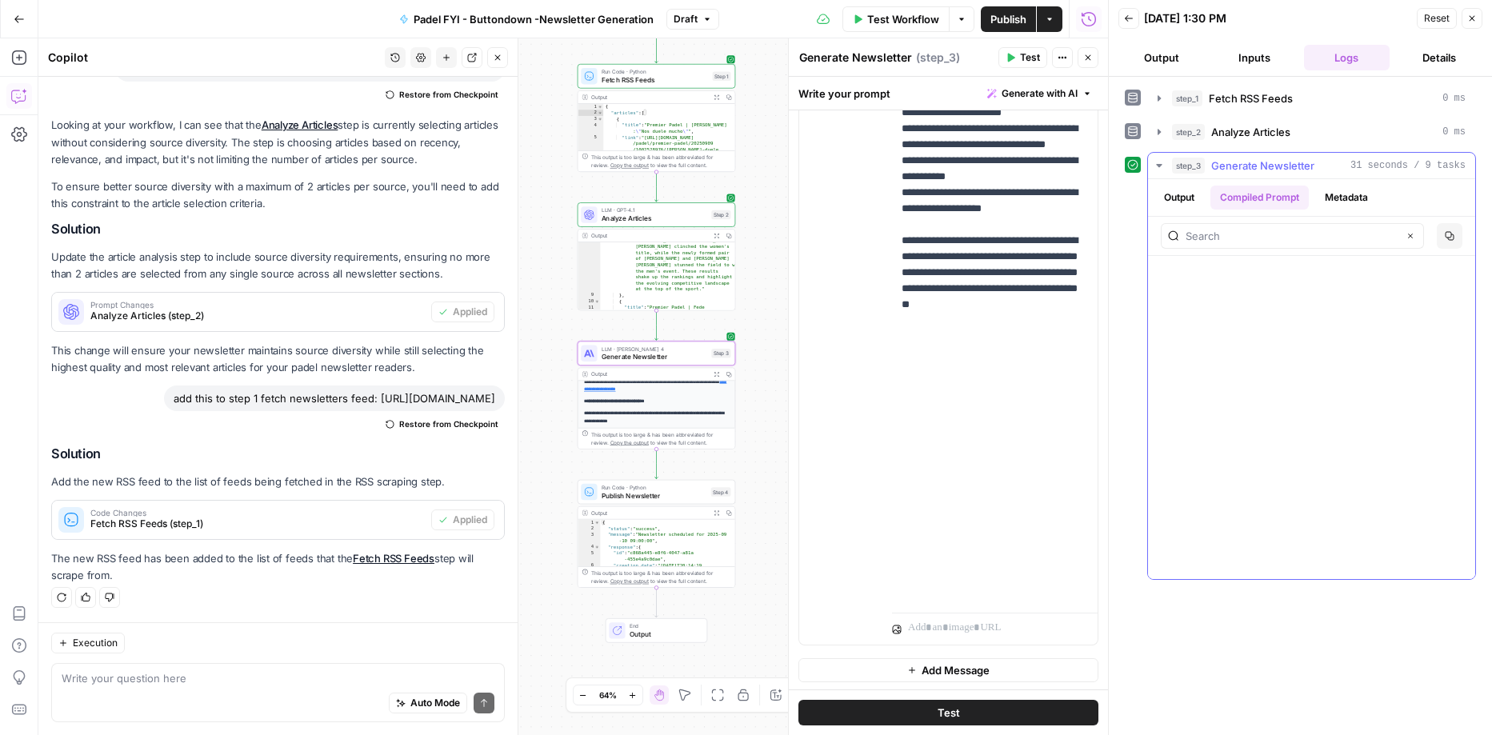
scroll to position [2543, 0]
click at [1179, 202] on button "Output" at bounding box center [1179, 198] width 50 height 24
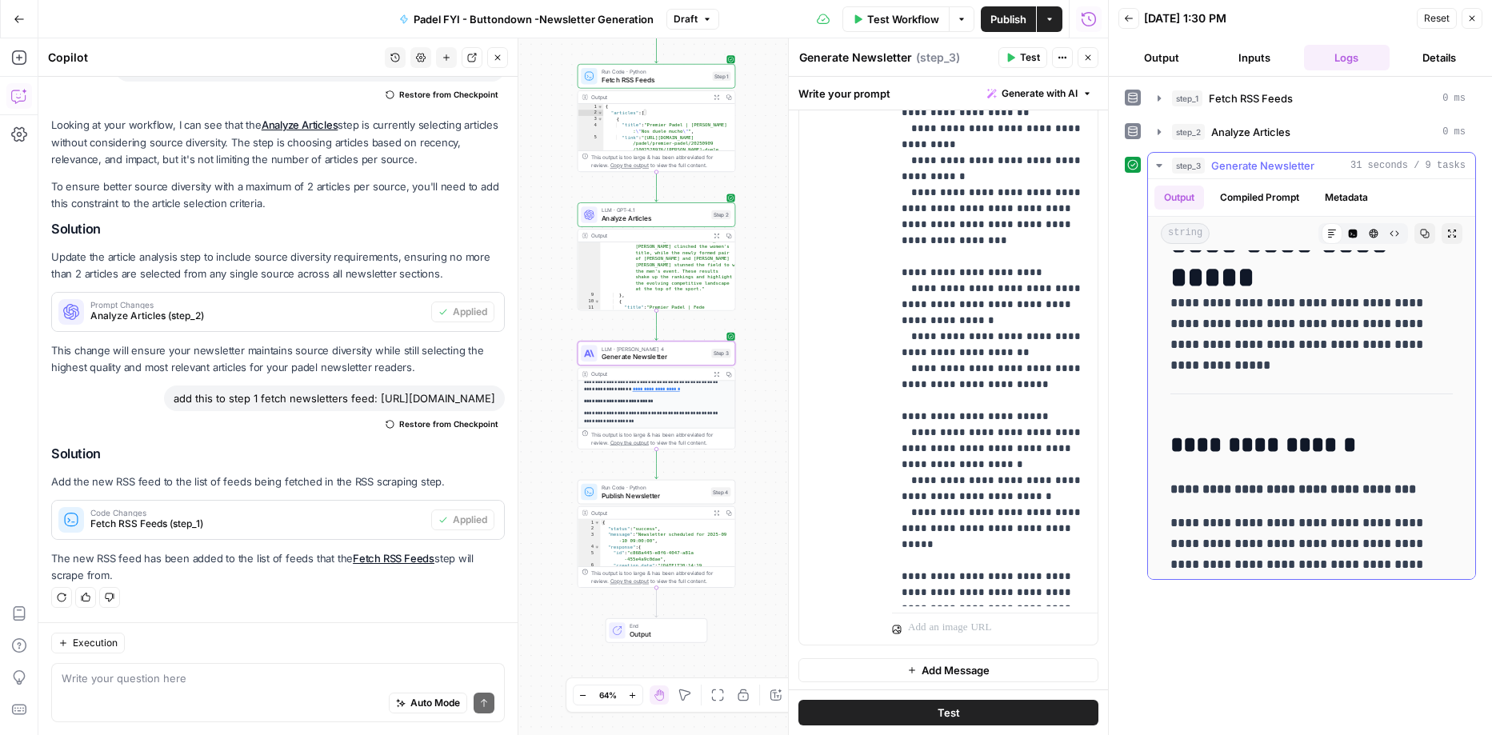
scroll to position [20, 0]
